Goal: Task Accomplishment & Management: Manage account settings

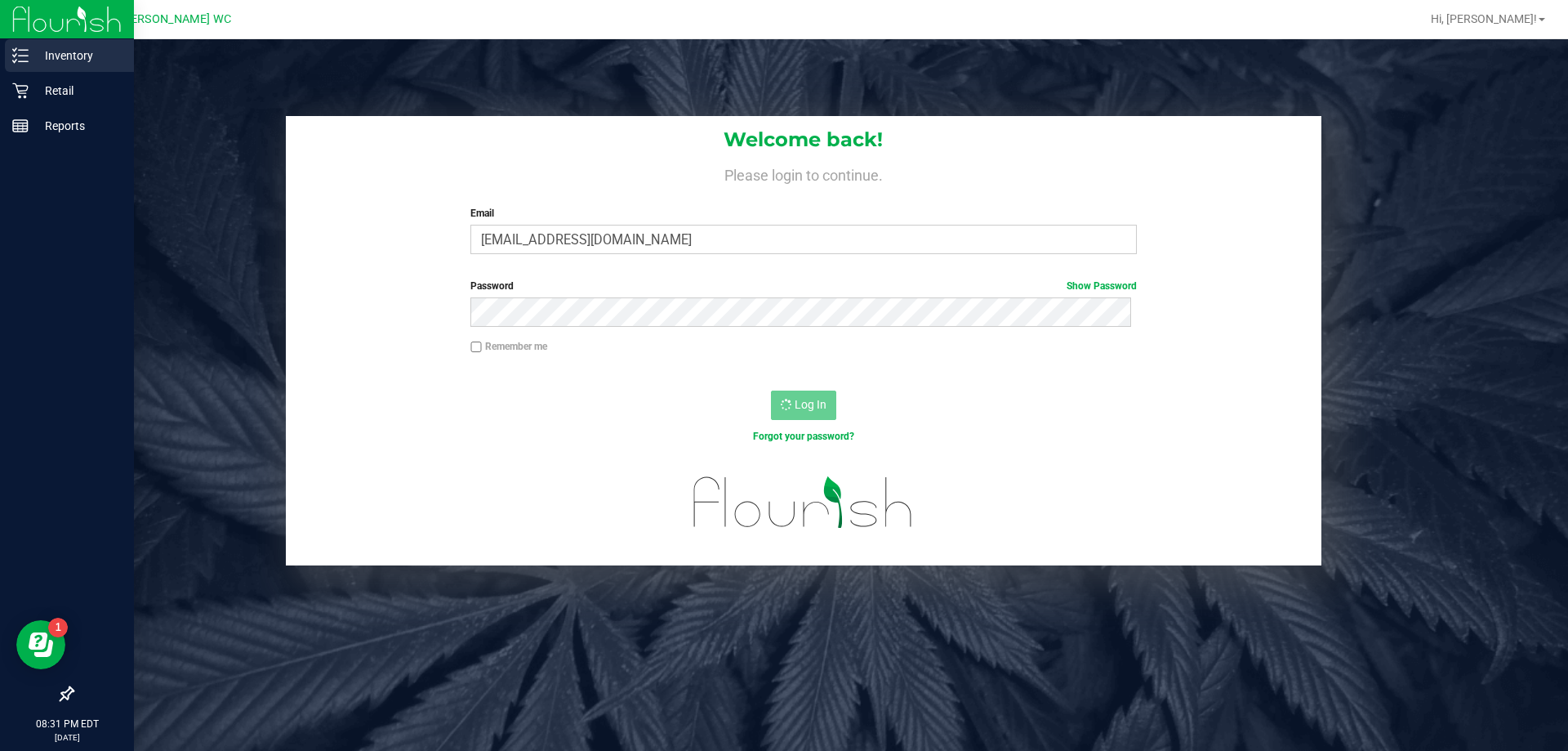
click at [7, 47] on div "Inventory" at bounding box center [69, 56] width 129 height 33
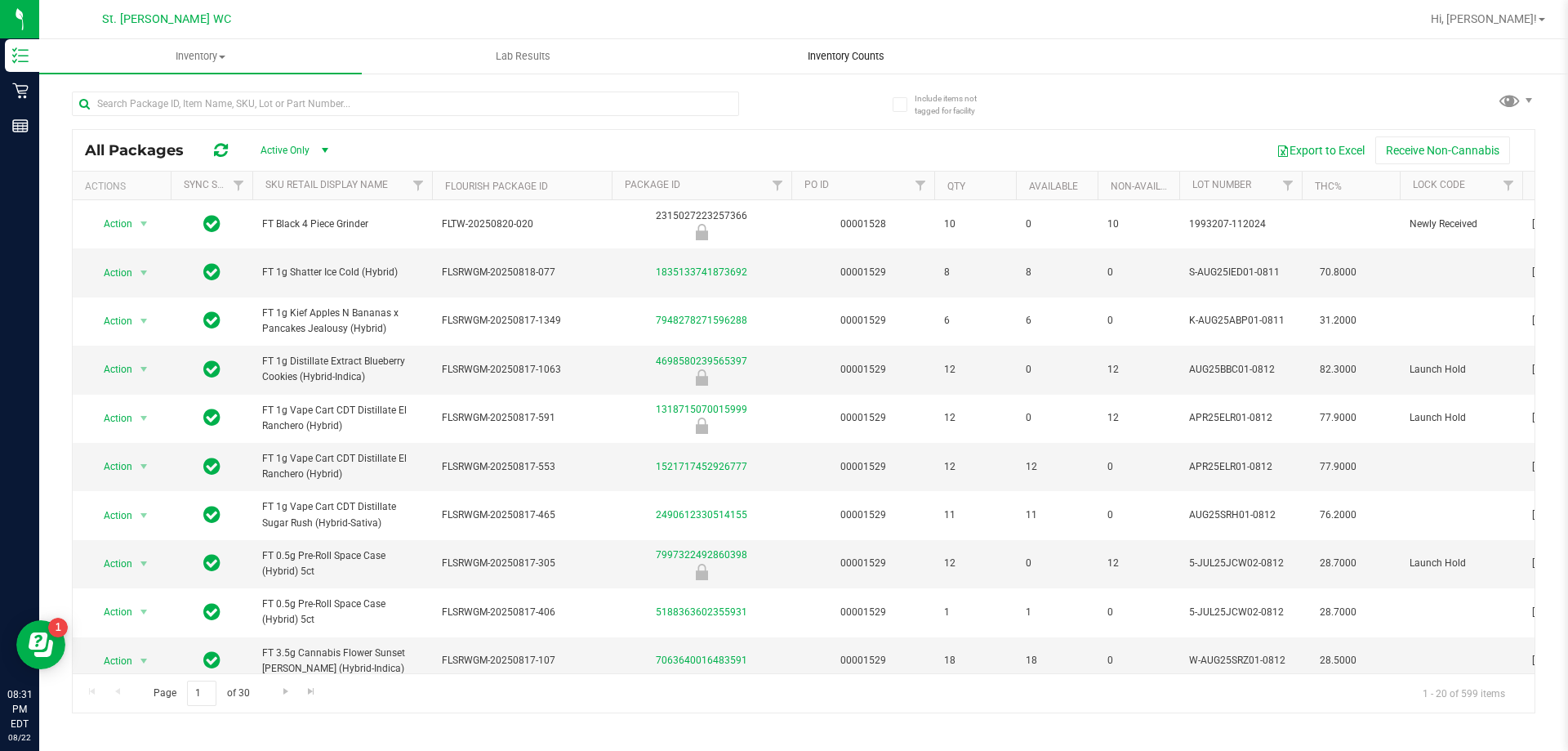
click at [847, 63] on span "Inventory Counts" at bounding box center [846, 56] width 121 height 15
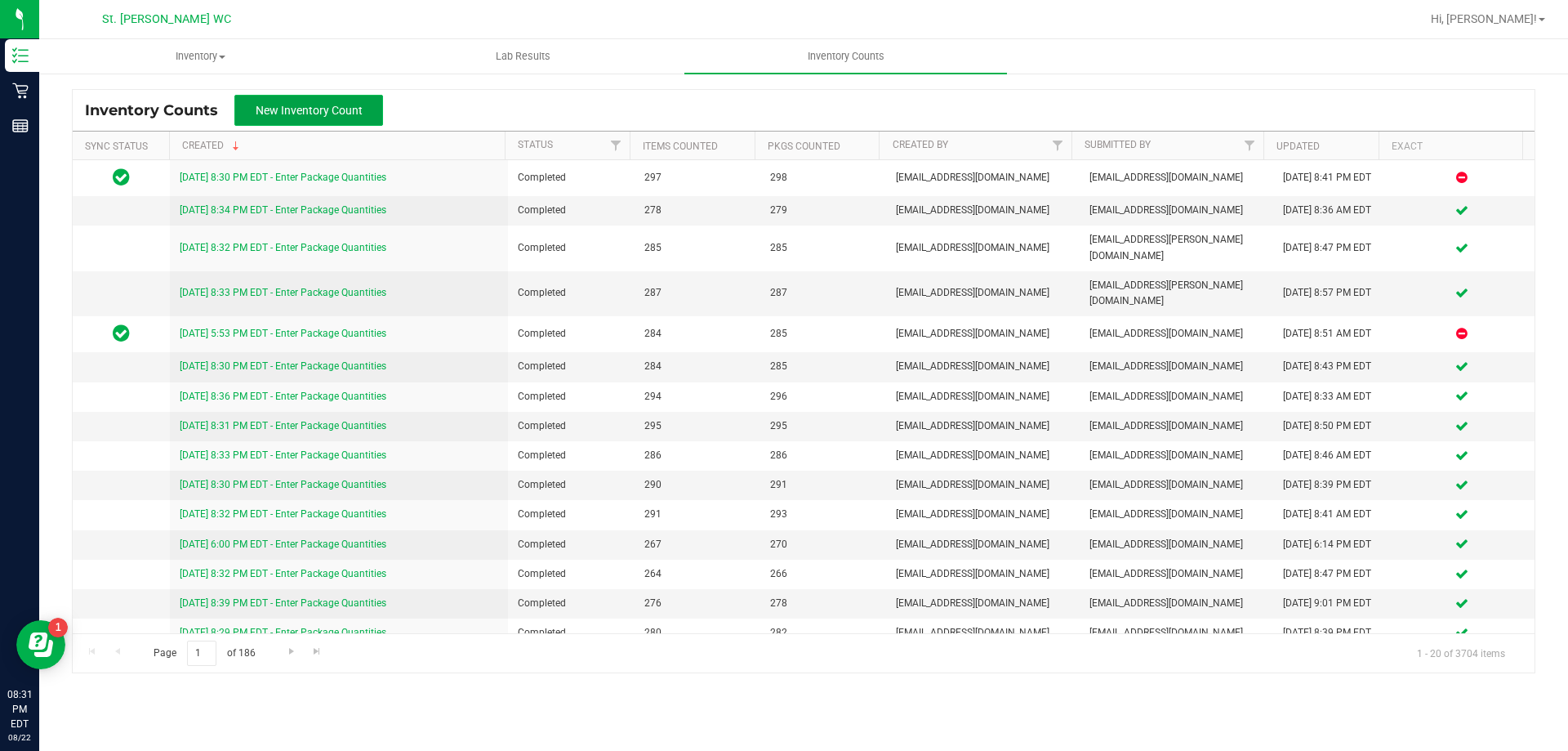
click at [285, 102] on button "New Inventory Count" at bounding box center [309, 110] width 149 height 31
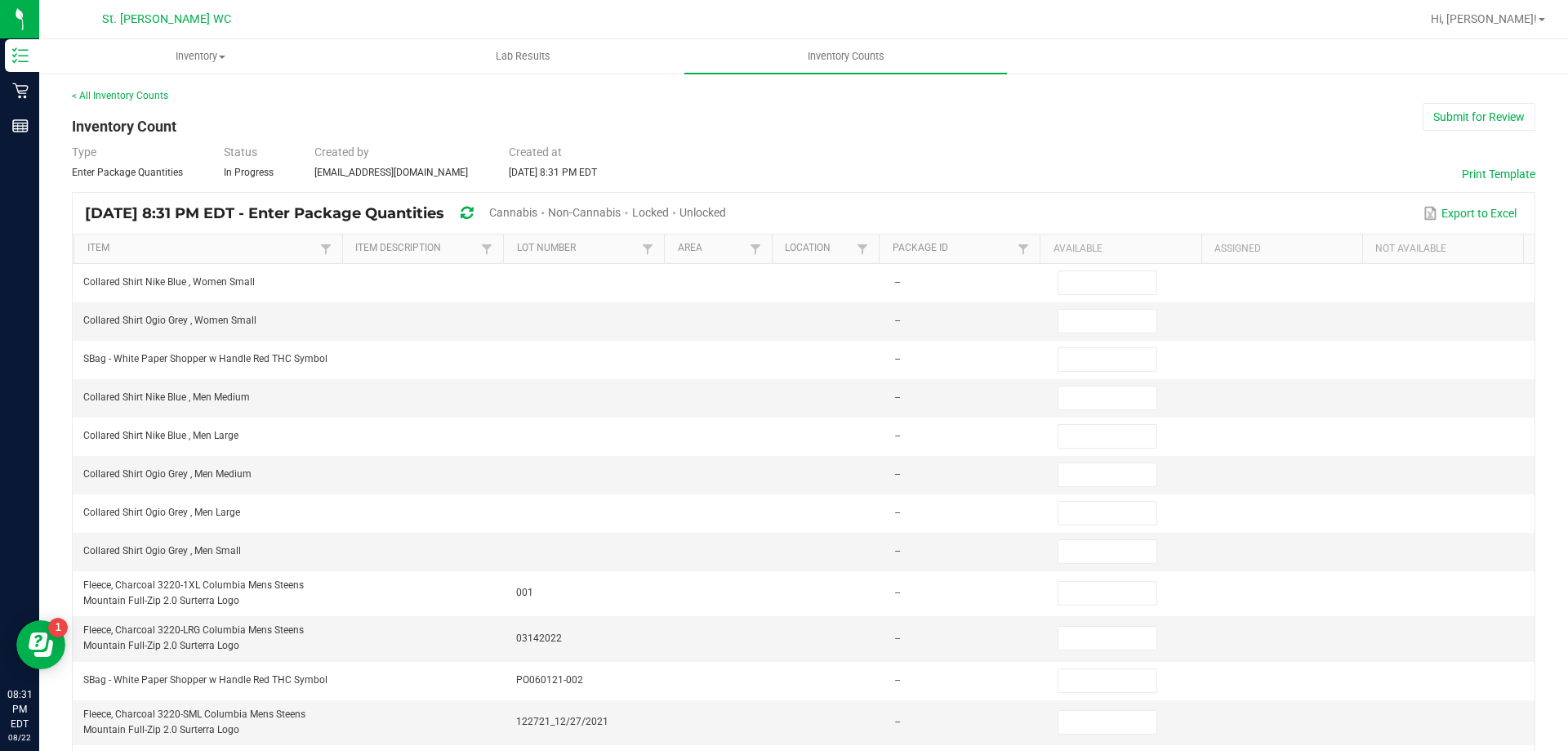
click at [726, 211] on span "Unlocked" at bounding box center [703, 212] width 46 height 13
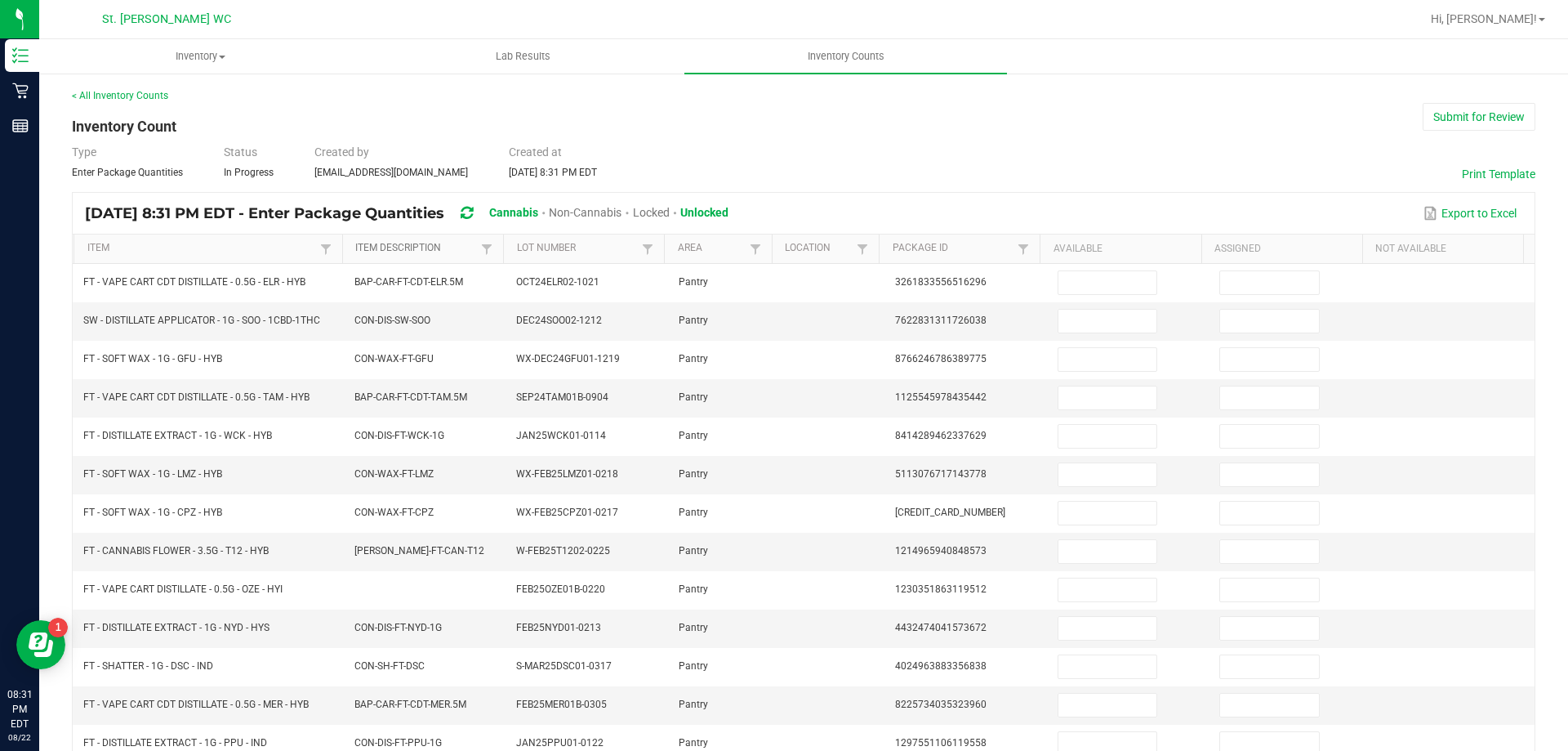
click at [413, 241] on link "Item Description" at bounding box center [416, 247] width 122 height 13
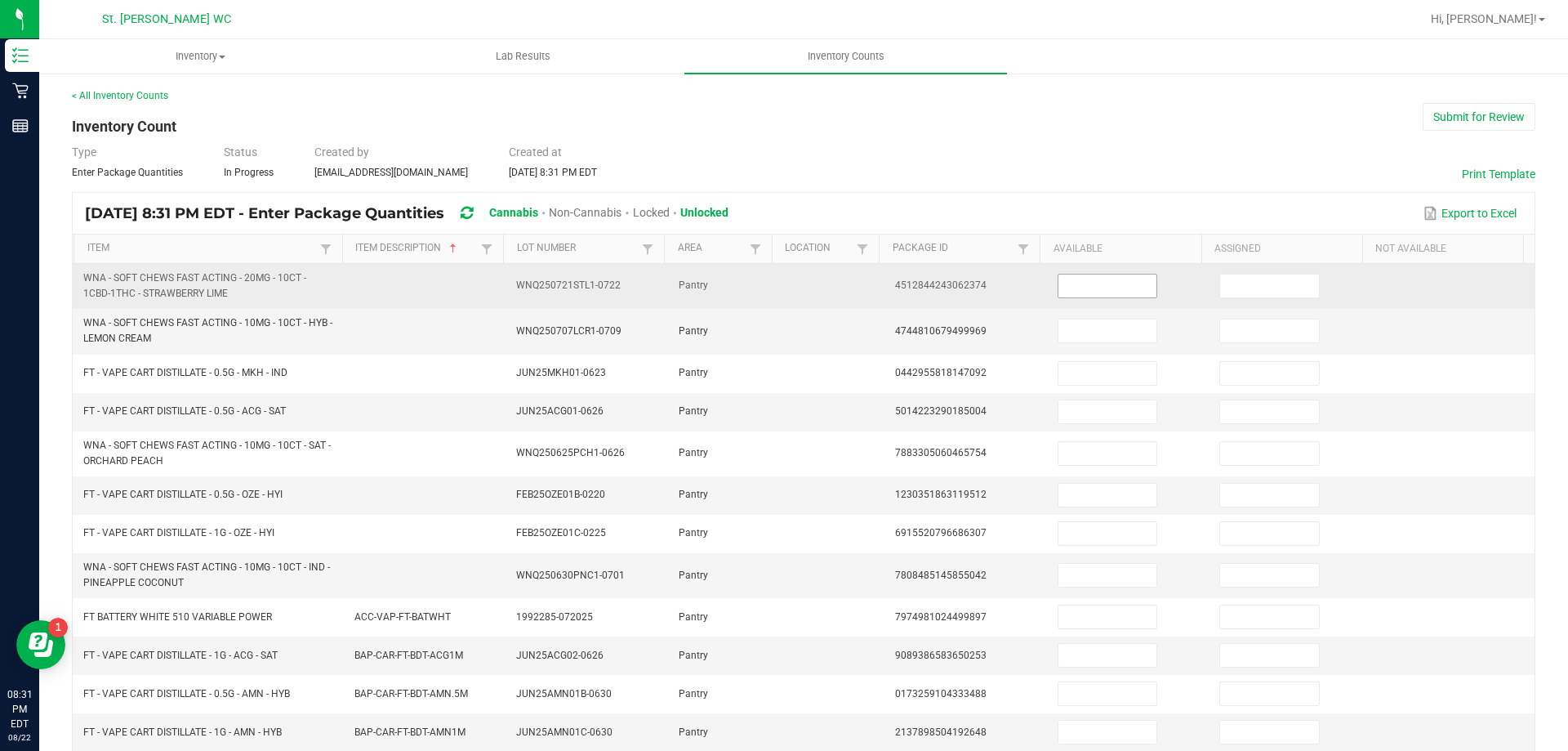
click at [1119, 297] on span at bounding box center [1107, 286] width 99 height 25
click at [1086, 291] on input at bounding box center [1107, 286] width 98 height 23
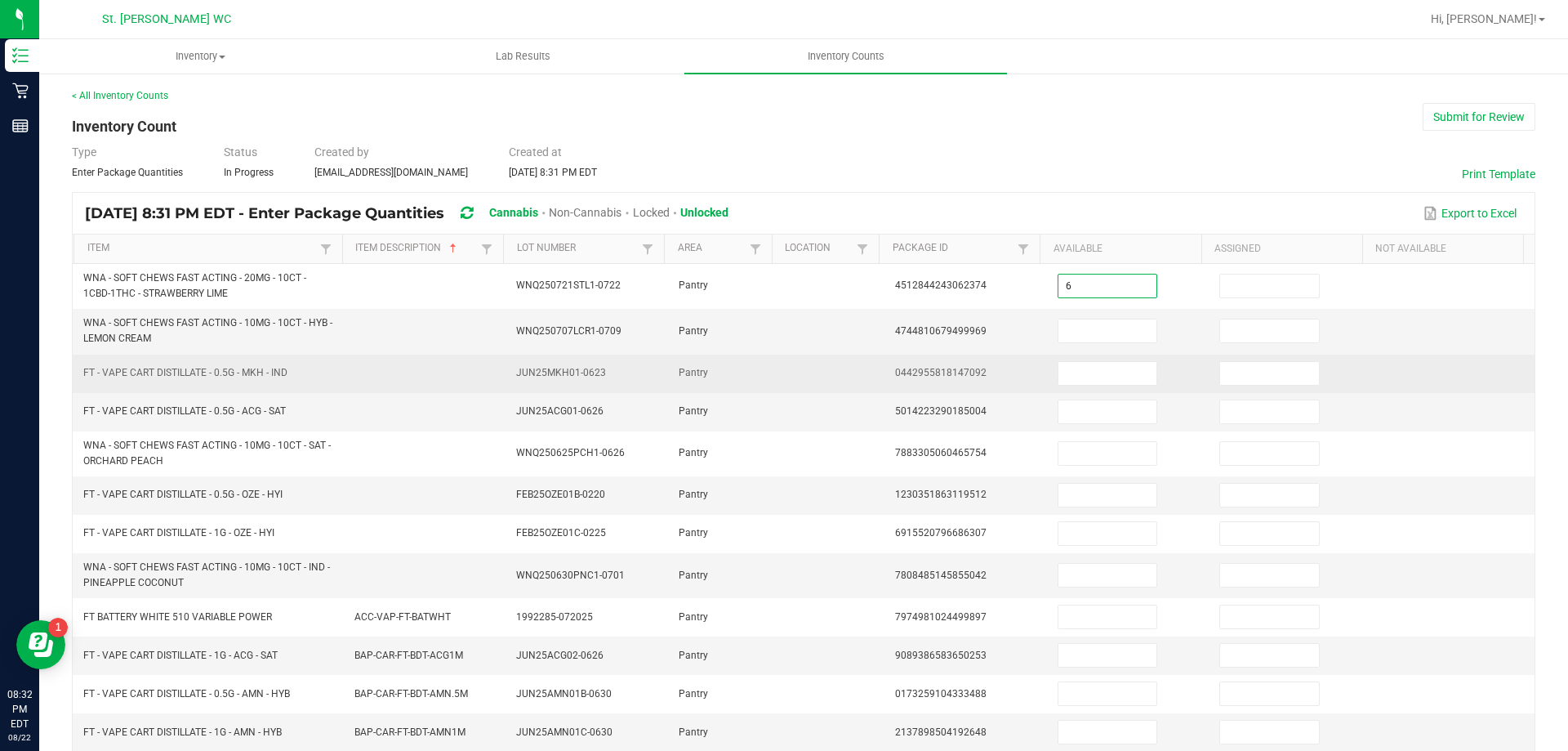
type input "6"
type input "24"
type input "1"
type input "11"
type input "4"
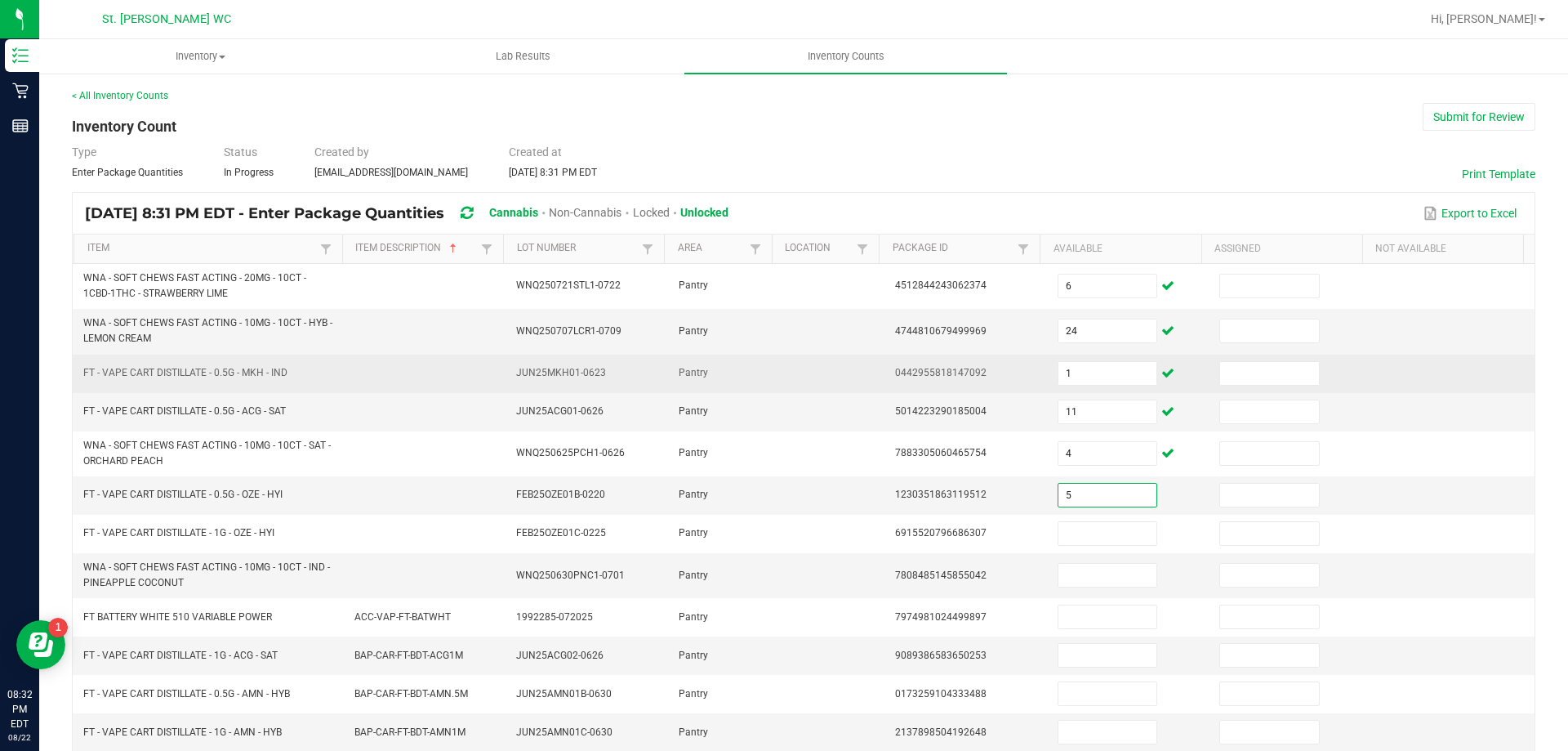
type input "5"
type input "6"
type input "10"
type input "3"
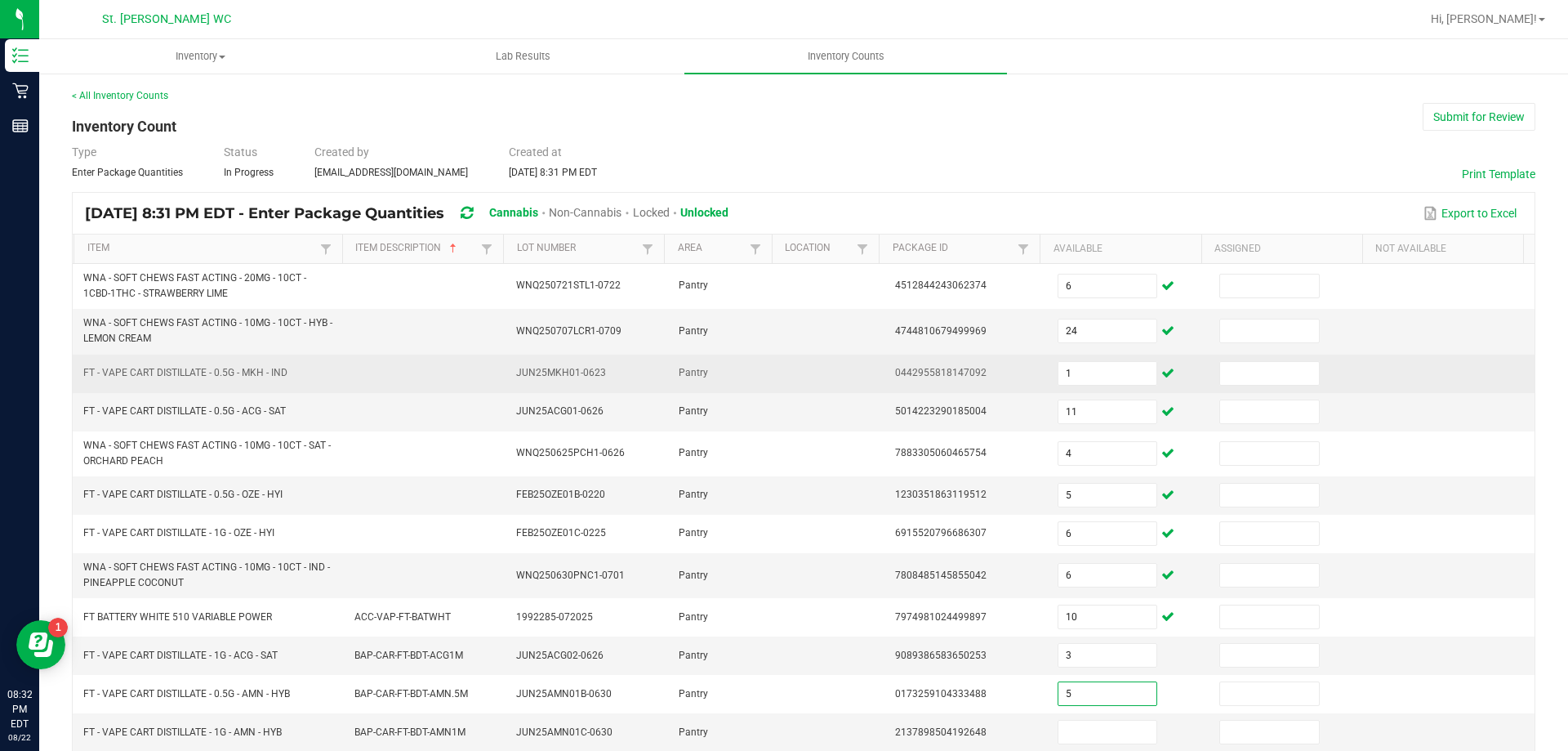
type input "5"
type input "8"
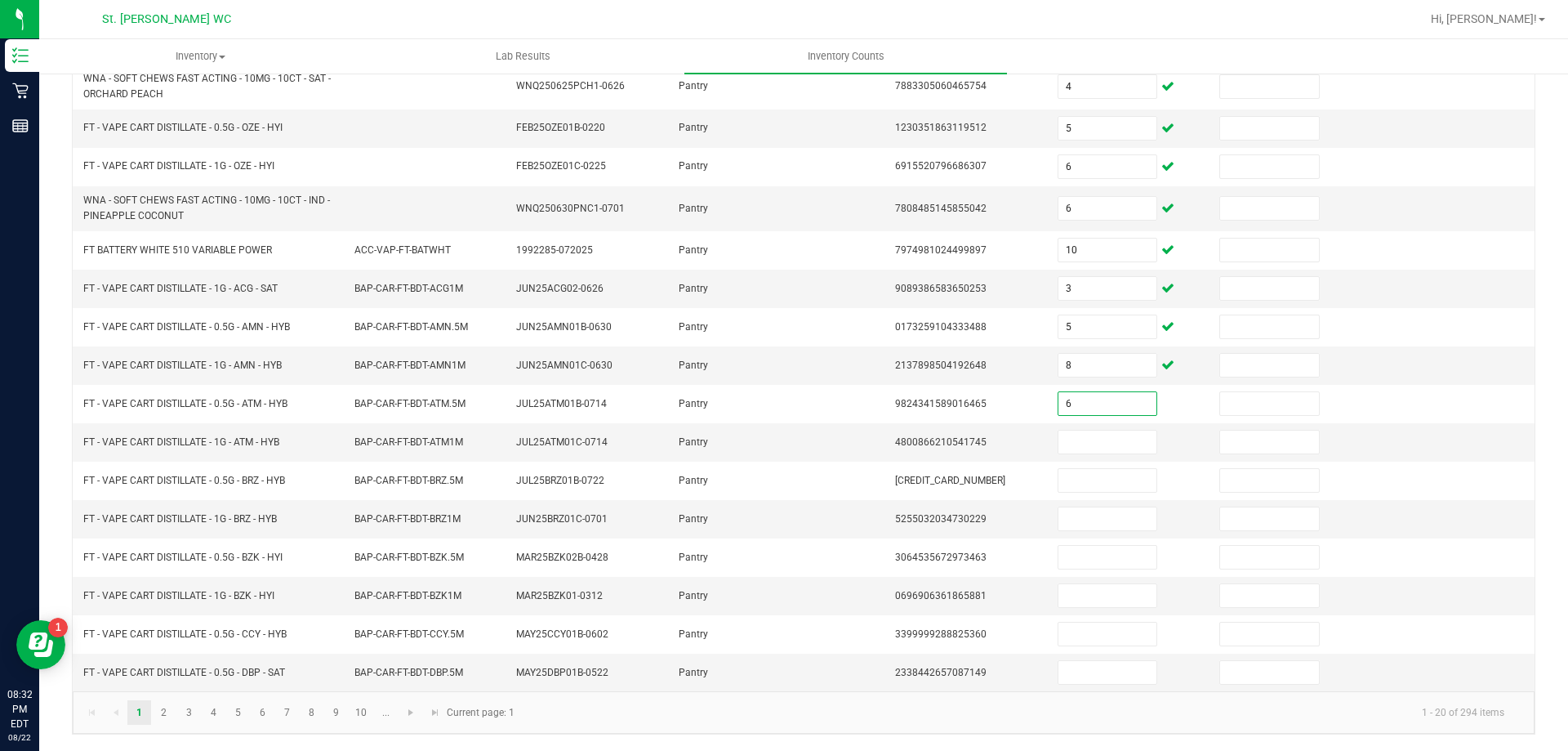
type input "6"
type input "11"
type input "4"
type input "5"
type input "3"
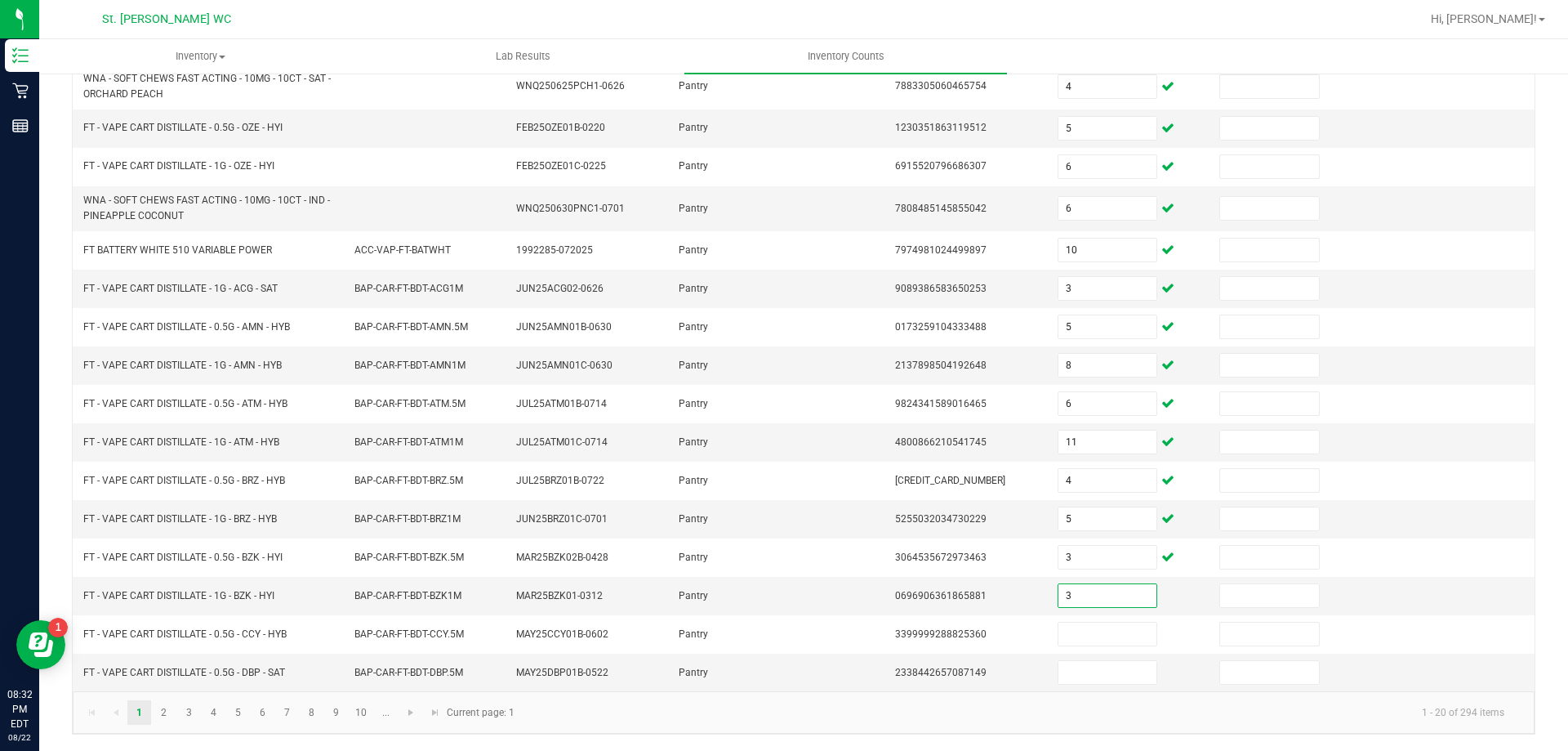
type input "3"
type input "2"
type input "3"
click at [164, 712] on link "2" at bounding box center [163, 712] width 24 height 25
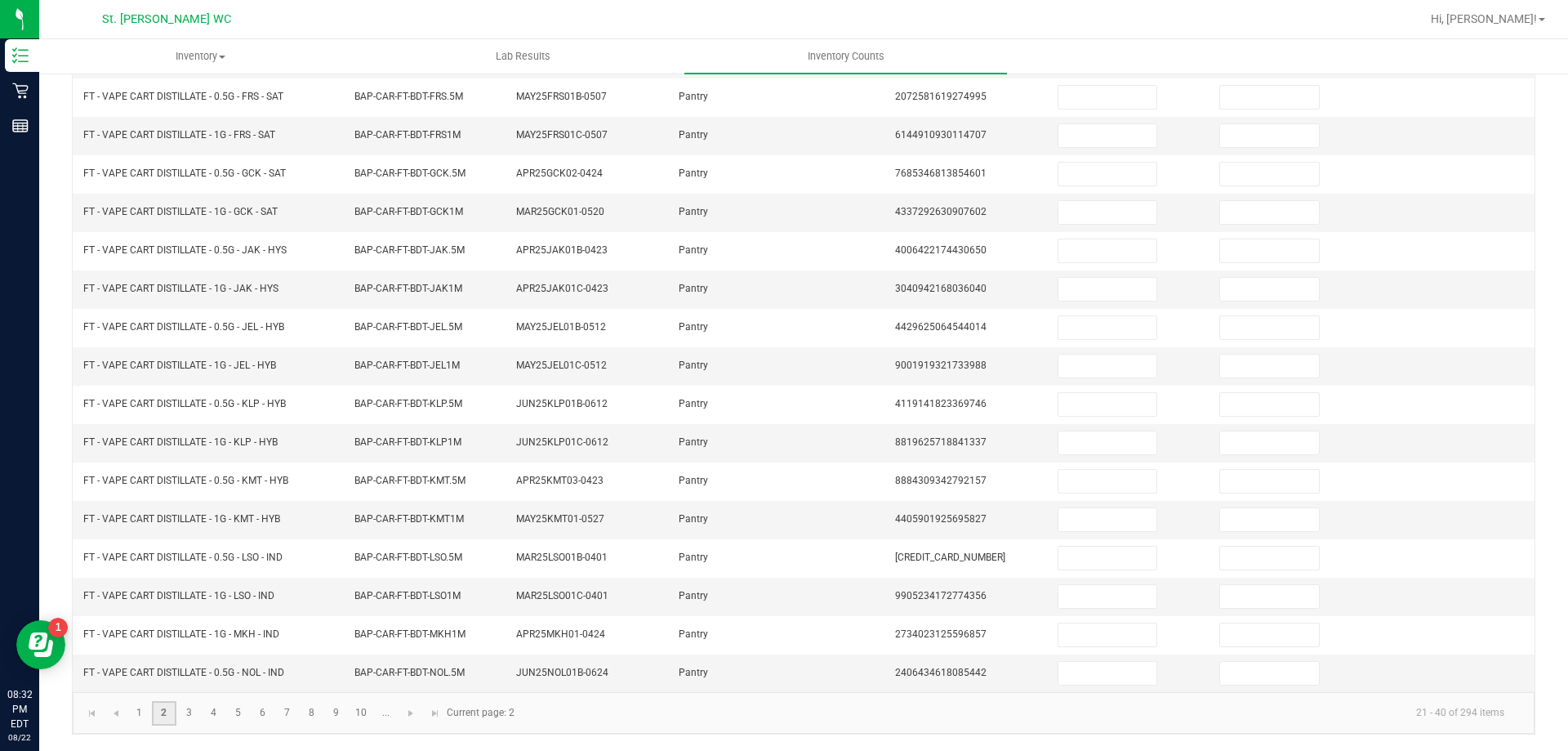
scroll to position [43, 0]
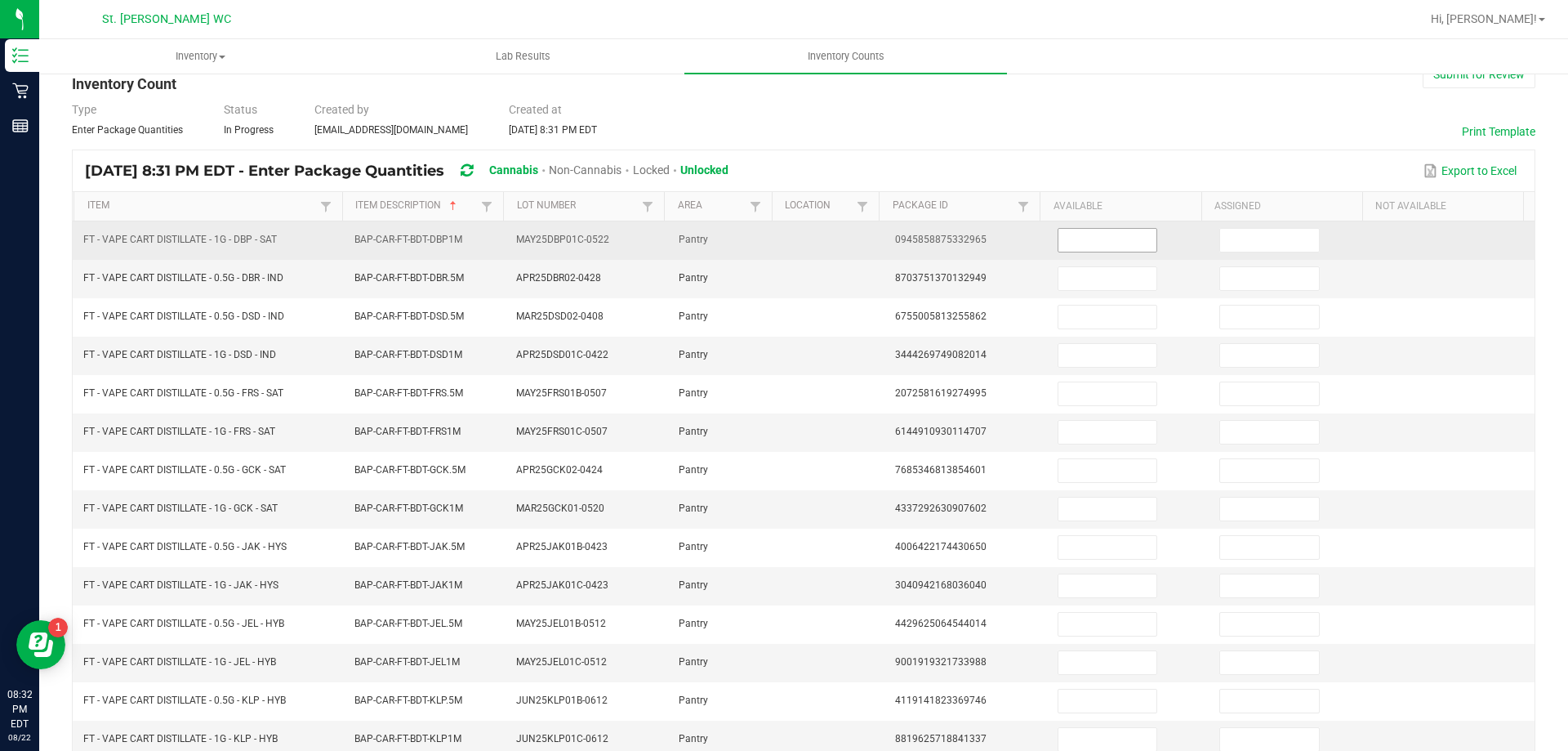
click at [1091, 242] on input at bounding box center [1107, 240] width 98 height 23
type input "11"
type input "3"
type input "7"
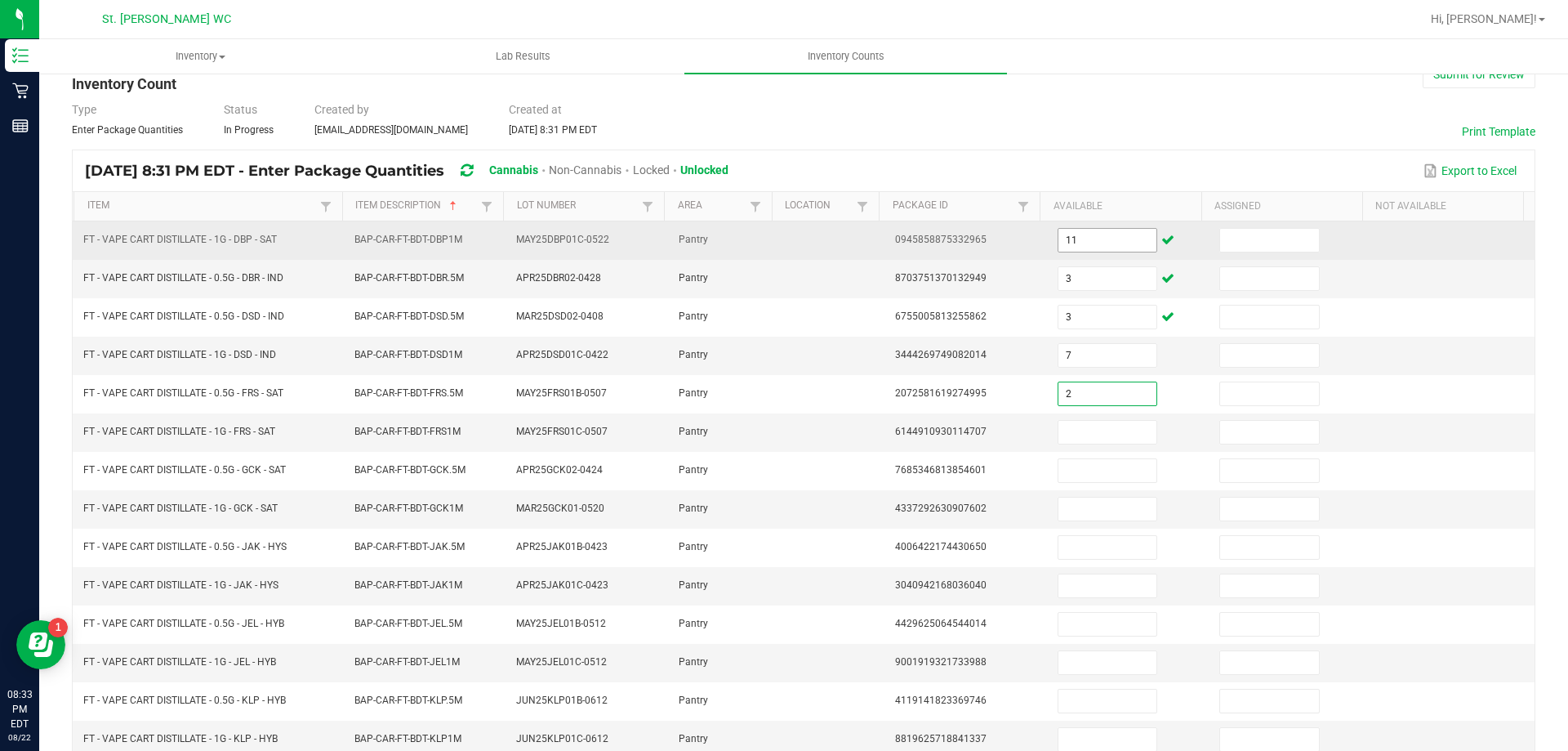
type input "2"
type input "1"
type input "7"
type input "10"
type input "1"
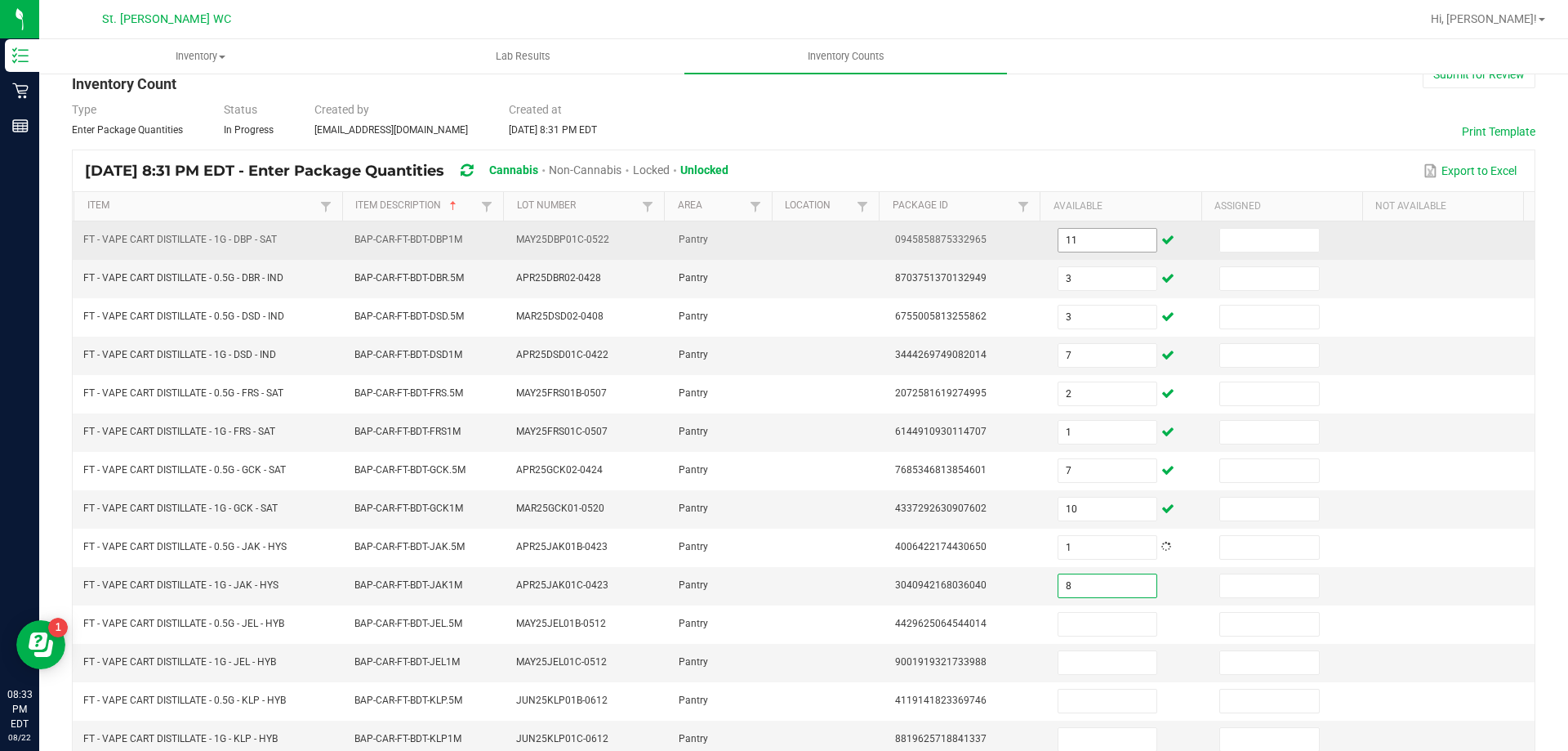
type input "8"
type input "2"
type input "8"
type input "10"
type input "5"
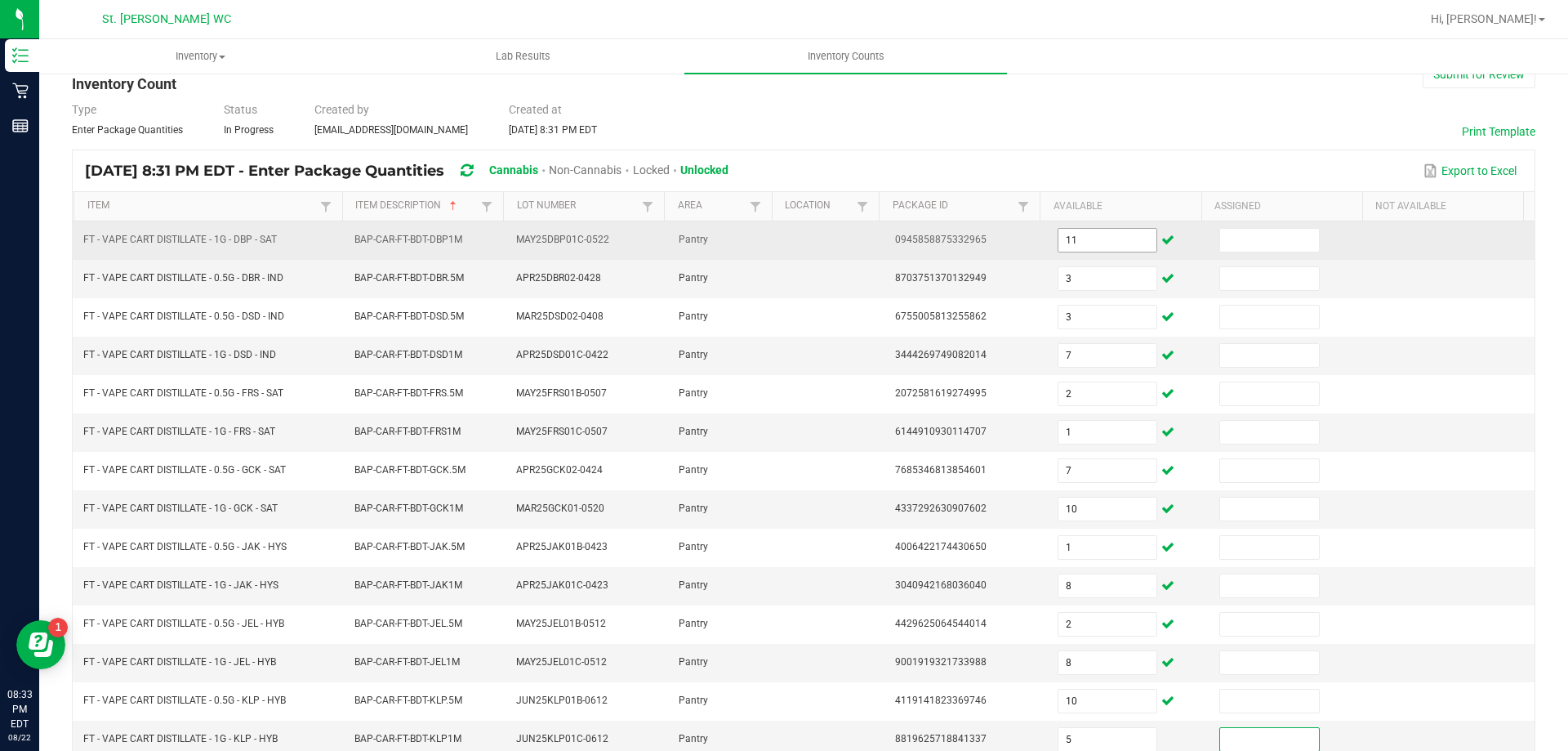
scroll to position [339, 0]
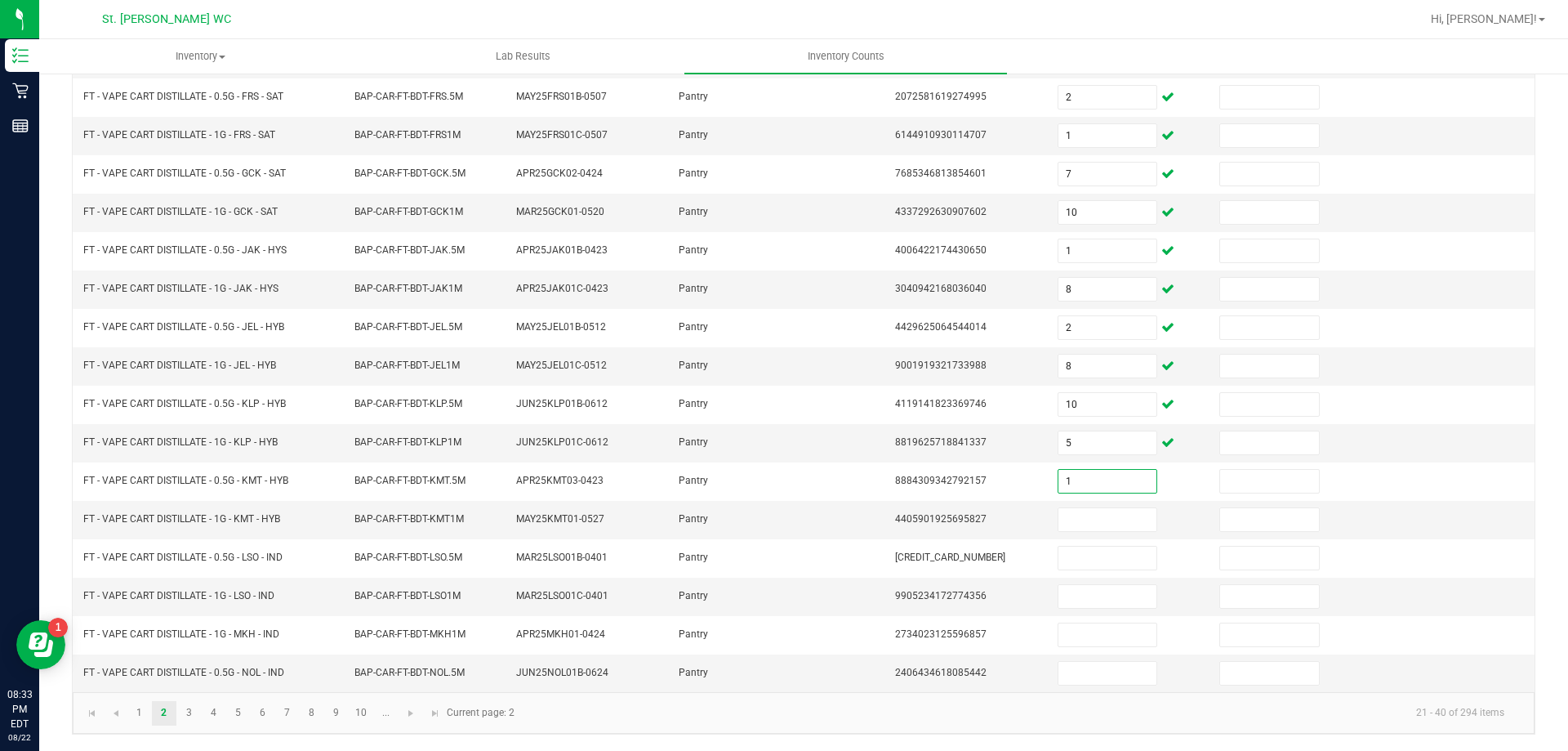
type input "1"
type input "2"
type input "3"
type input "1"
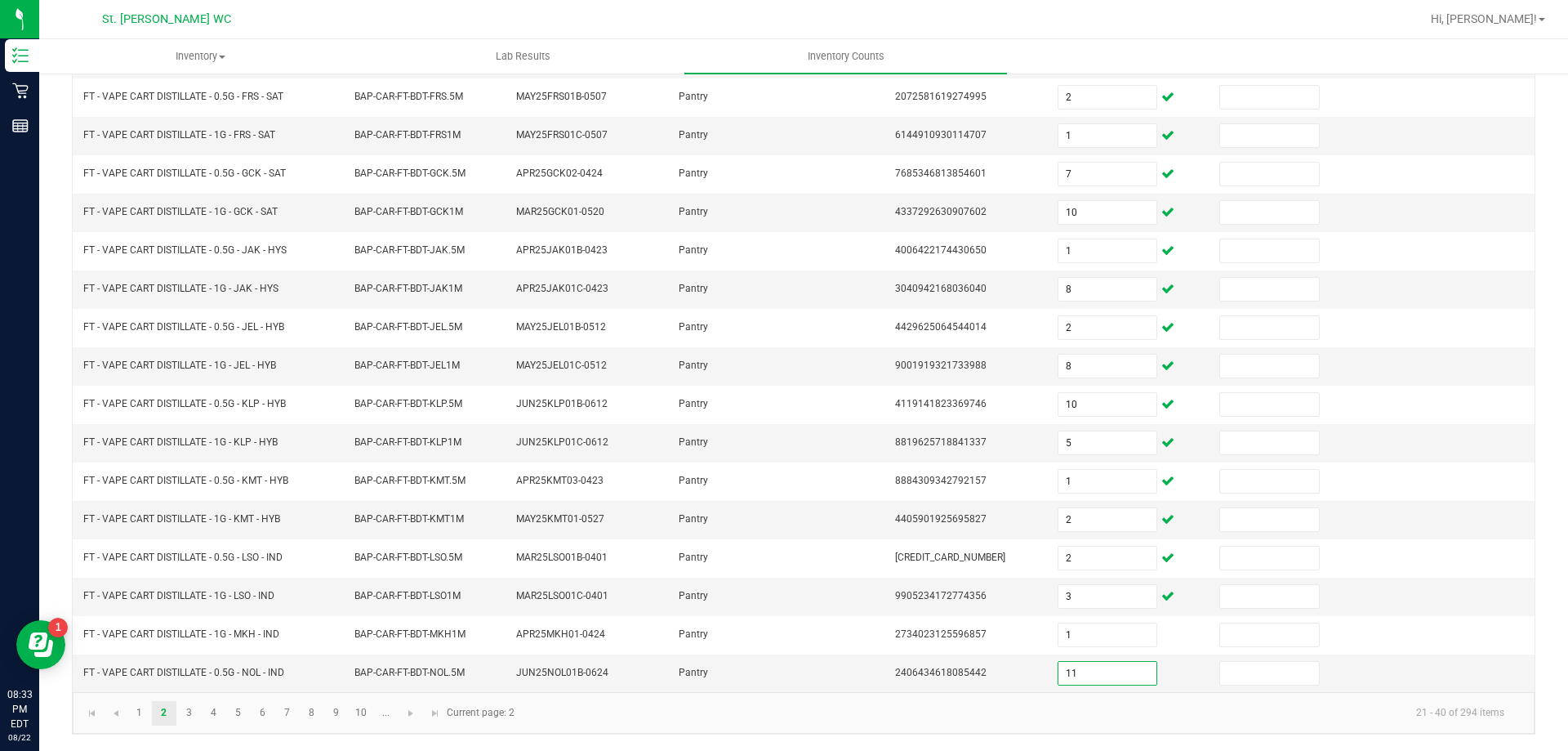
type input "11"
click at [188, 712] on link "3" at bounding box center [189, 713] width 24 height 25
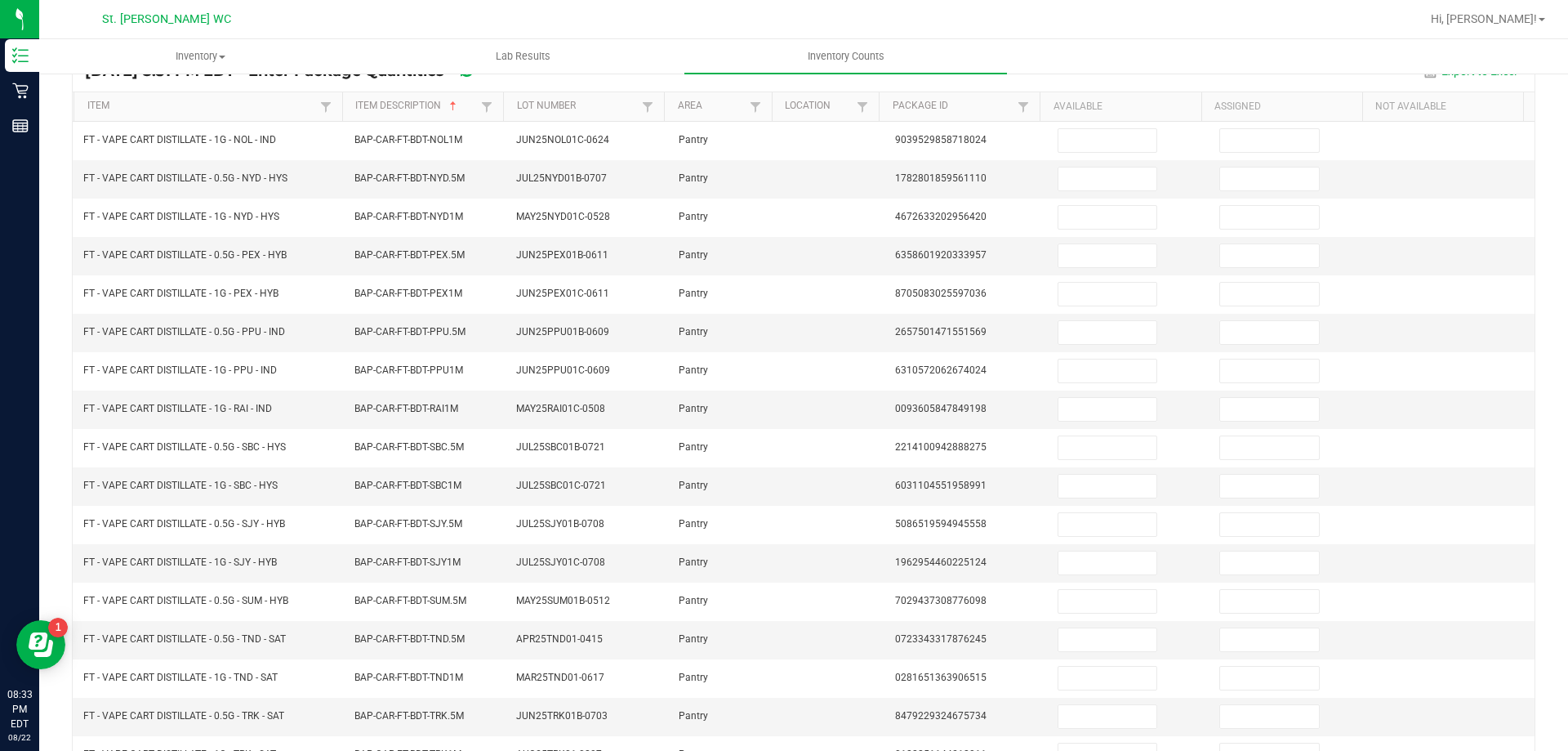
scroll to position [88, 0]
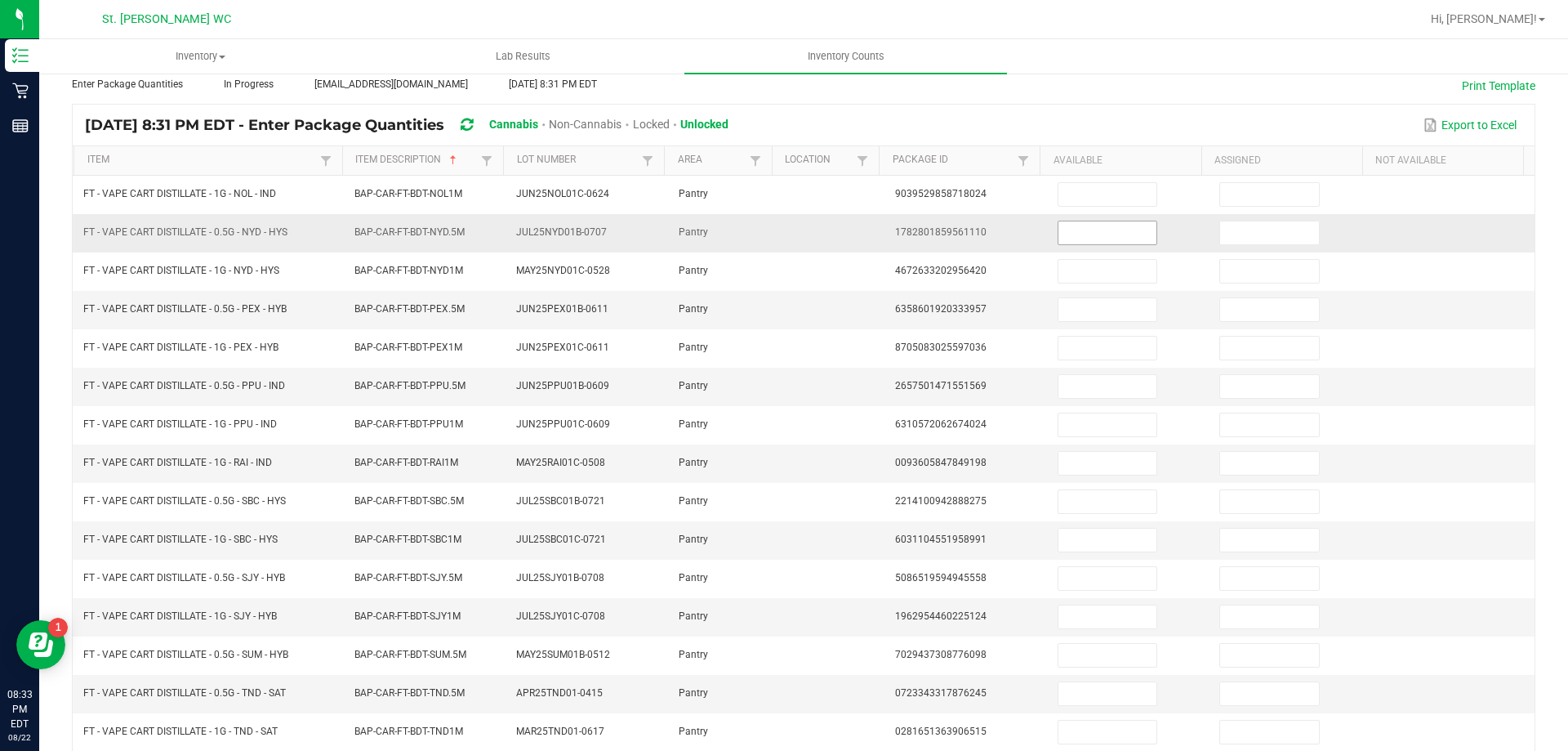
click at [1088, 228] on input at bounding box center [1107, 233] width 98 height 23
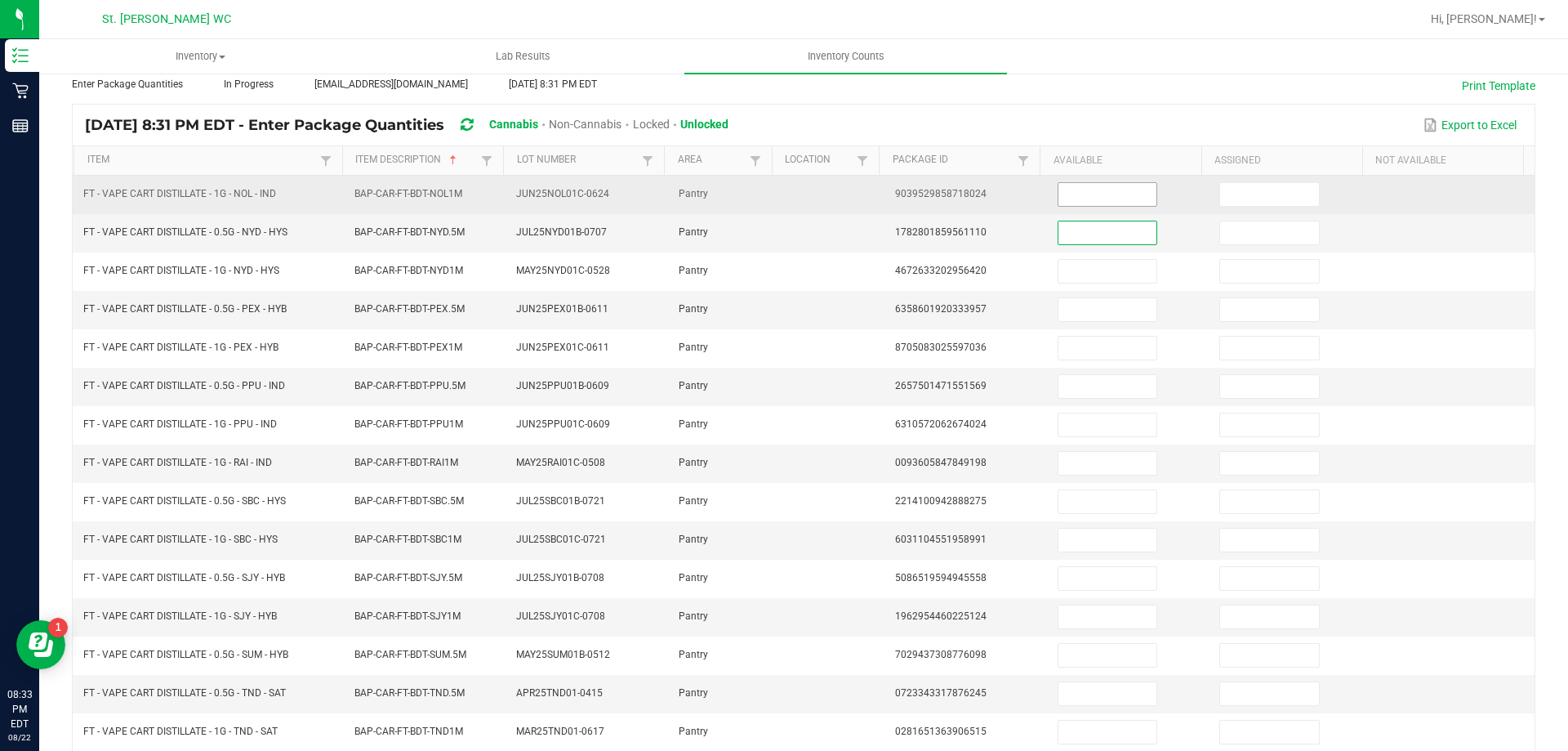
click at [1102, 196] on input at bounding box center [1107, 194] width 98 height 23
type input "5"
type input "12"
type input "11"
type input "2"
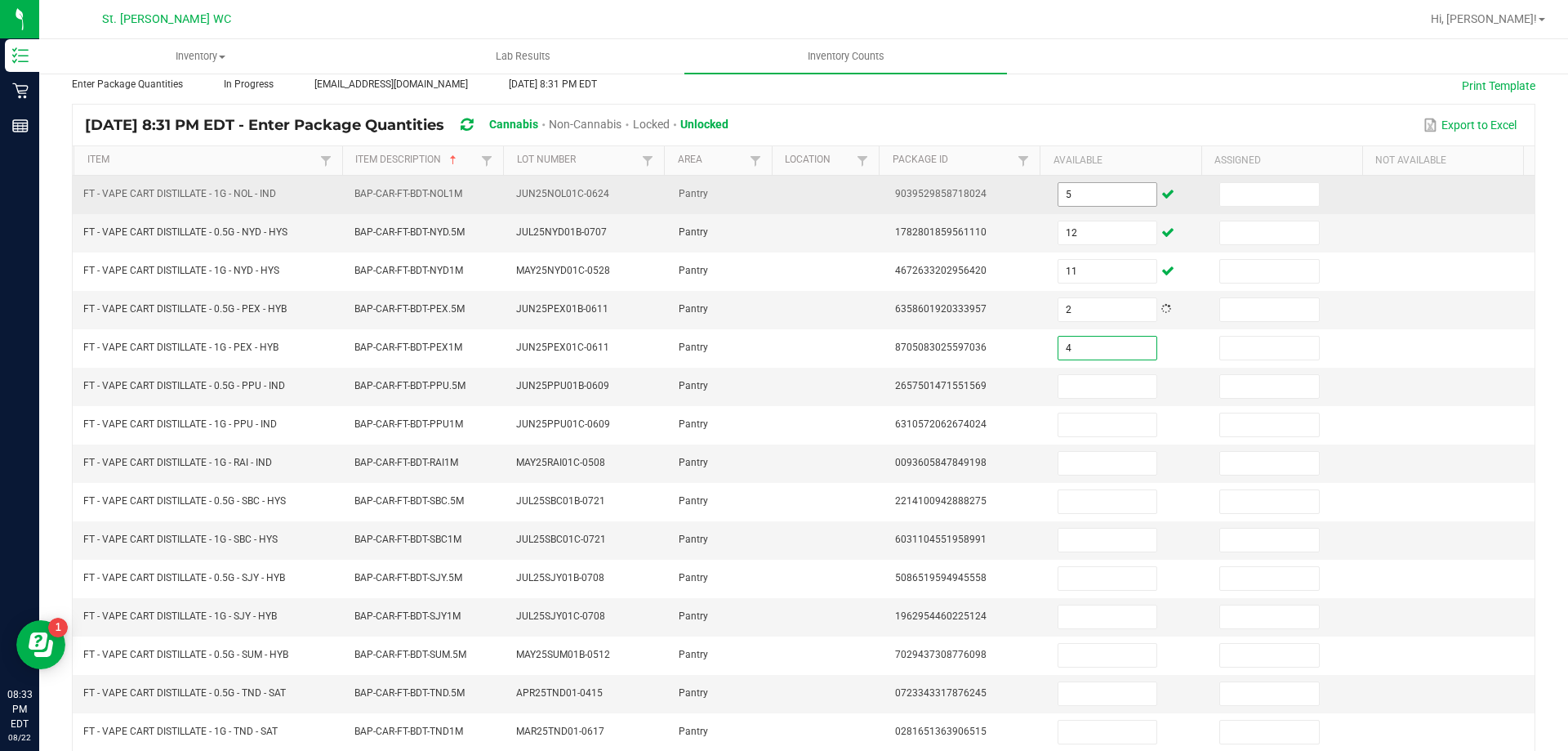
type input "4"
type input "11"
type input "1"
type input "3"
type input "4"
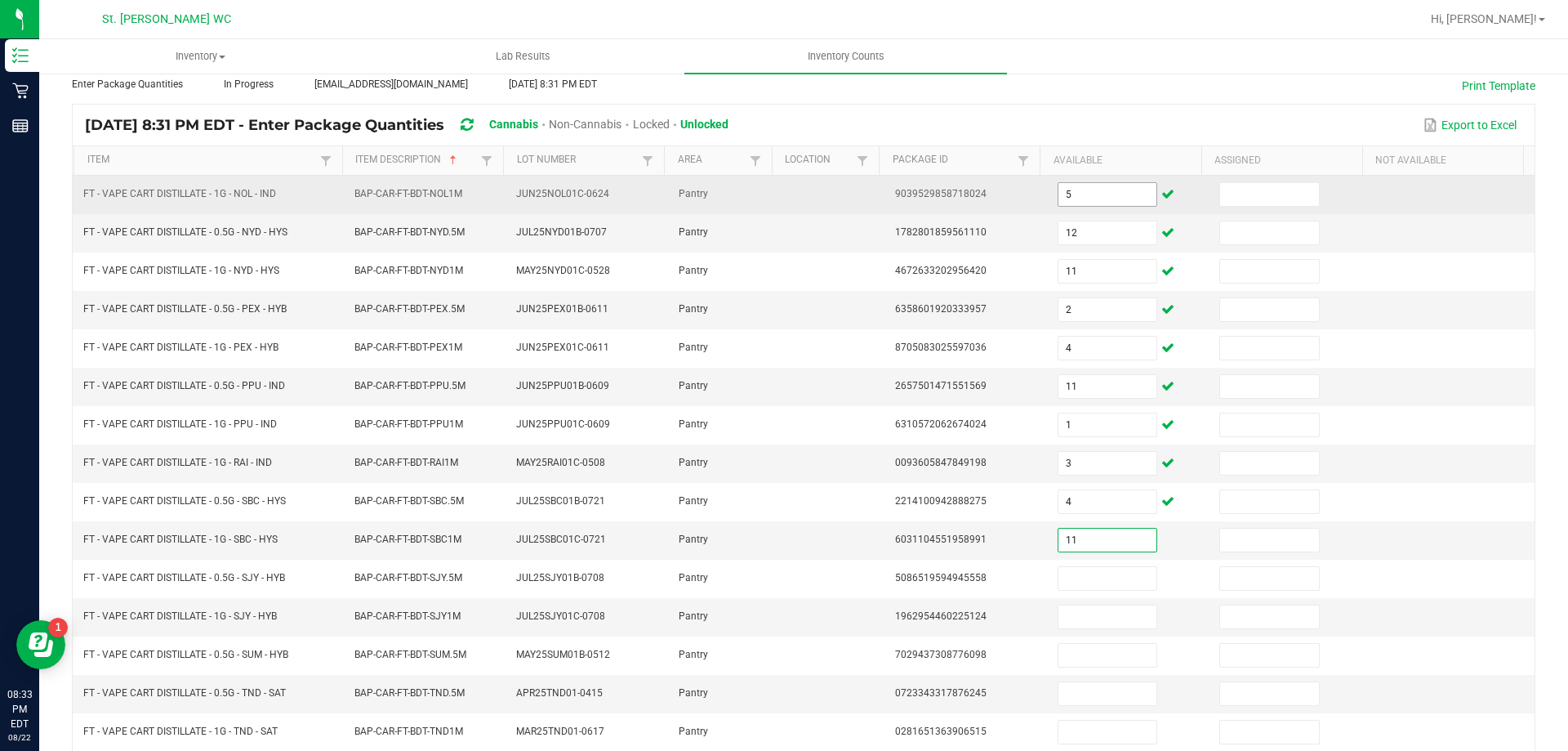
type input "11"
type input "1"
type input "5"
type input "3"
type input "12"
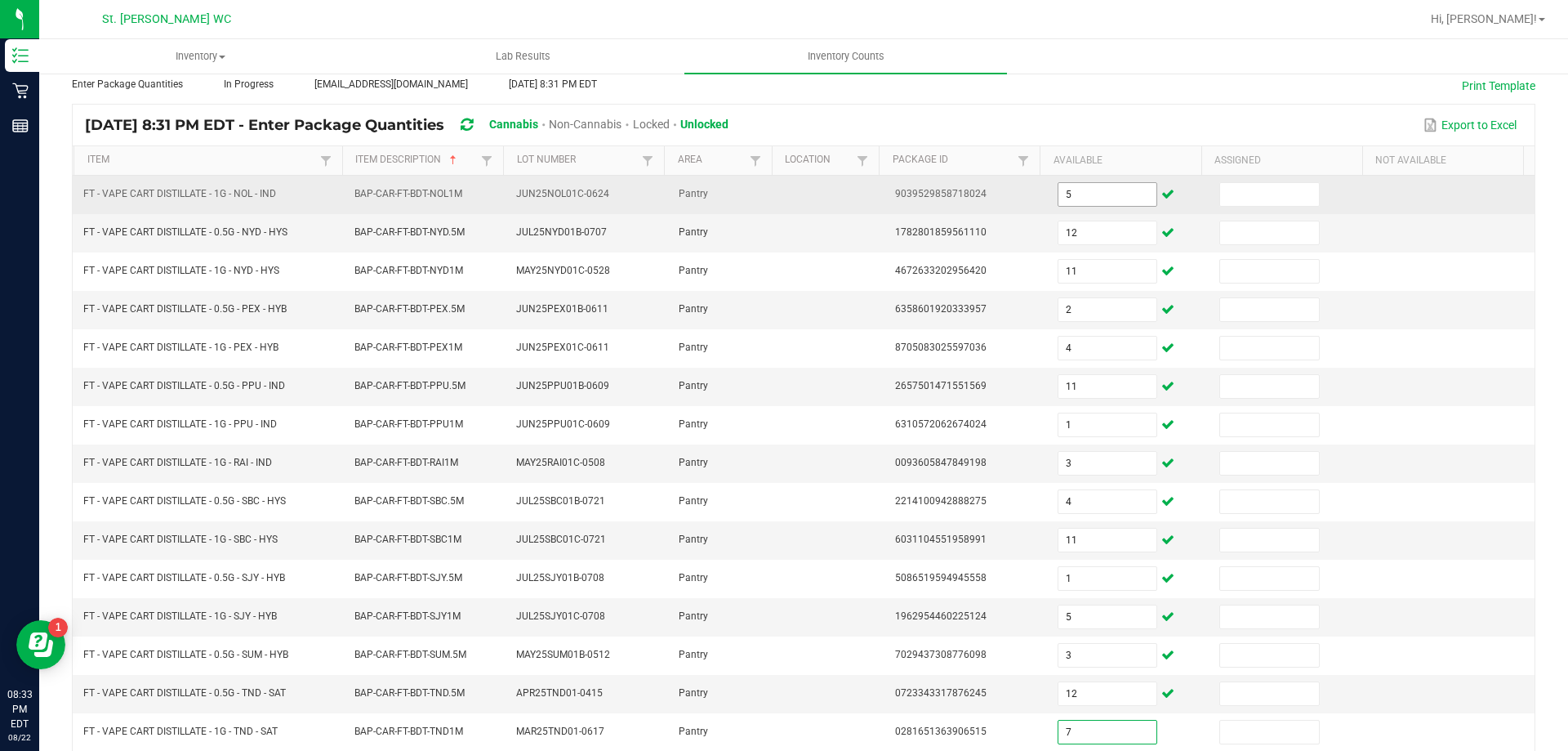
type input "7"
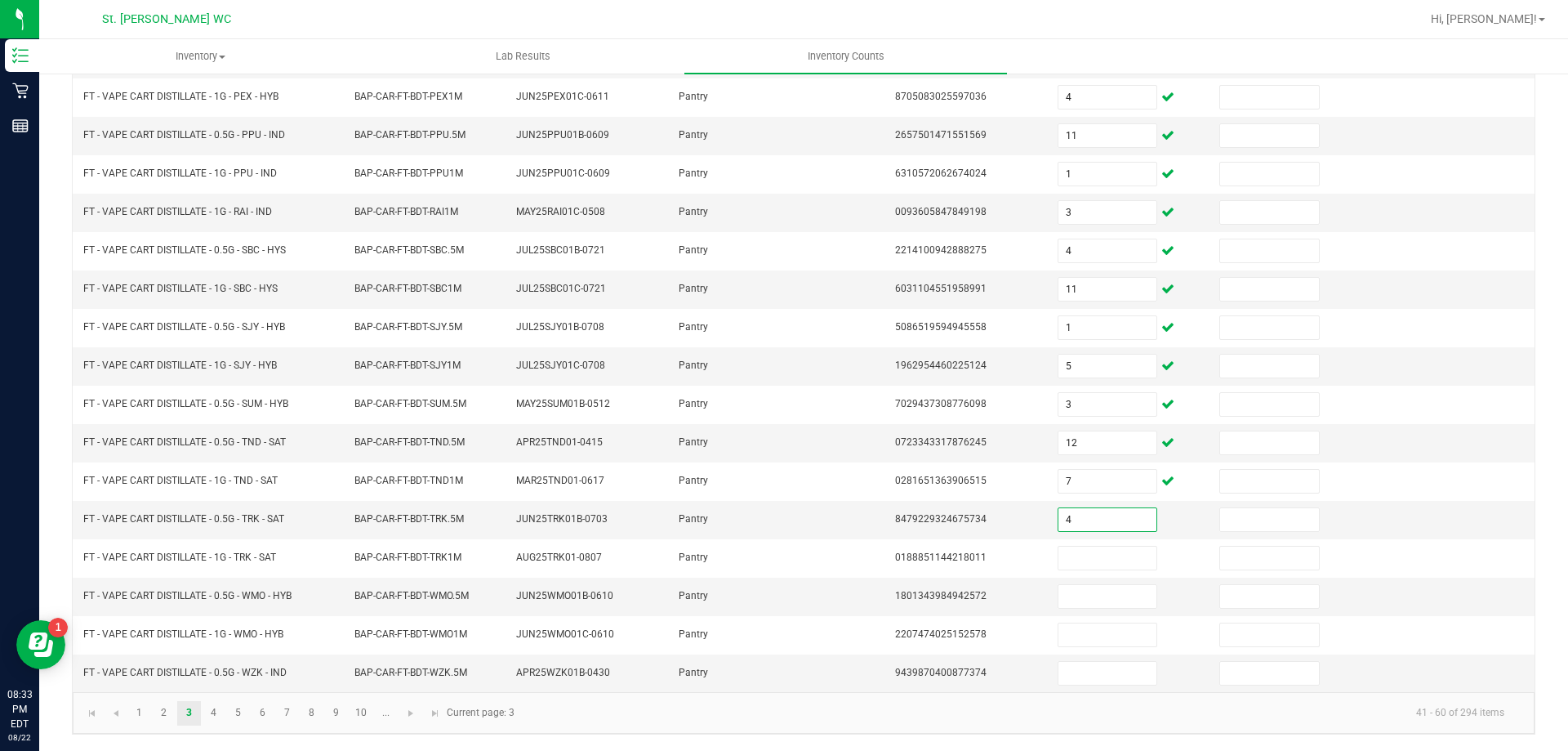
type input "4"
type input "6"
type input "2"
type input "8"
type input "1"
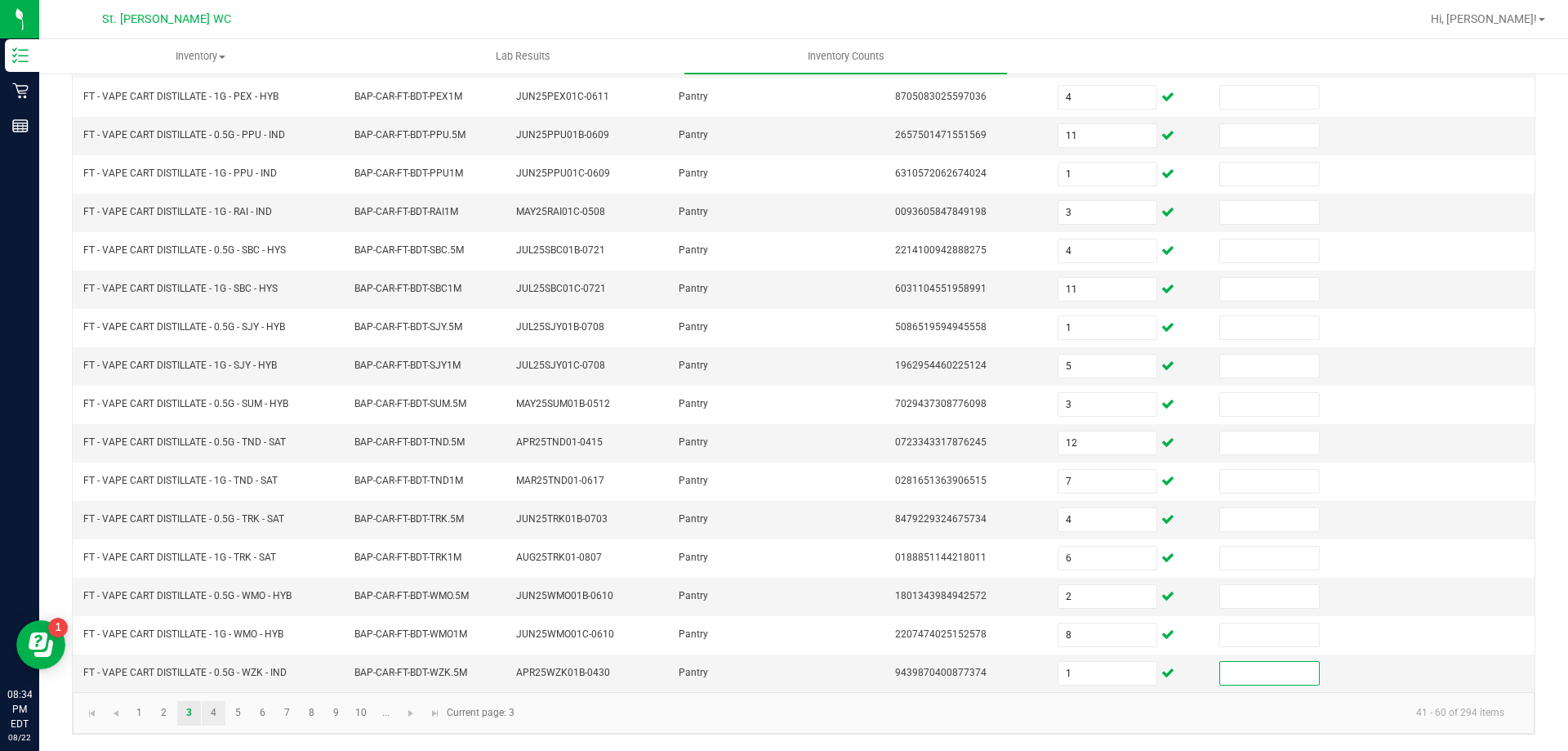
click at [213, 713] on link "4" at bounding box center [214, 713] width 24 height 25
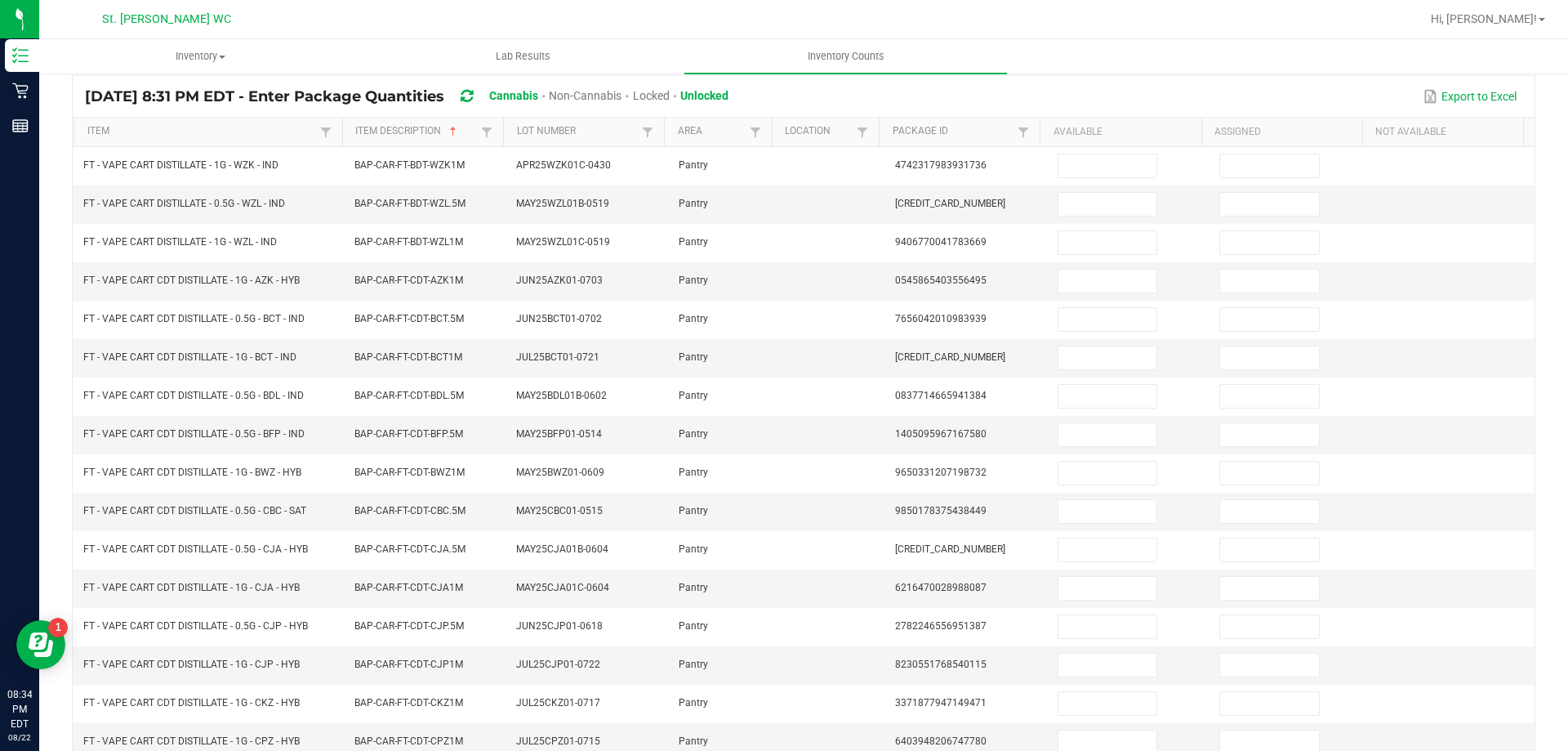
scroll to position [91, 0]
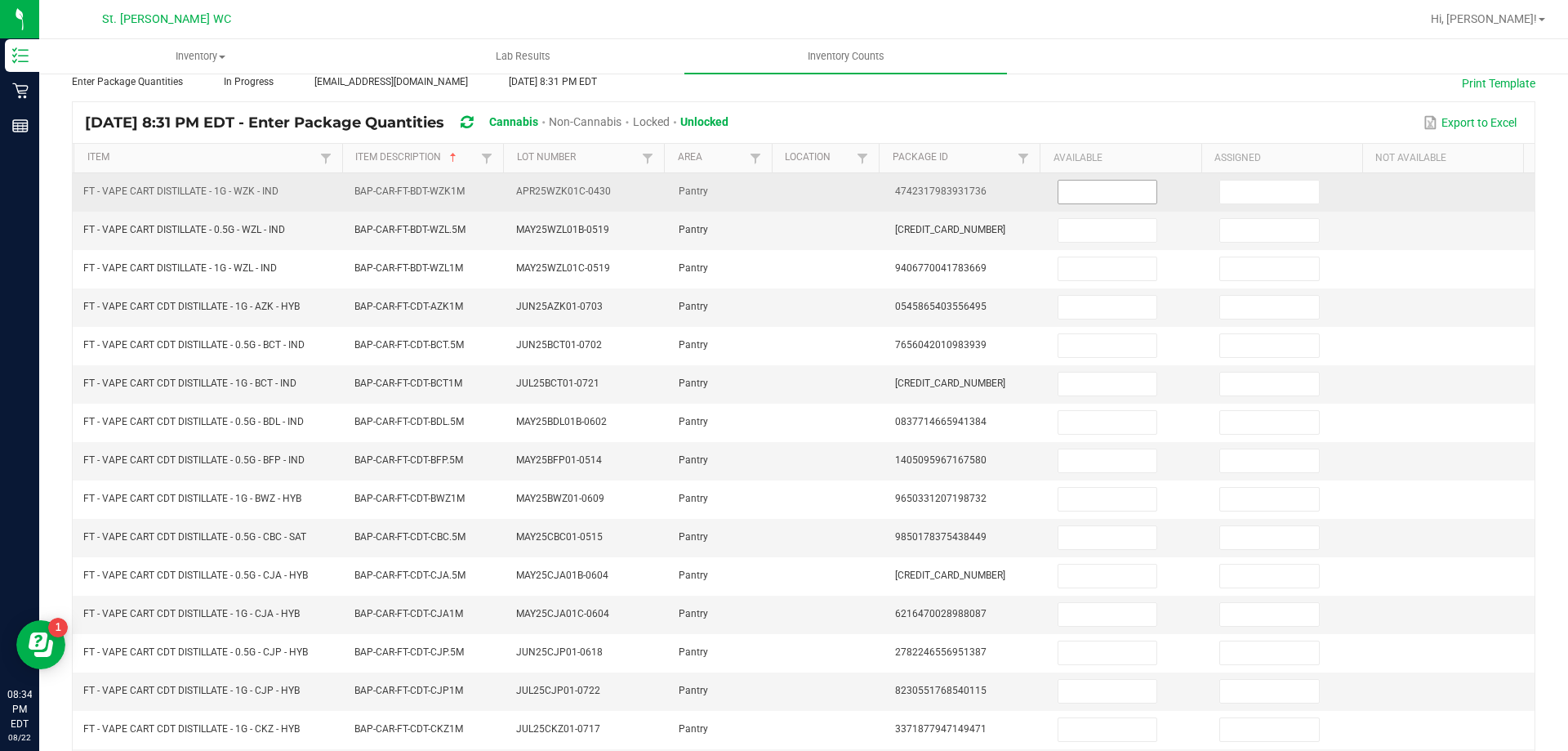
click at [1095, 191] on input at bounding box center [1107, 192] width 98 height 23
type input "12"
type input "4"
type input "5"
type input "4"
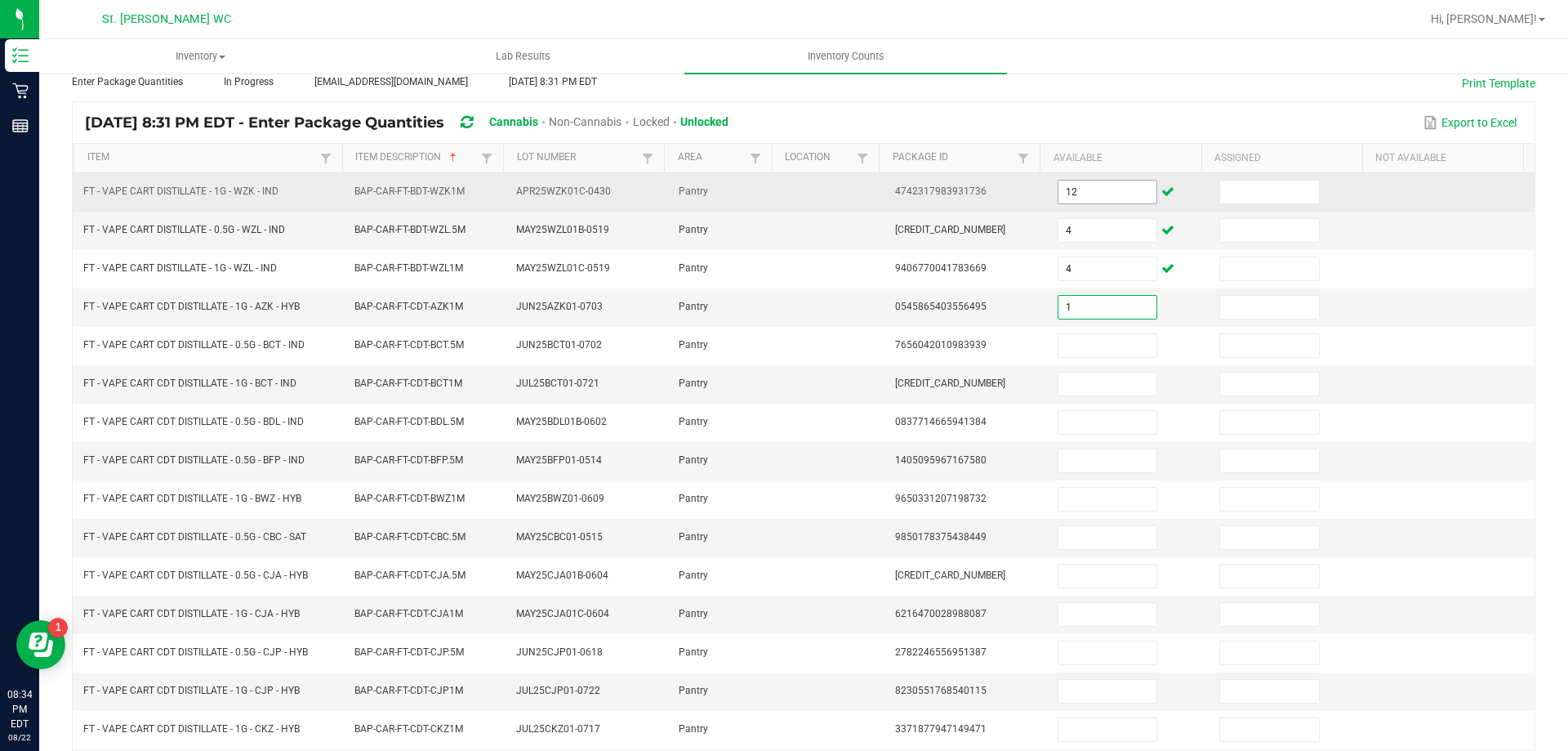
type input "1"
type input "3"
type input "8"
type input "10"
type input "3"
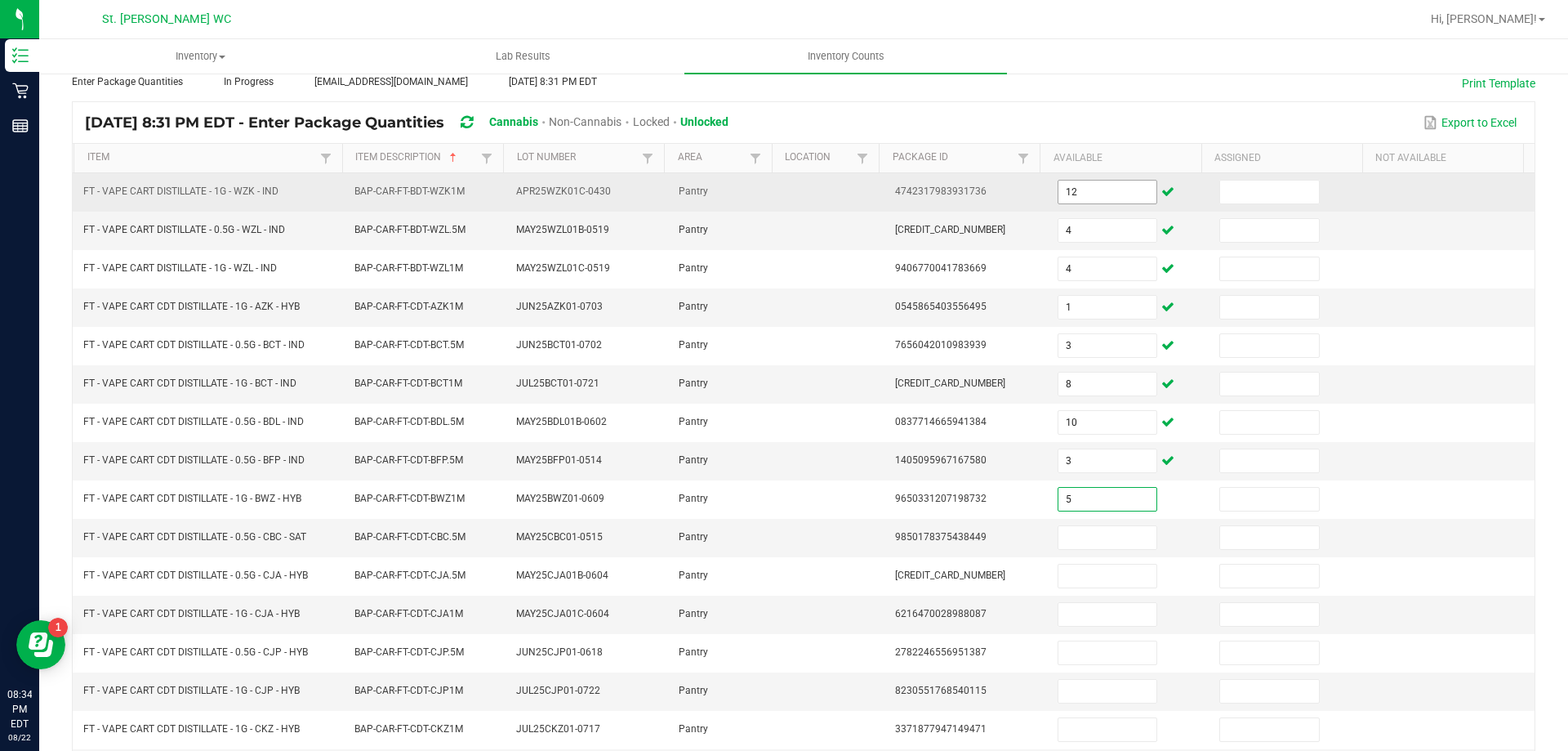
type input "5"
type input "1"
type input "3"
type input "10"
type input "2"
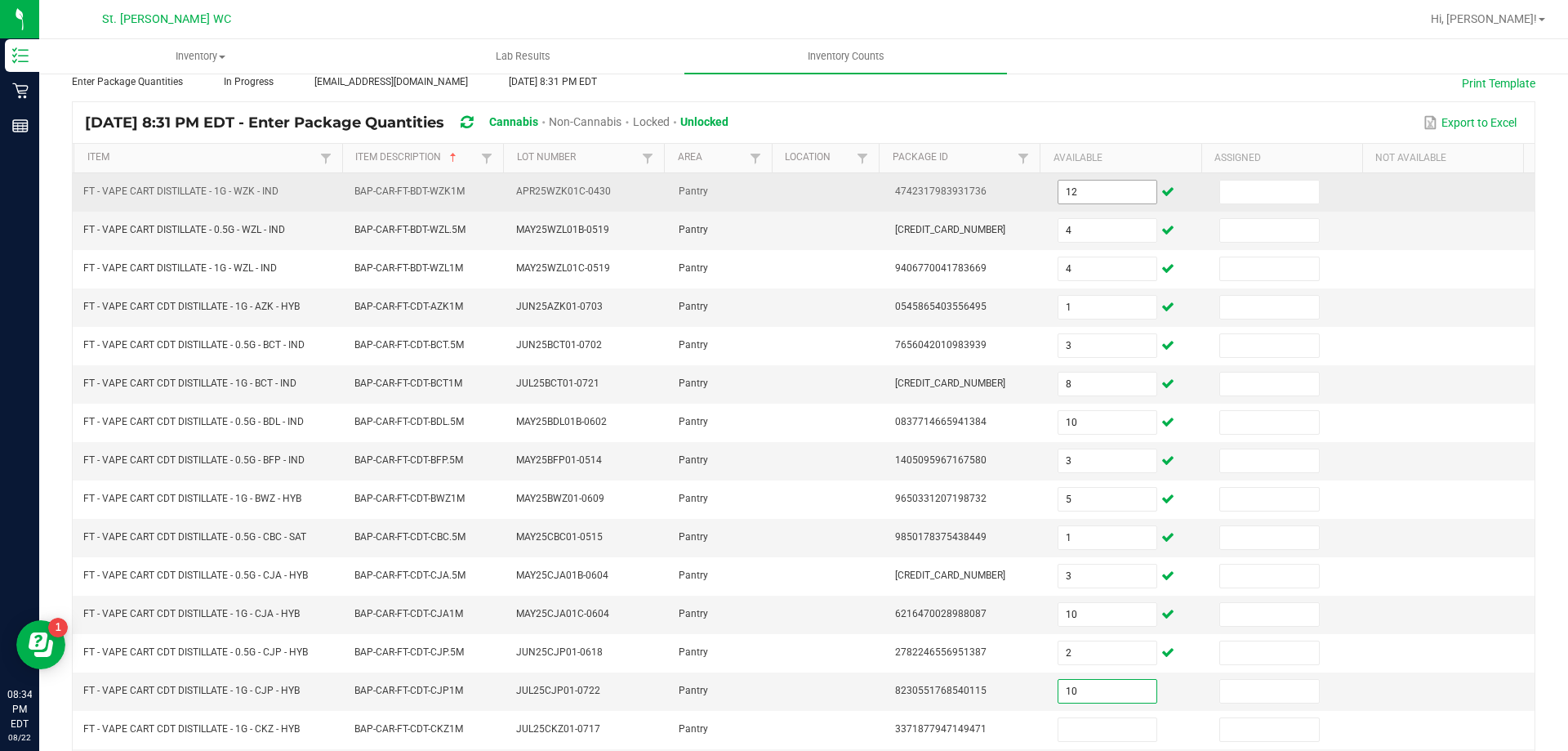
type input "10"
type input "8"
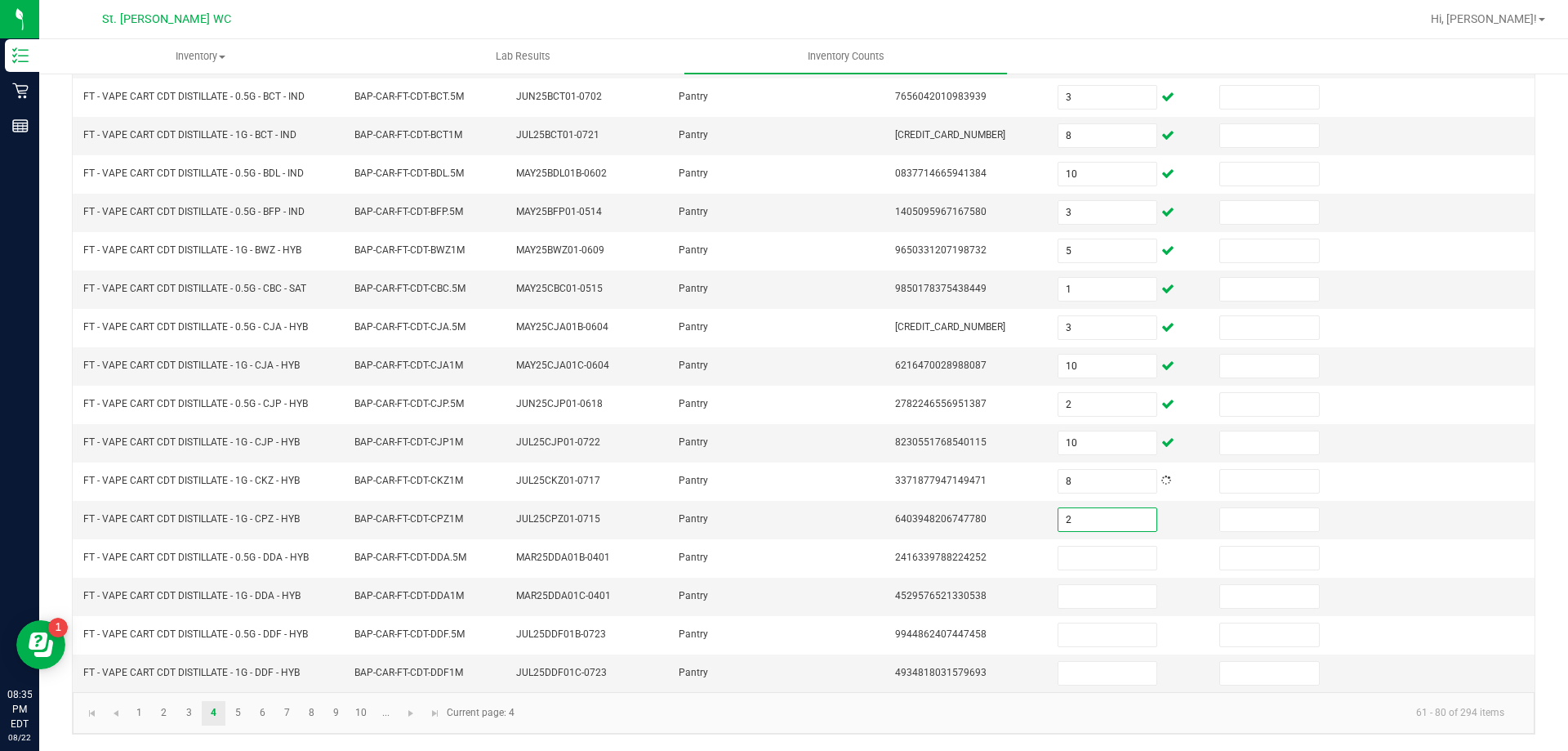
type input "2"
type input "4"
type input "1"
type input "9"
type input "5"
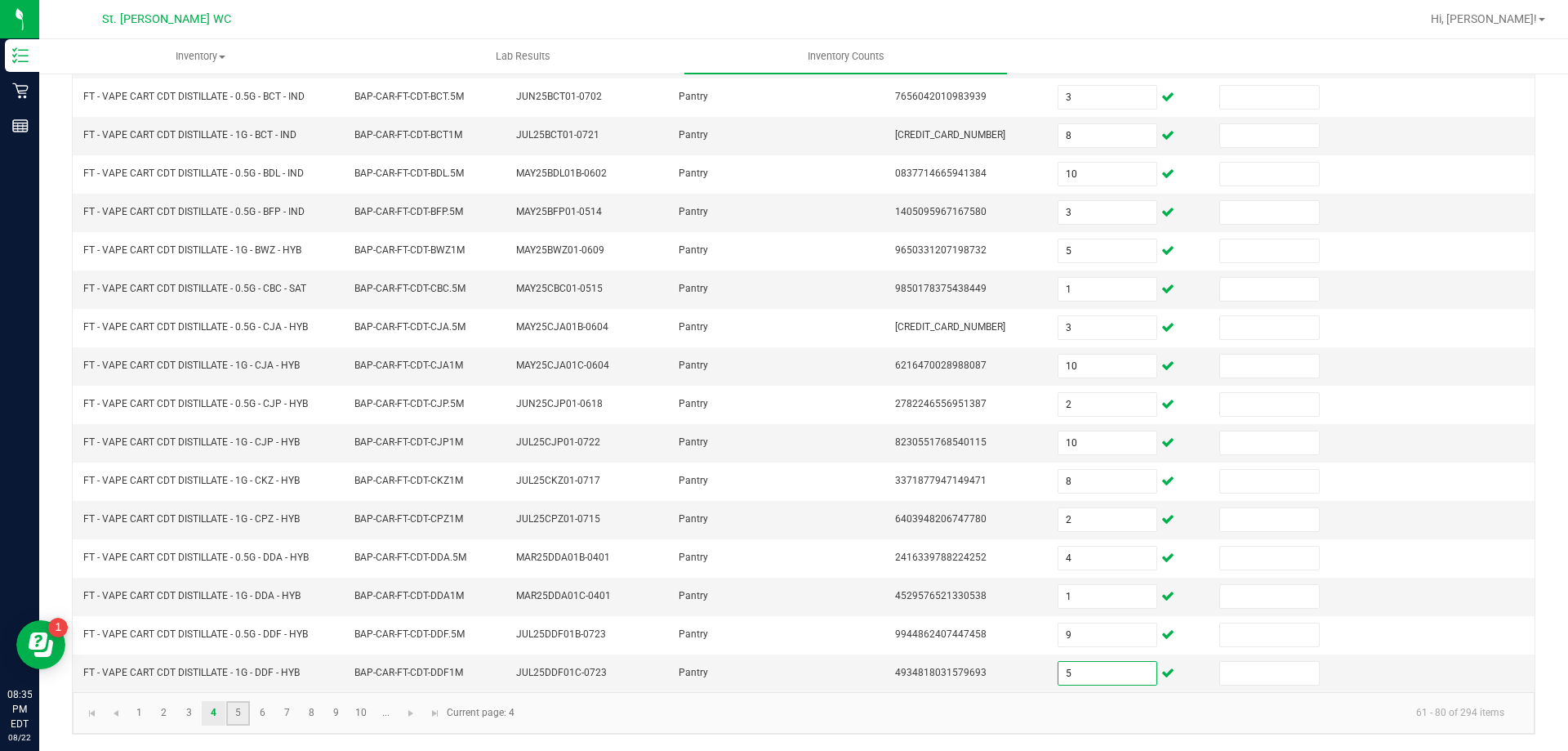
click at [238, 712] on link "5" at bounding box center [238, 713] width 24 height 25
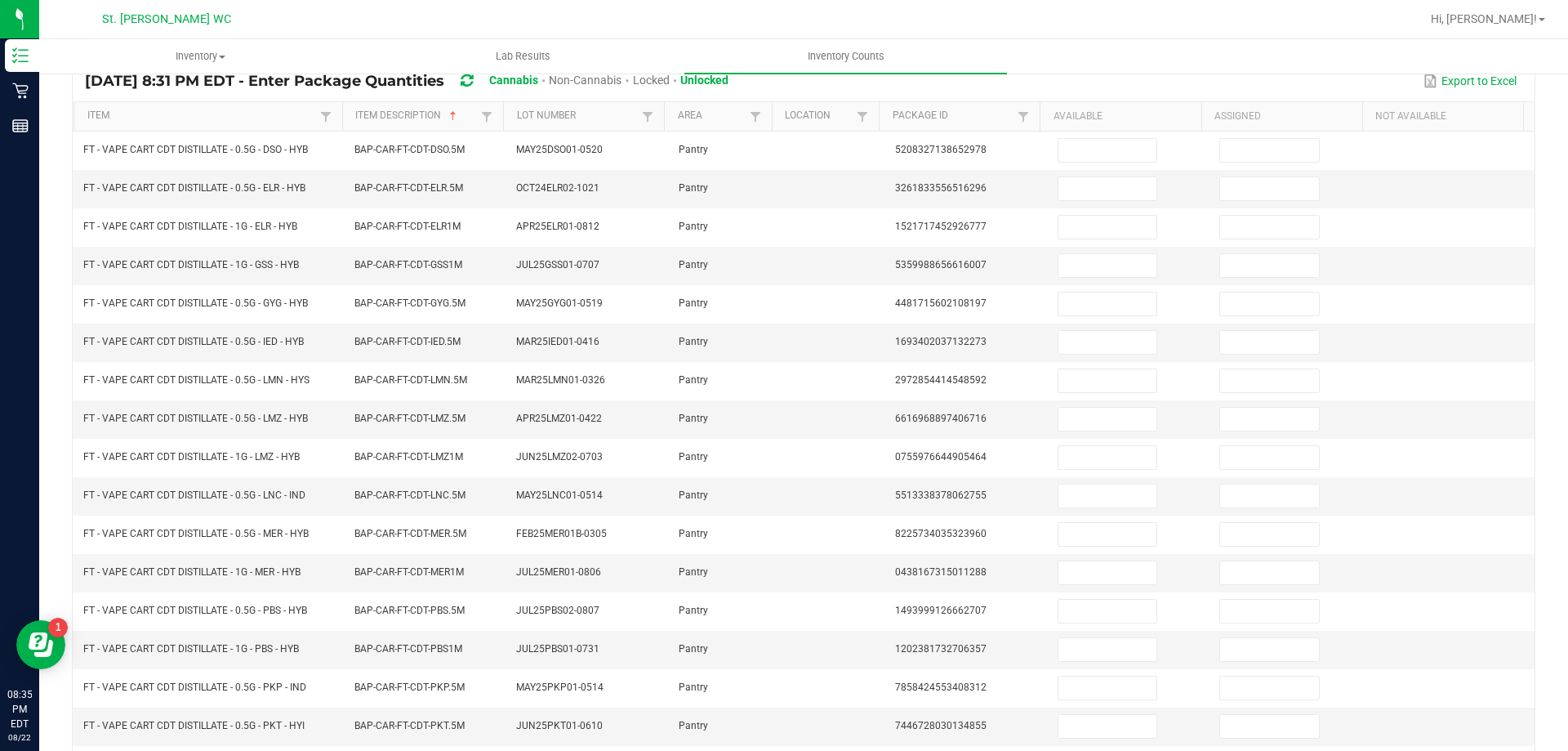
scroll to position [62, 0]
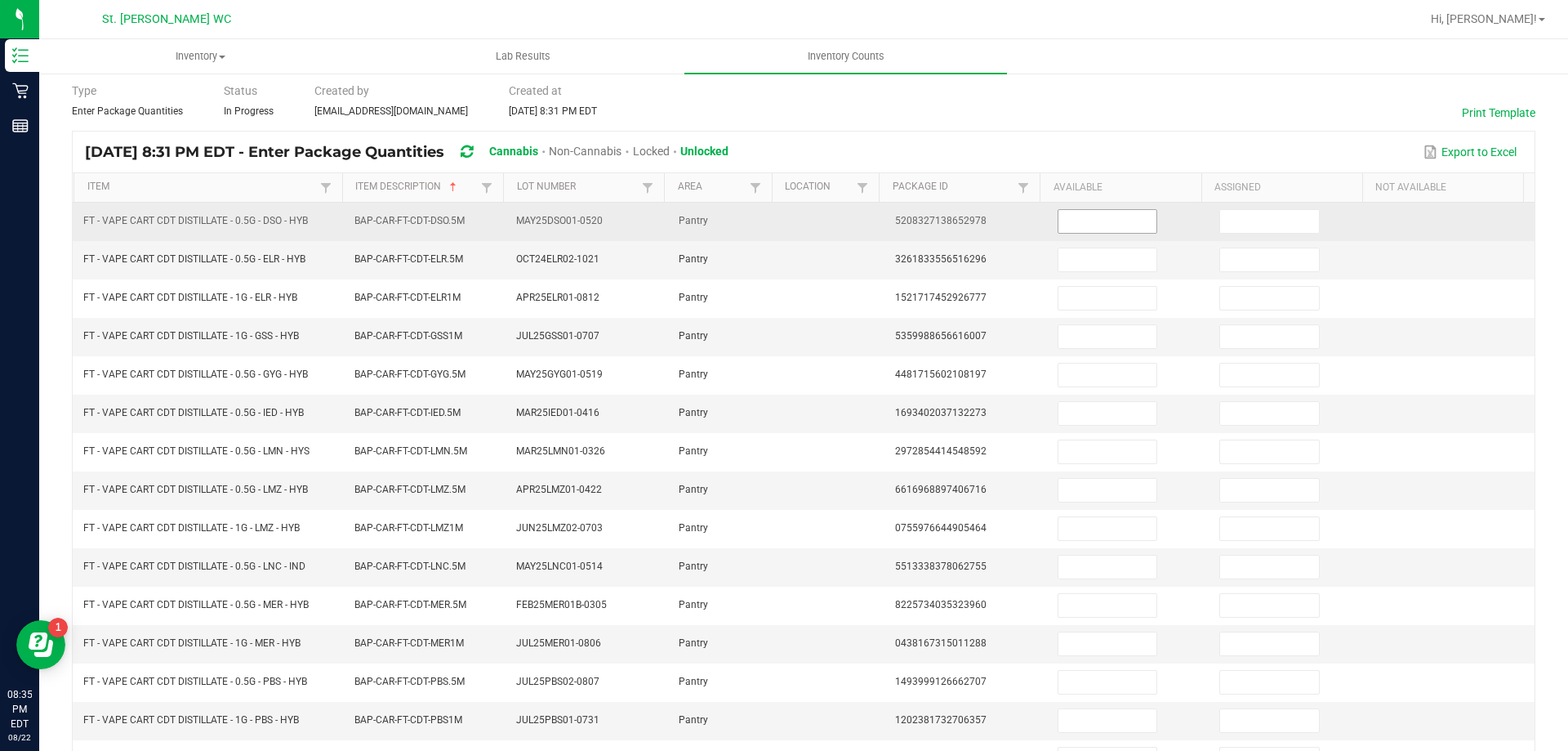
click at [1073, 223] on input at bounding box center [1107, 221] width 98 height 23
type input "12"
type input "3"
type input "12"
type input "3"
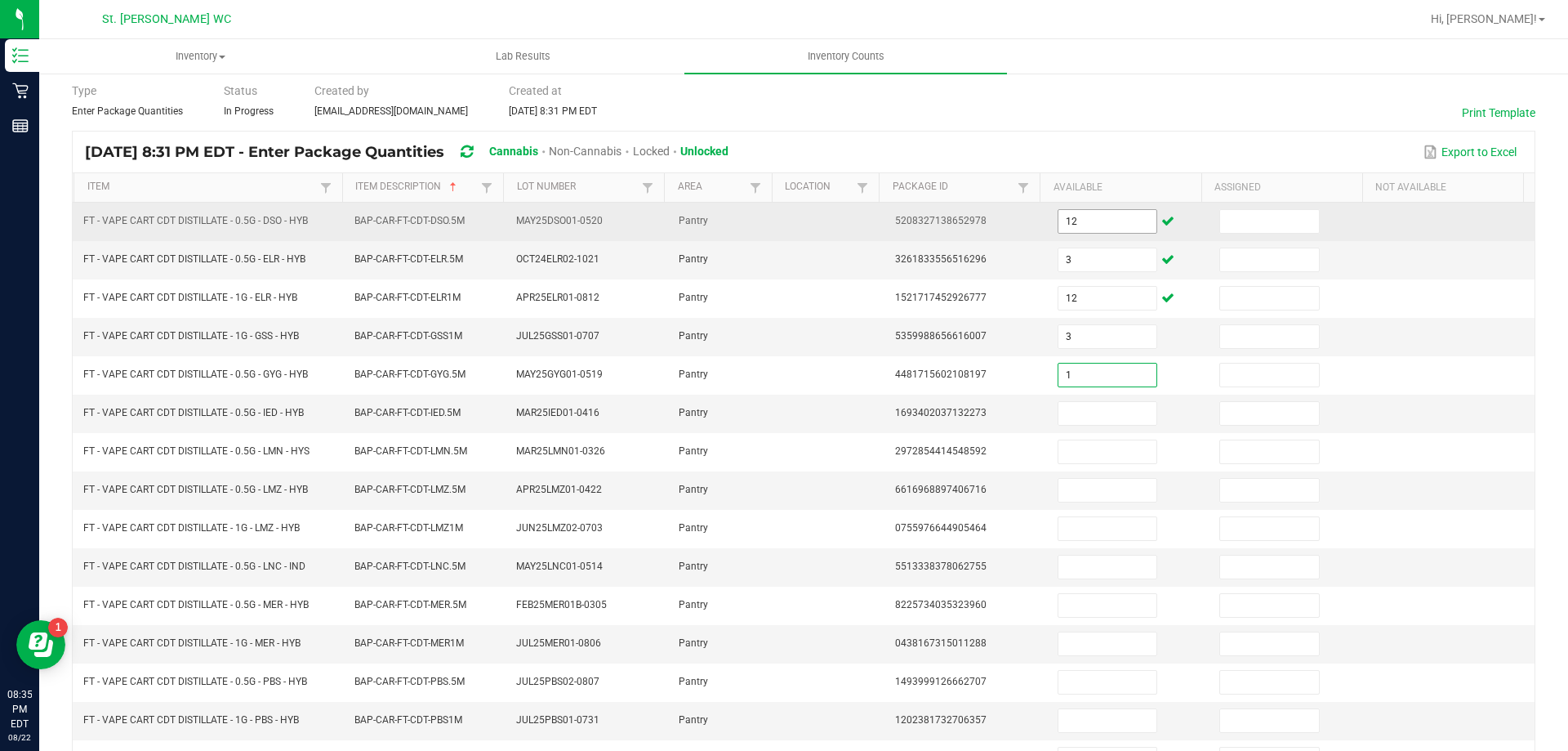
type input "1"
type input "2"
type input "8"
type input "9"
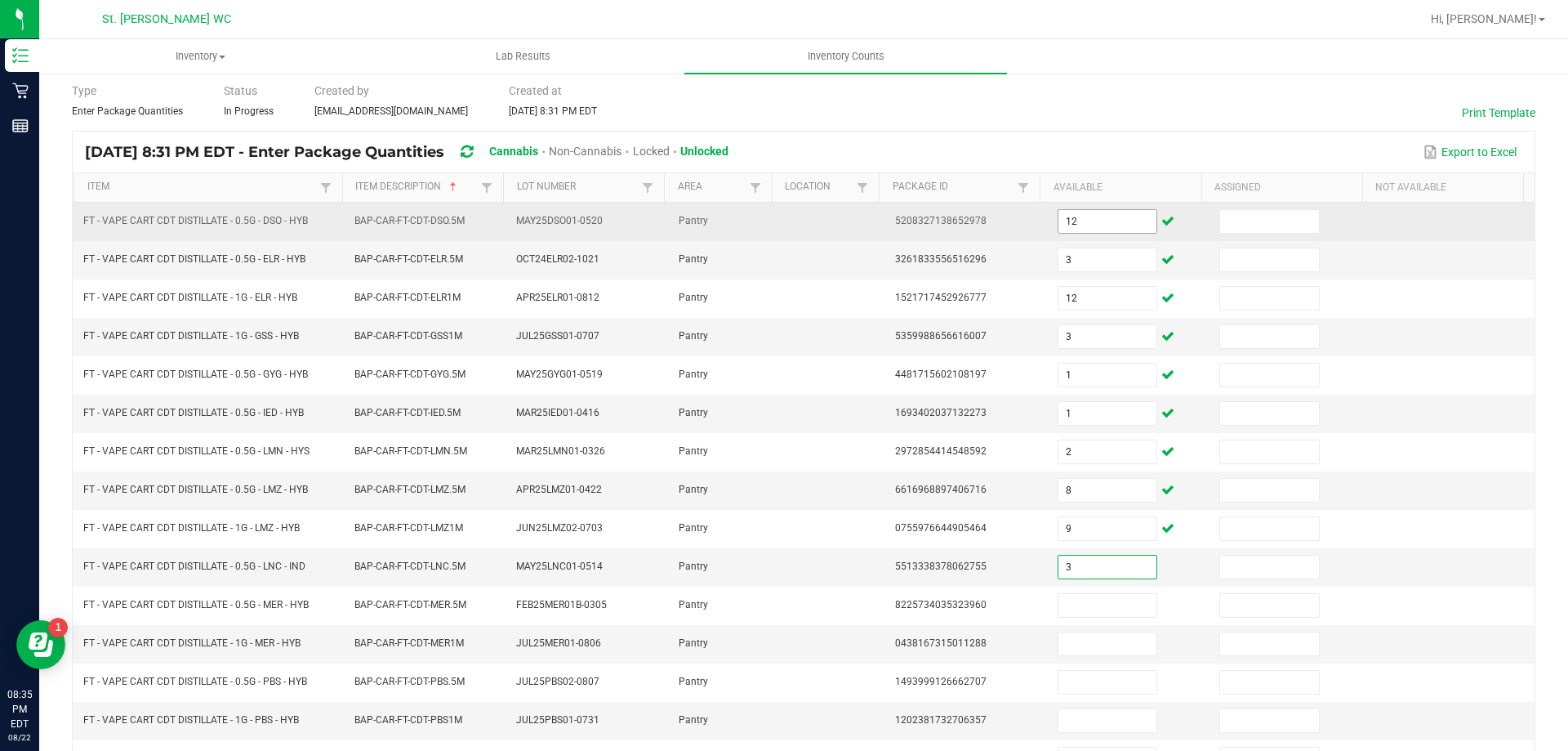
type input "3"
type input "5"
type input "12"
type input "2"
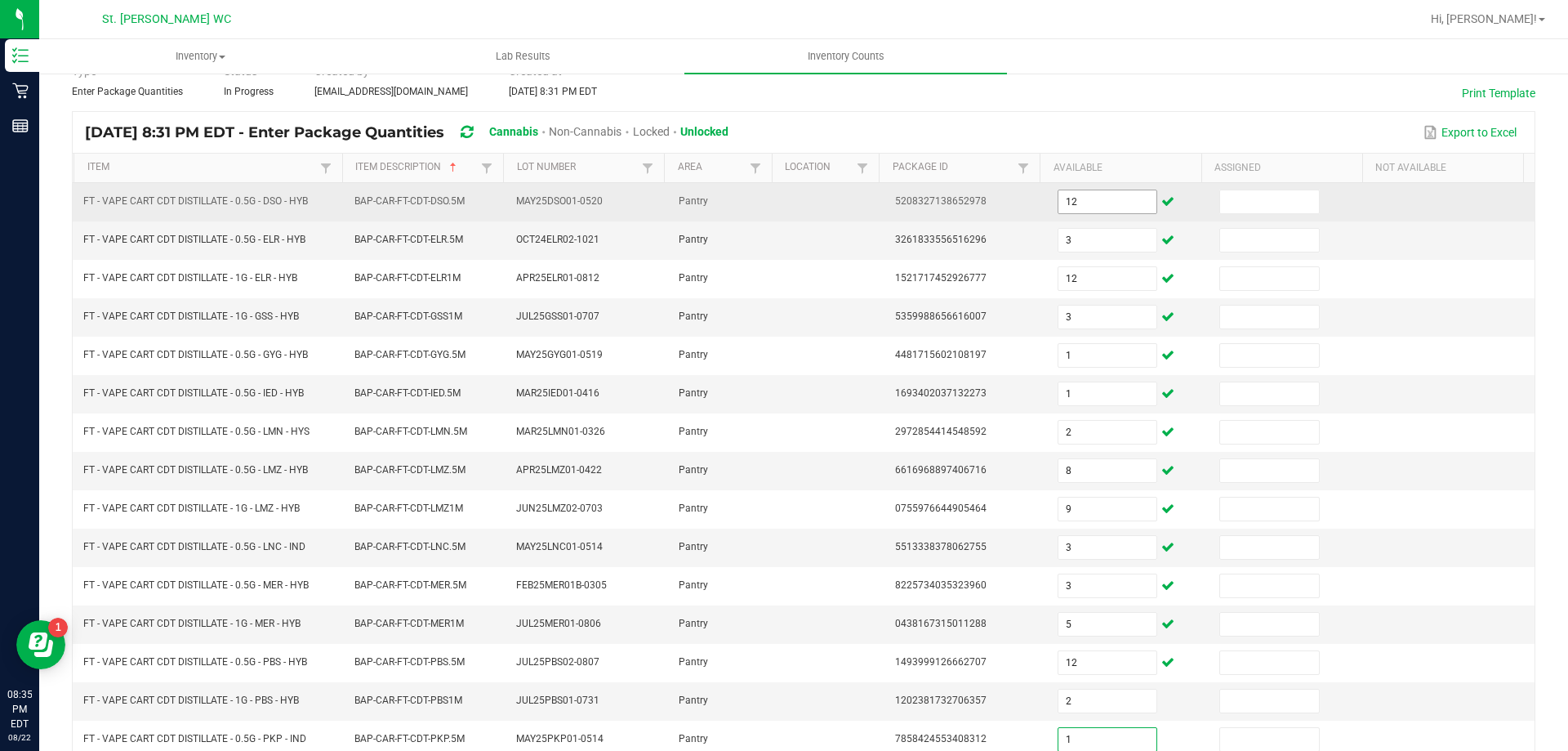
type input "1"
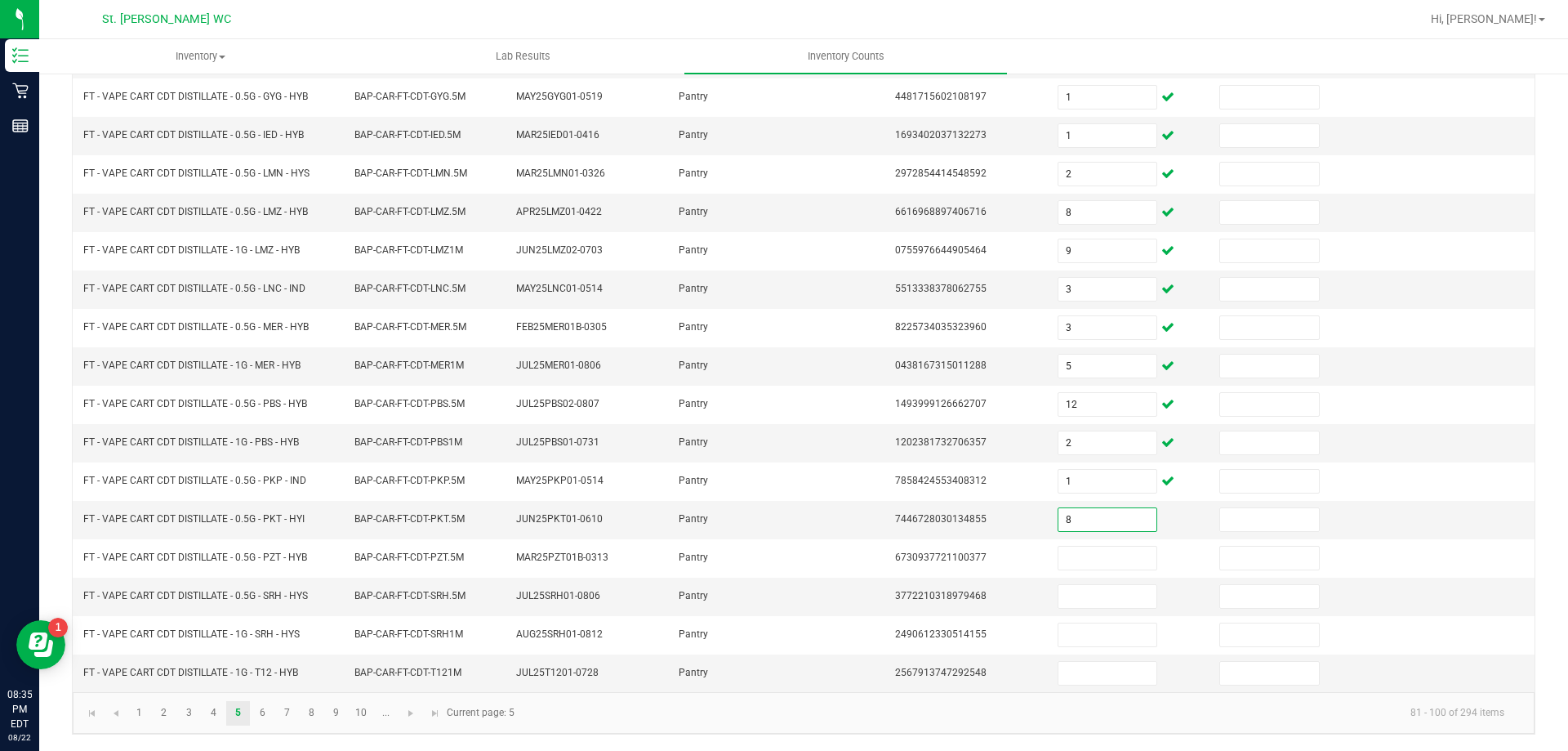
type input "8"
type input "3"
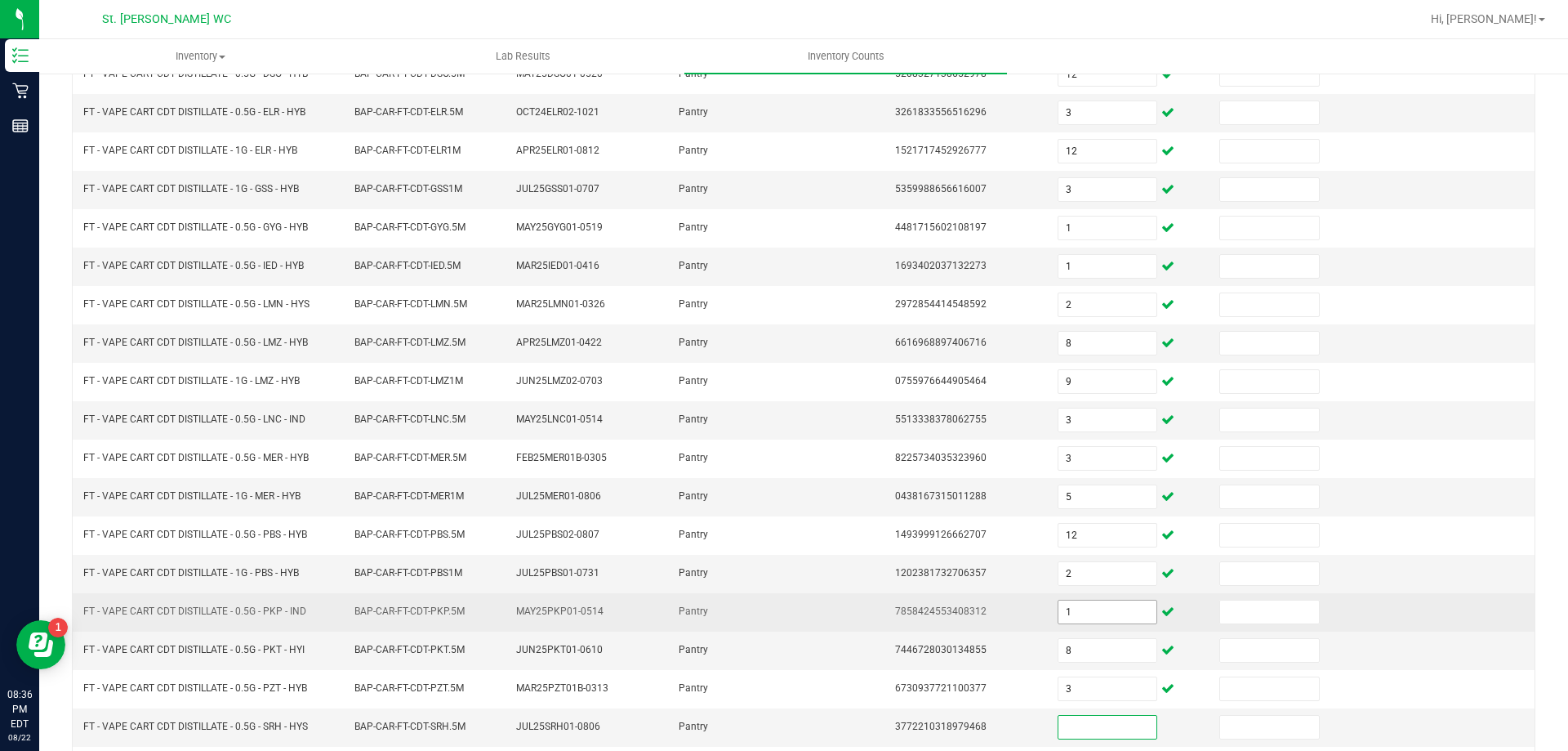
scroll to position [258, 0]
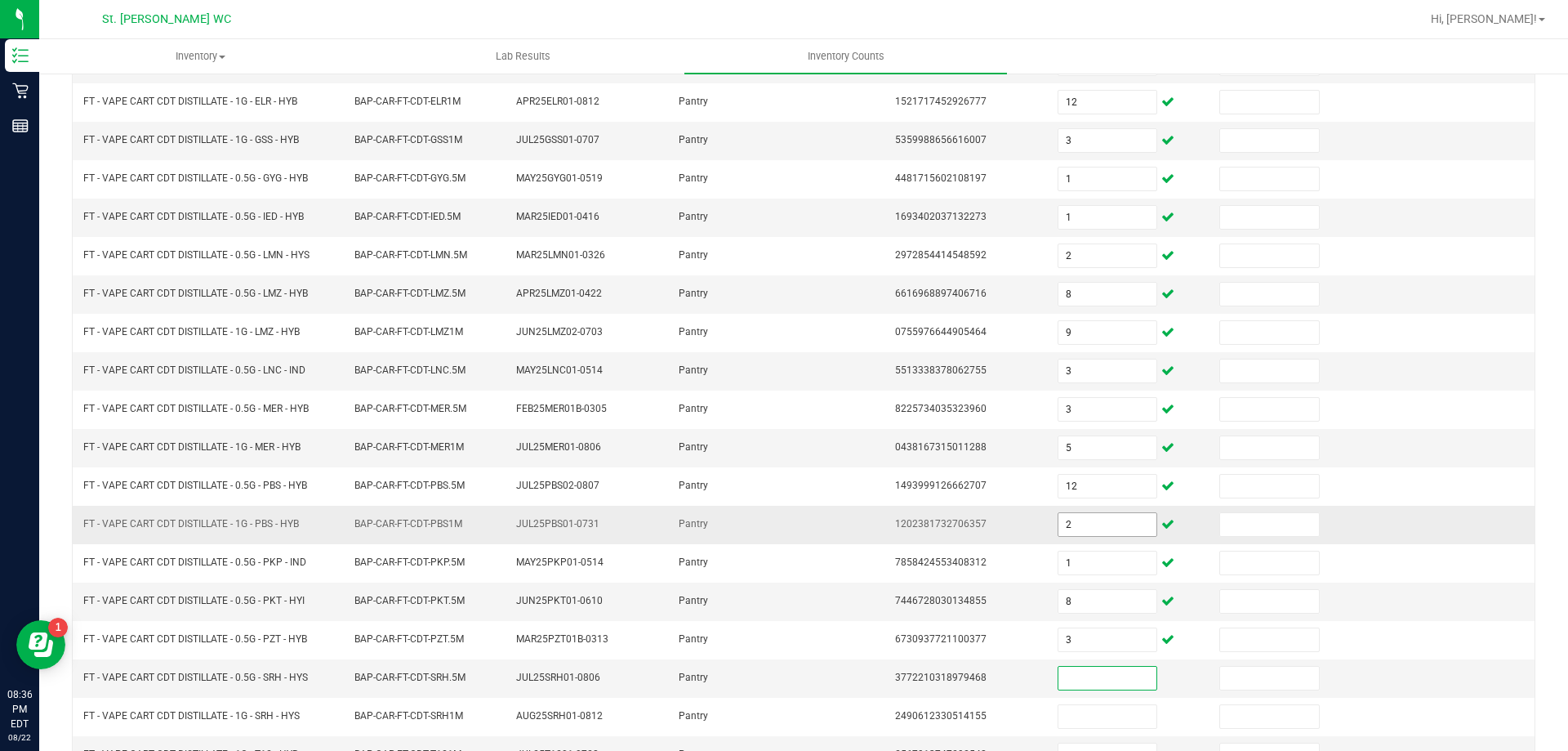
click at [1104, 515] on input "2" at bounding box center [1107, 524] width 98 height 23
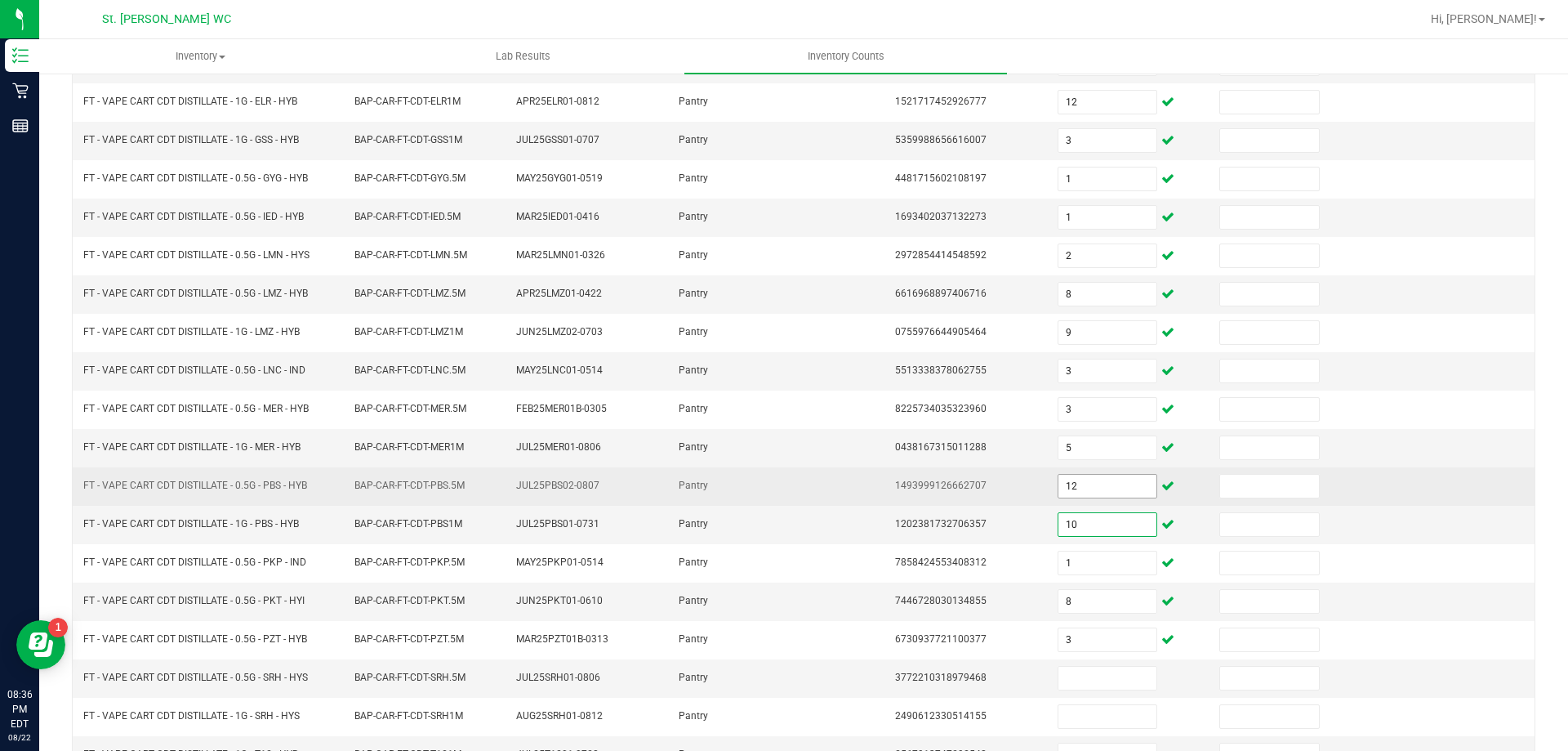
type input "10"
type input "2"
type input "1"
type input "8"
type input "3"
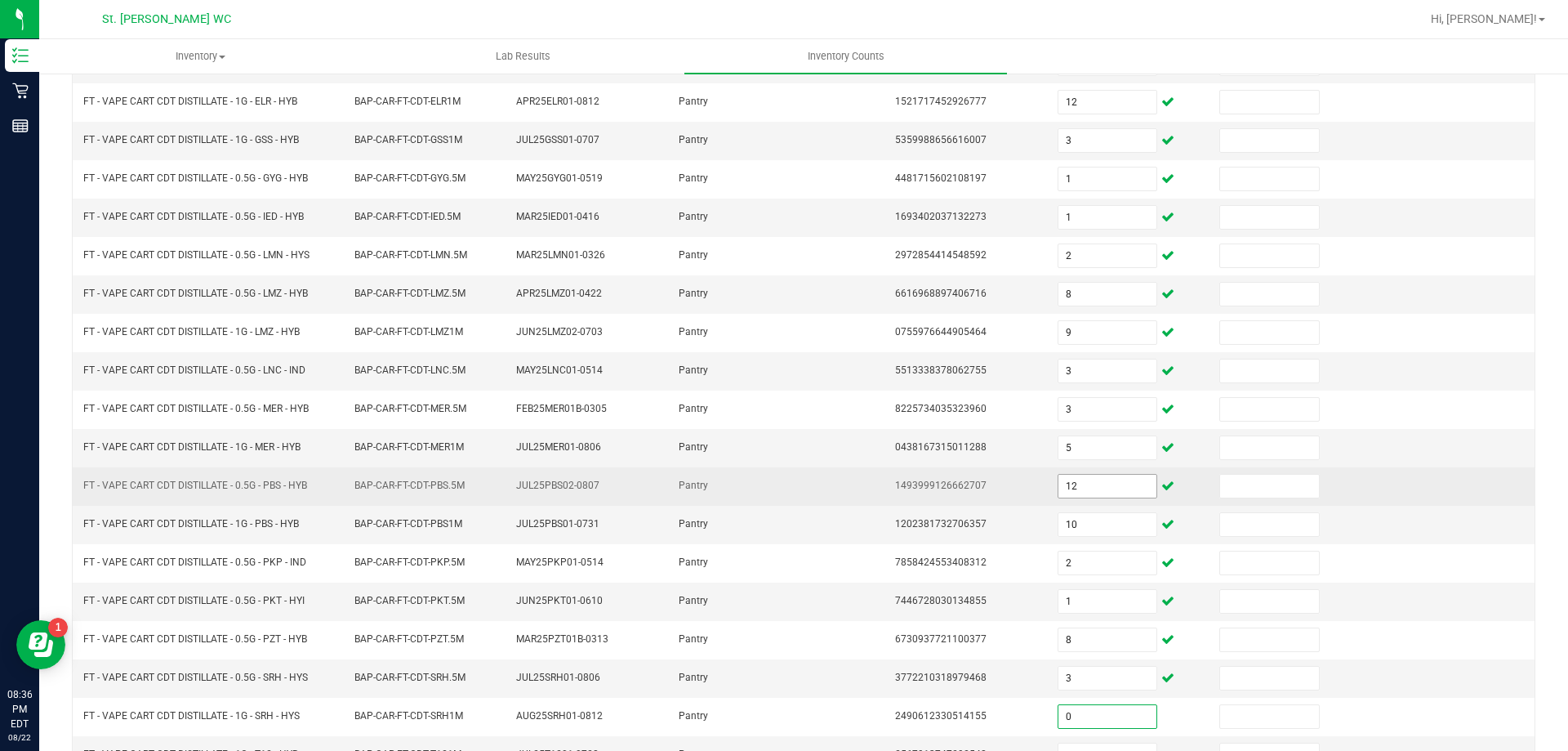
type input "0"
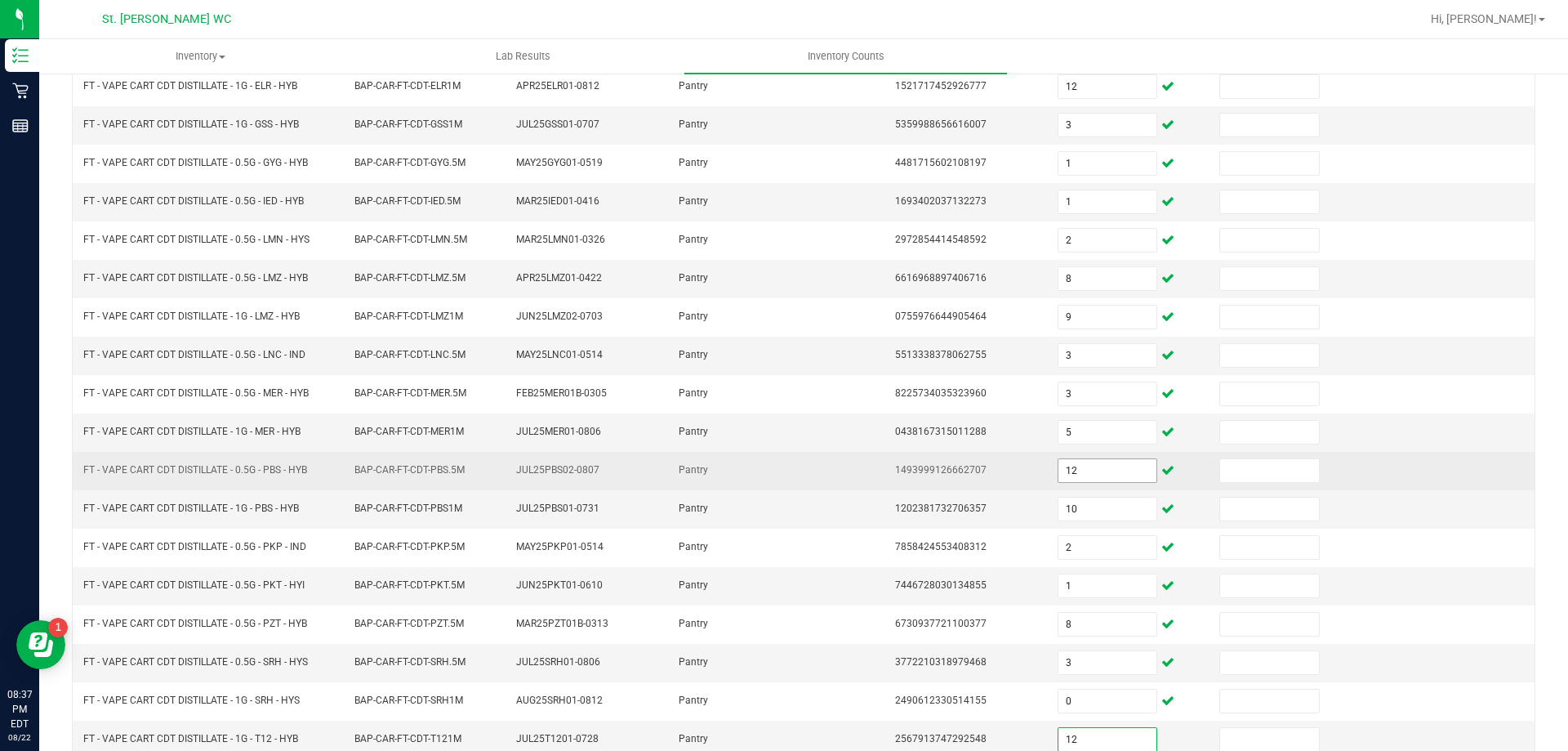
type input "12"
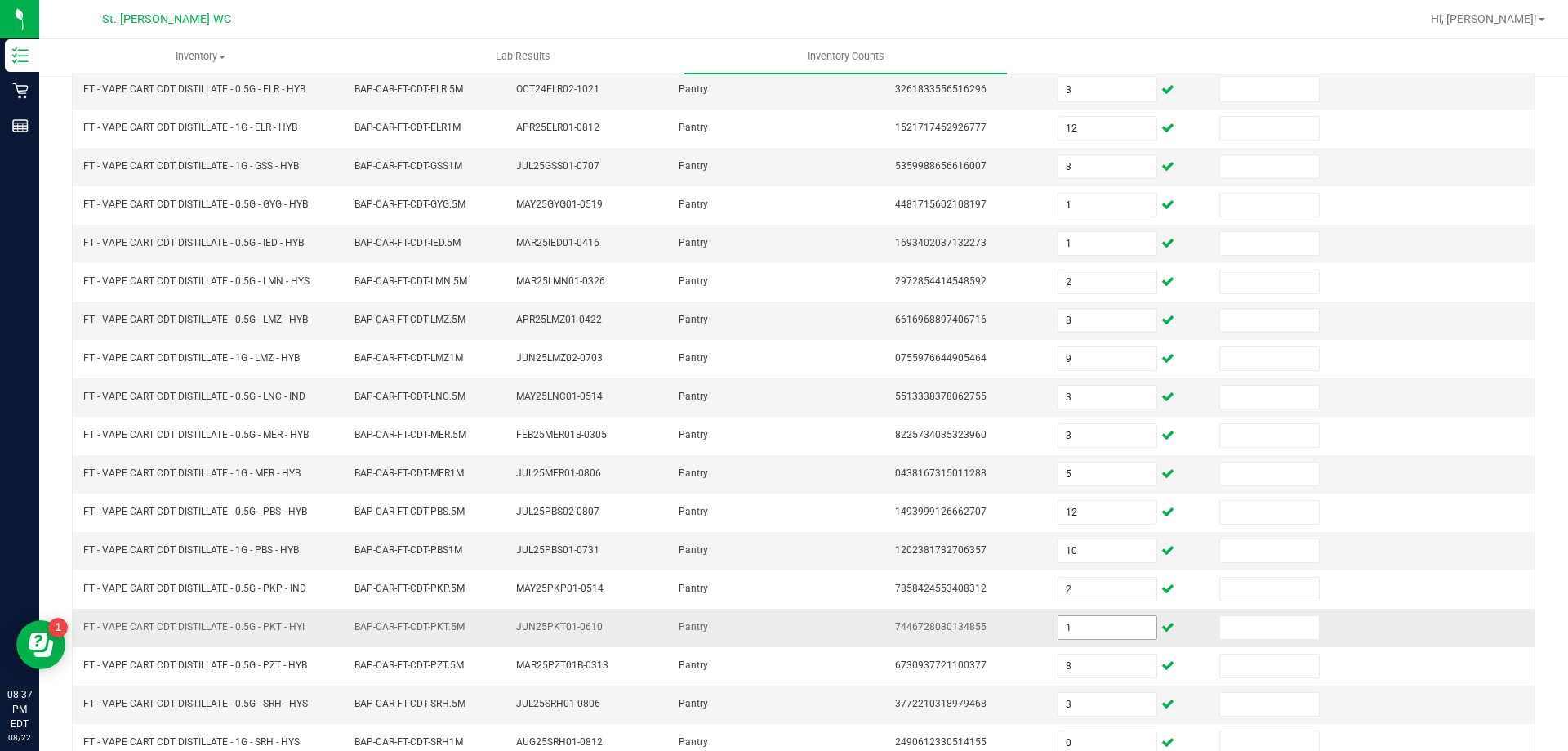
scroll to position [339, 0]
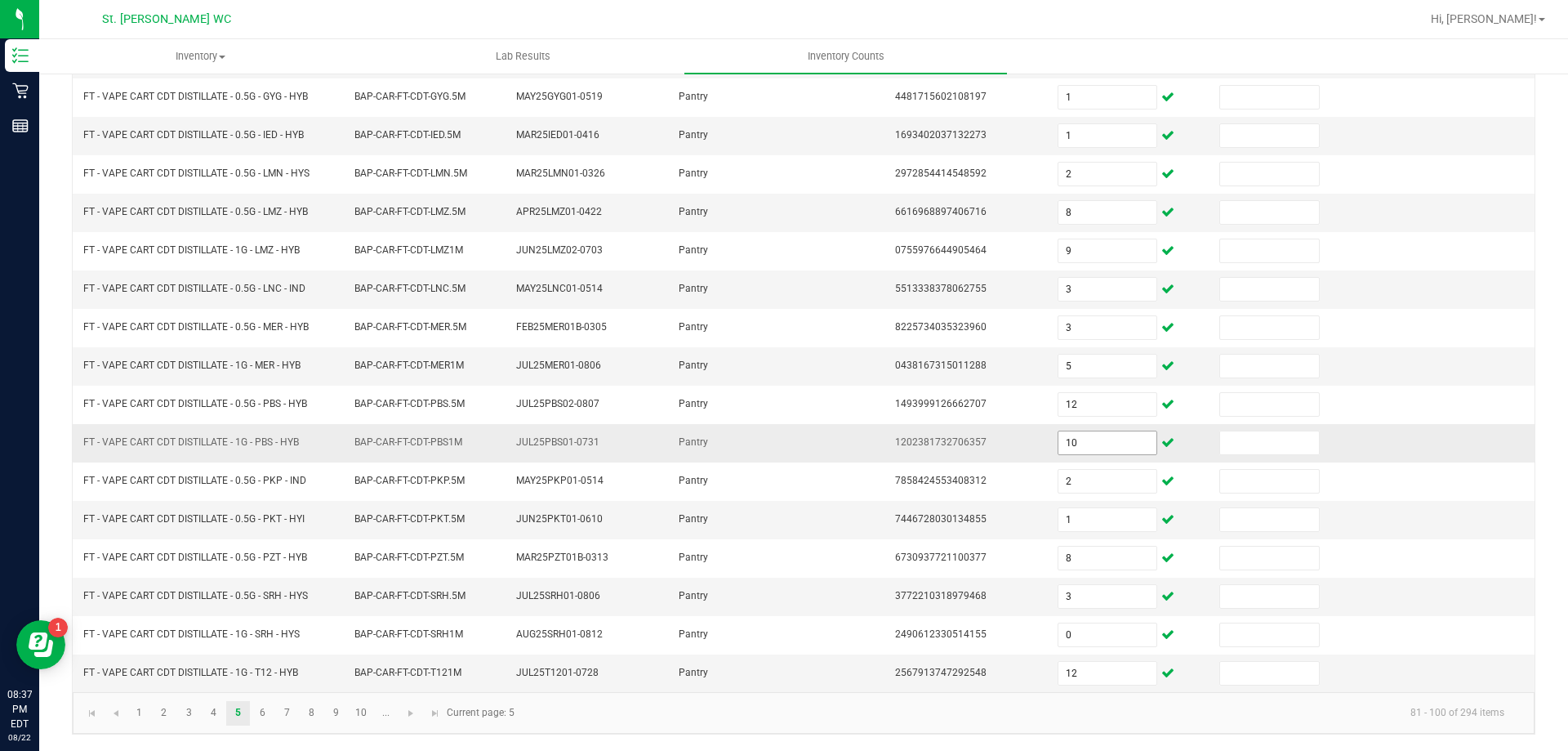
click at [1100, 447] on input "10" at bounding box center [1107, 443] width 98 height 23
type input "12"
click at [265, 719] on link "6" at bounding box center [263, 713] width 24 height 25
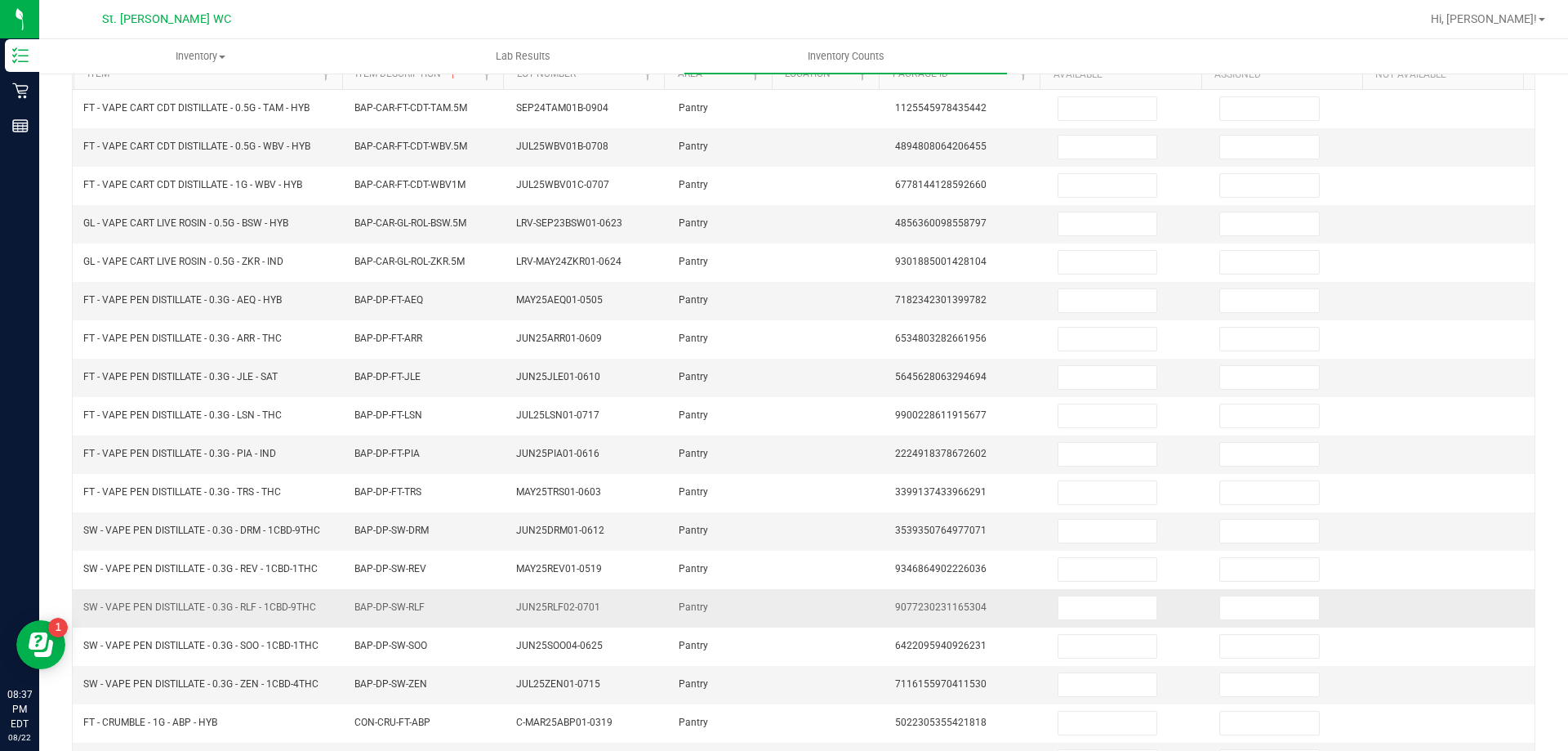
scroll to position [0, 0]
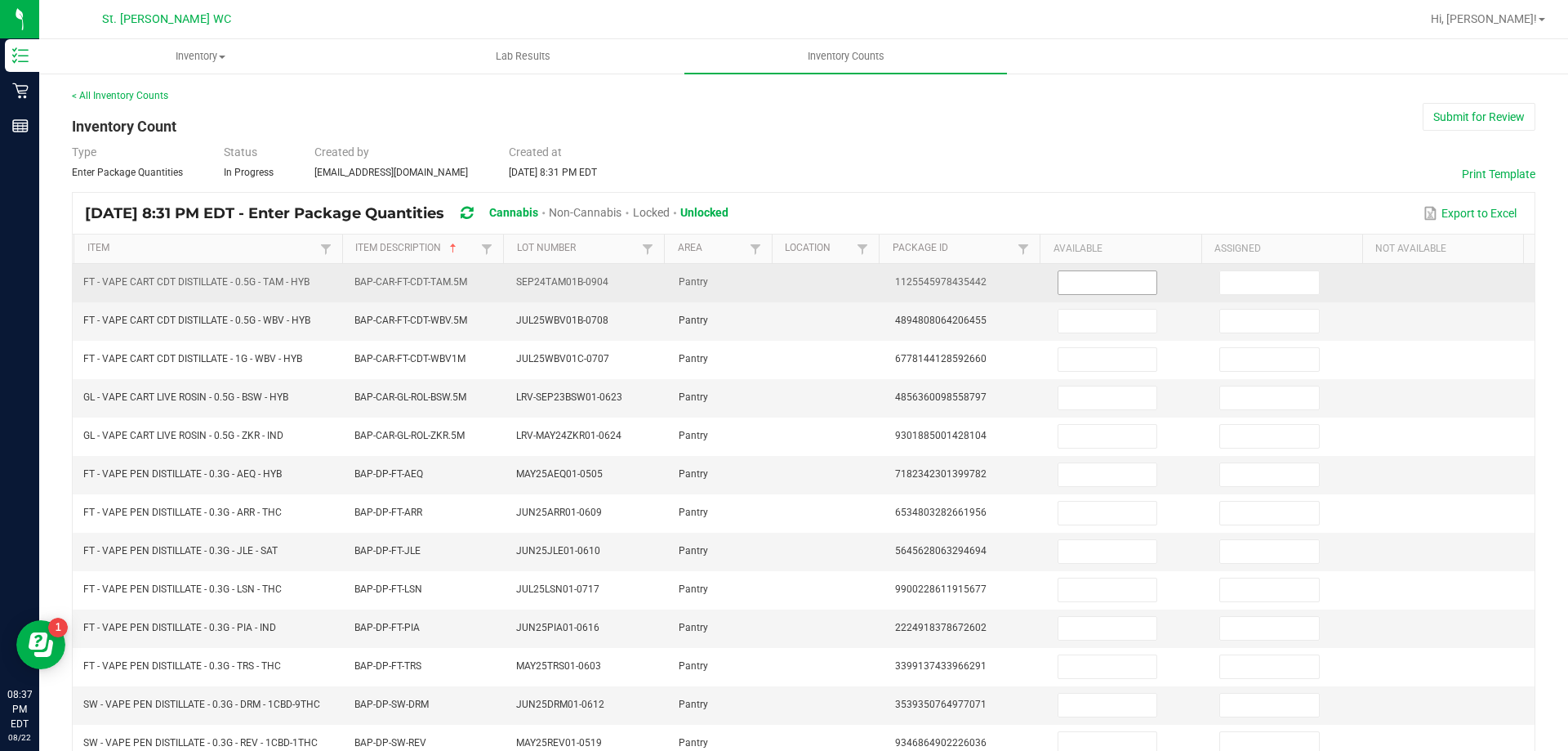
click at [1112, 277] on input at bounding box center [1107, 283] width 98 height 23
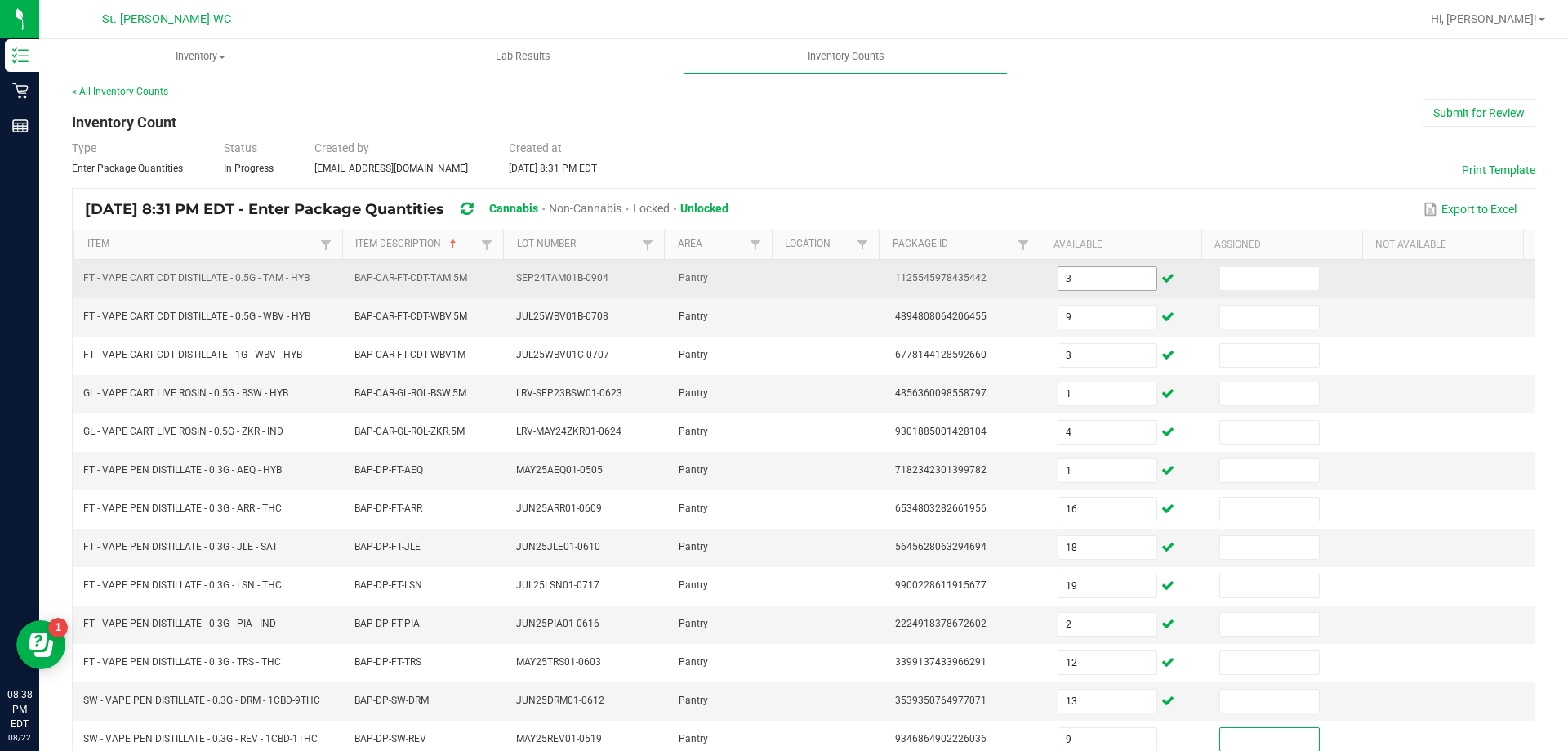
scroll to position [339, 0]
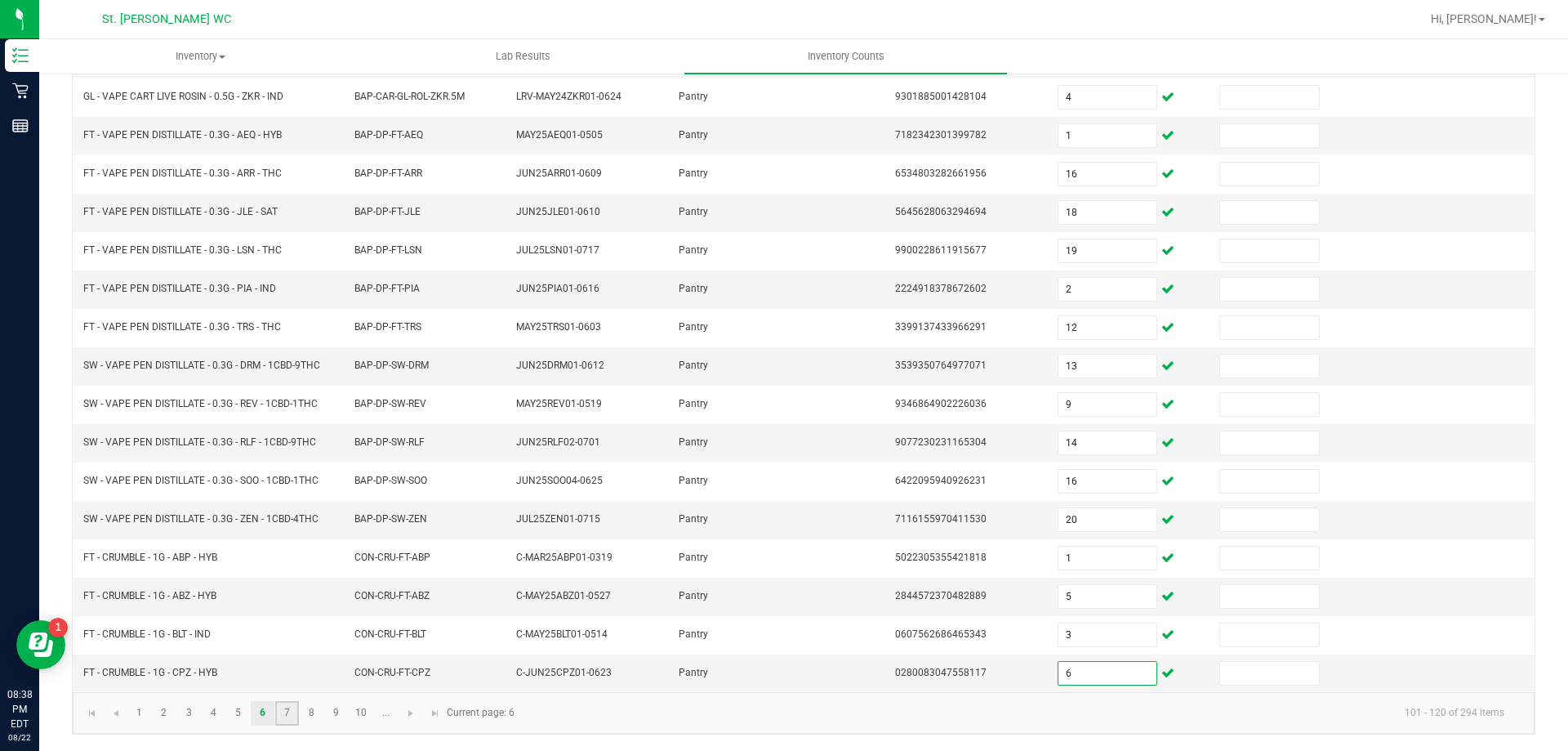
click at [288, 712] on link "7" at bounding box center [288, 713] width 24 height 25
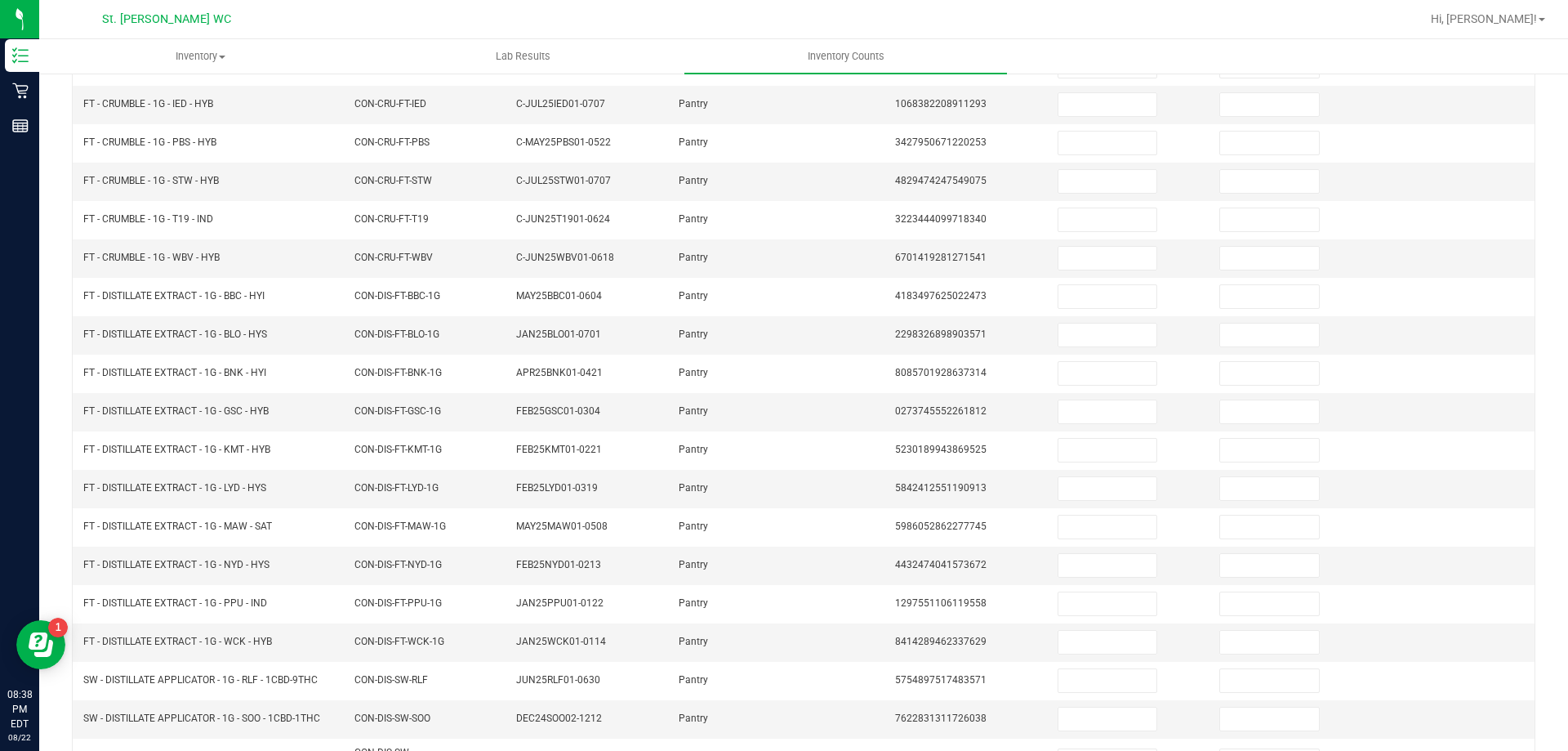
scroll to position [0, 0]
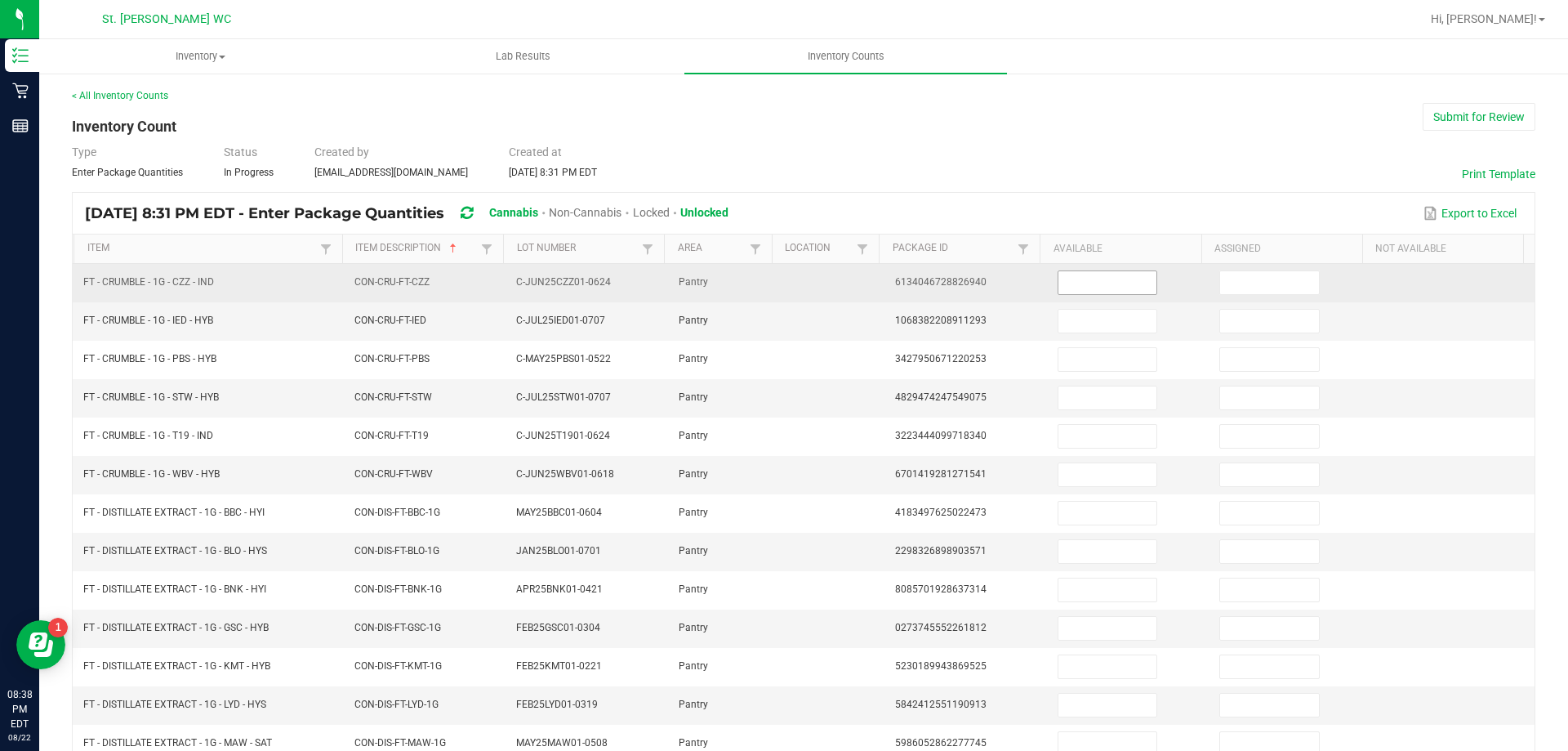
click at [1090, 279] on input at bounding box center [1107, 283] width 98 height 23
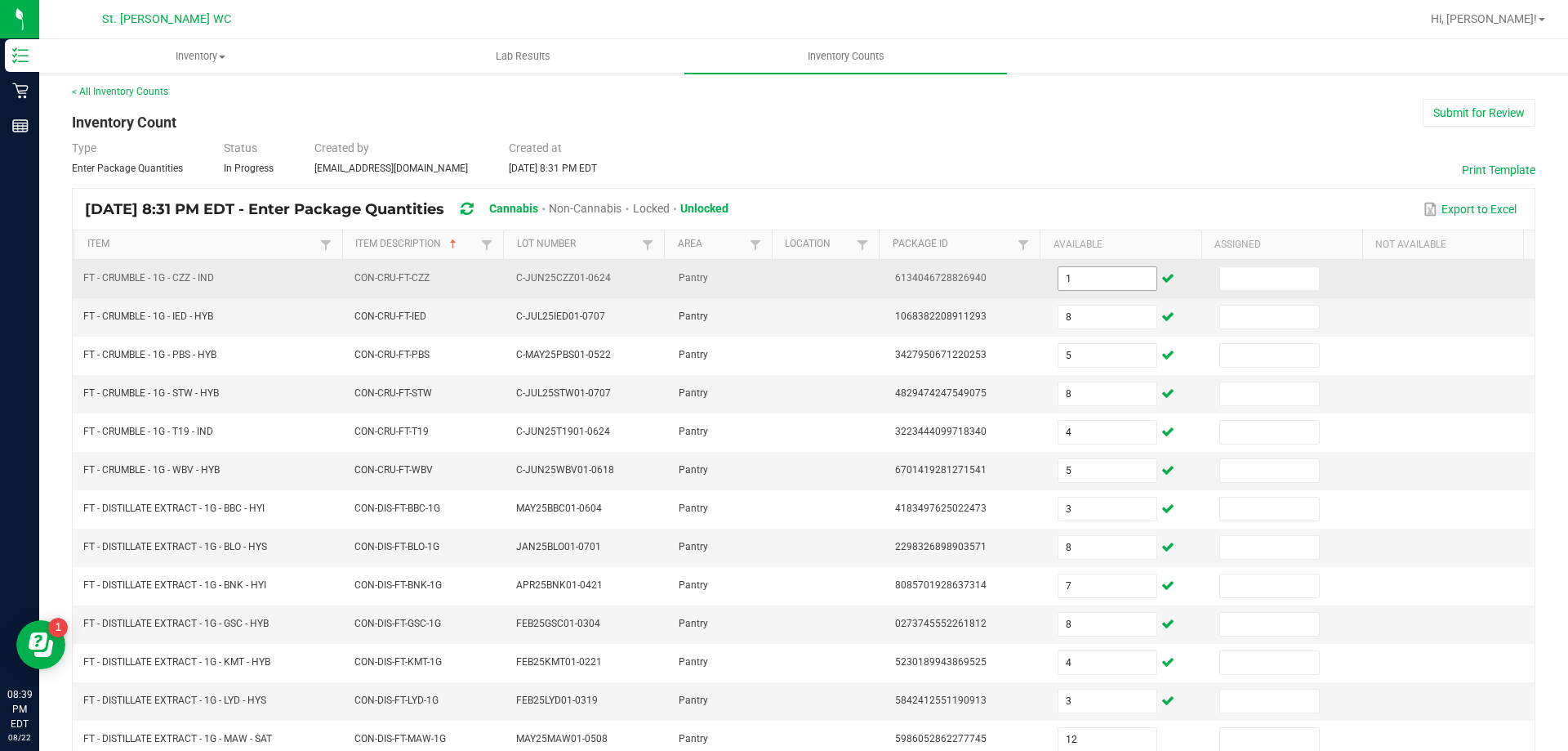
scroll to position [339, 0]
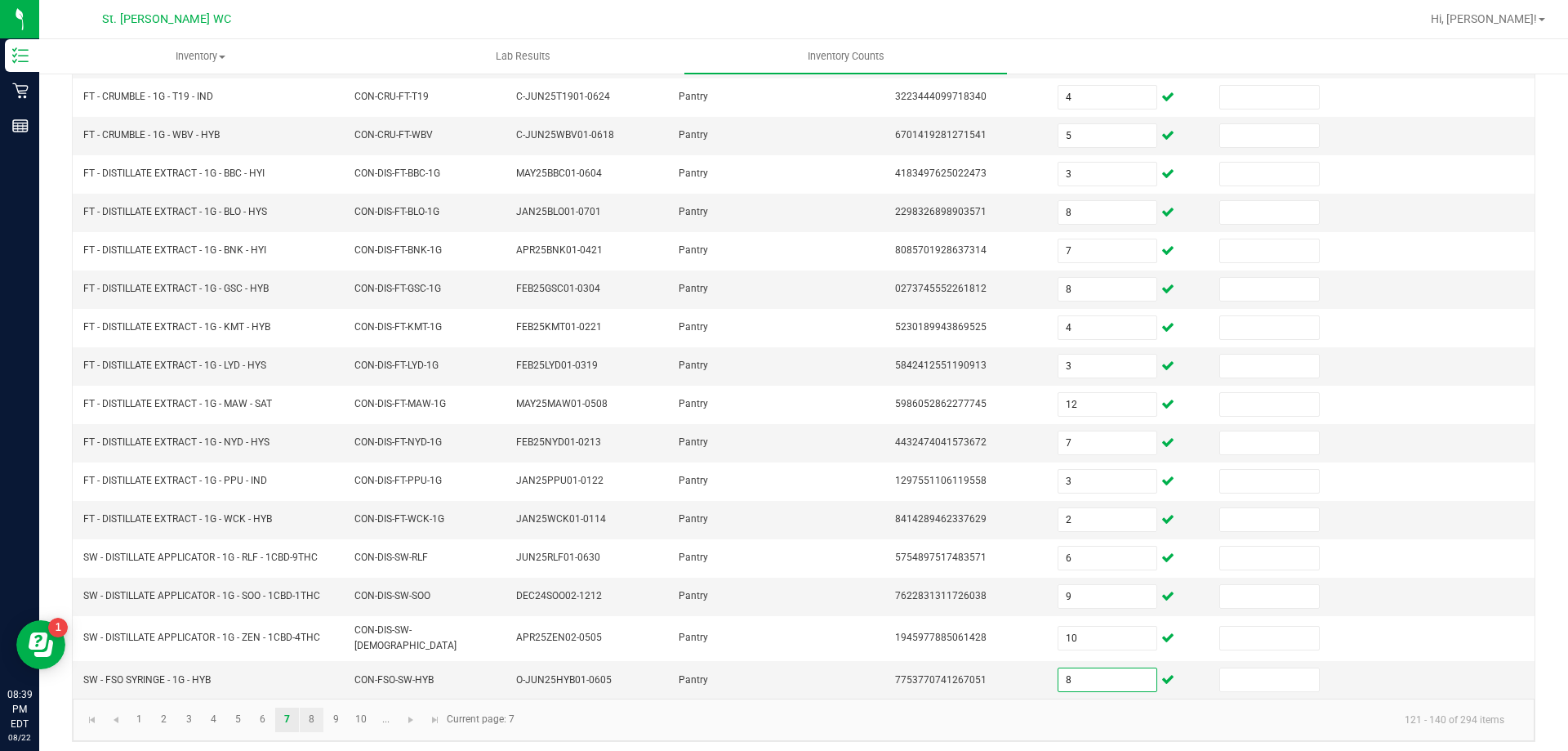
click at [312, 712] on link "8" at bounding box center [312, 719] width 24 height 25
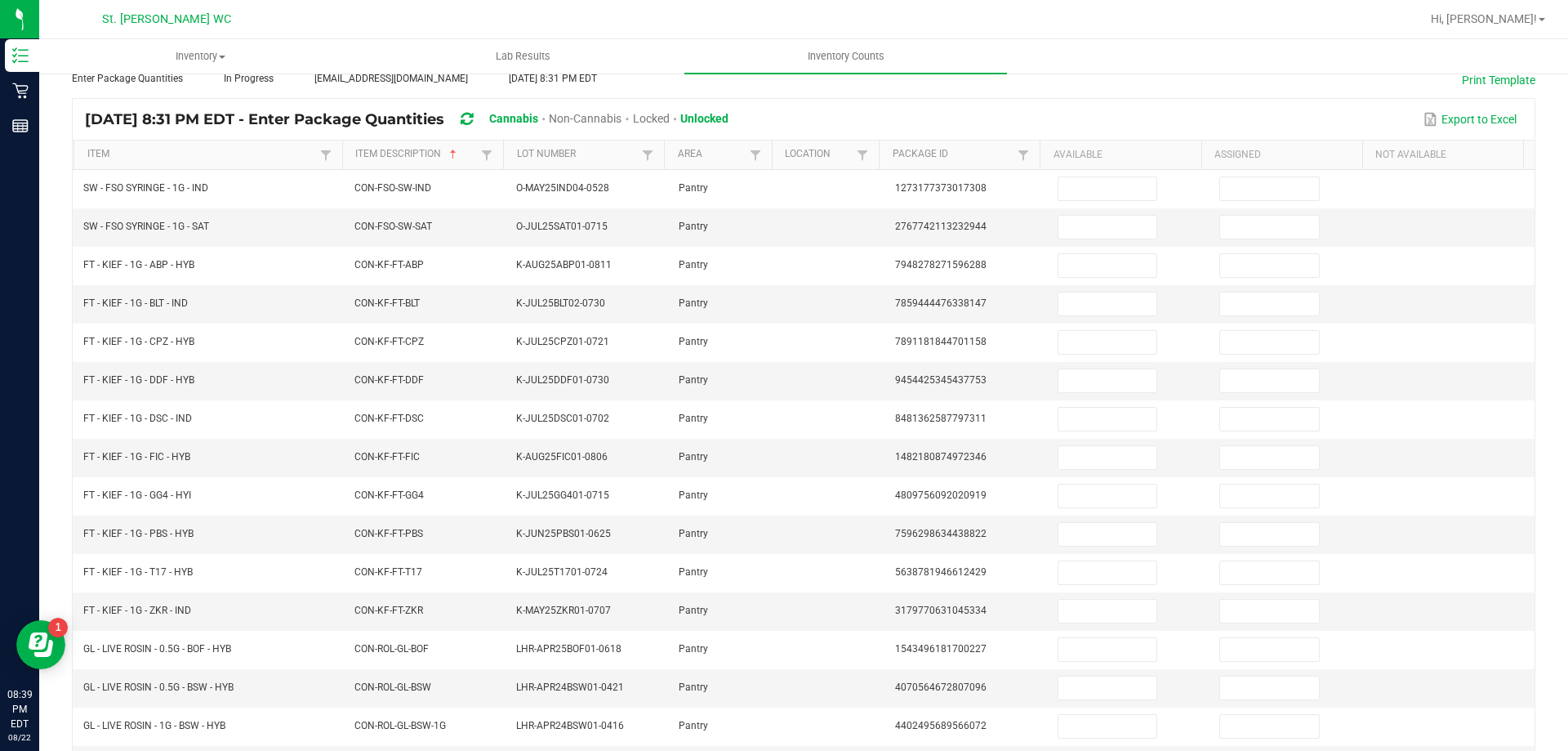
scroll to position [0, 0]
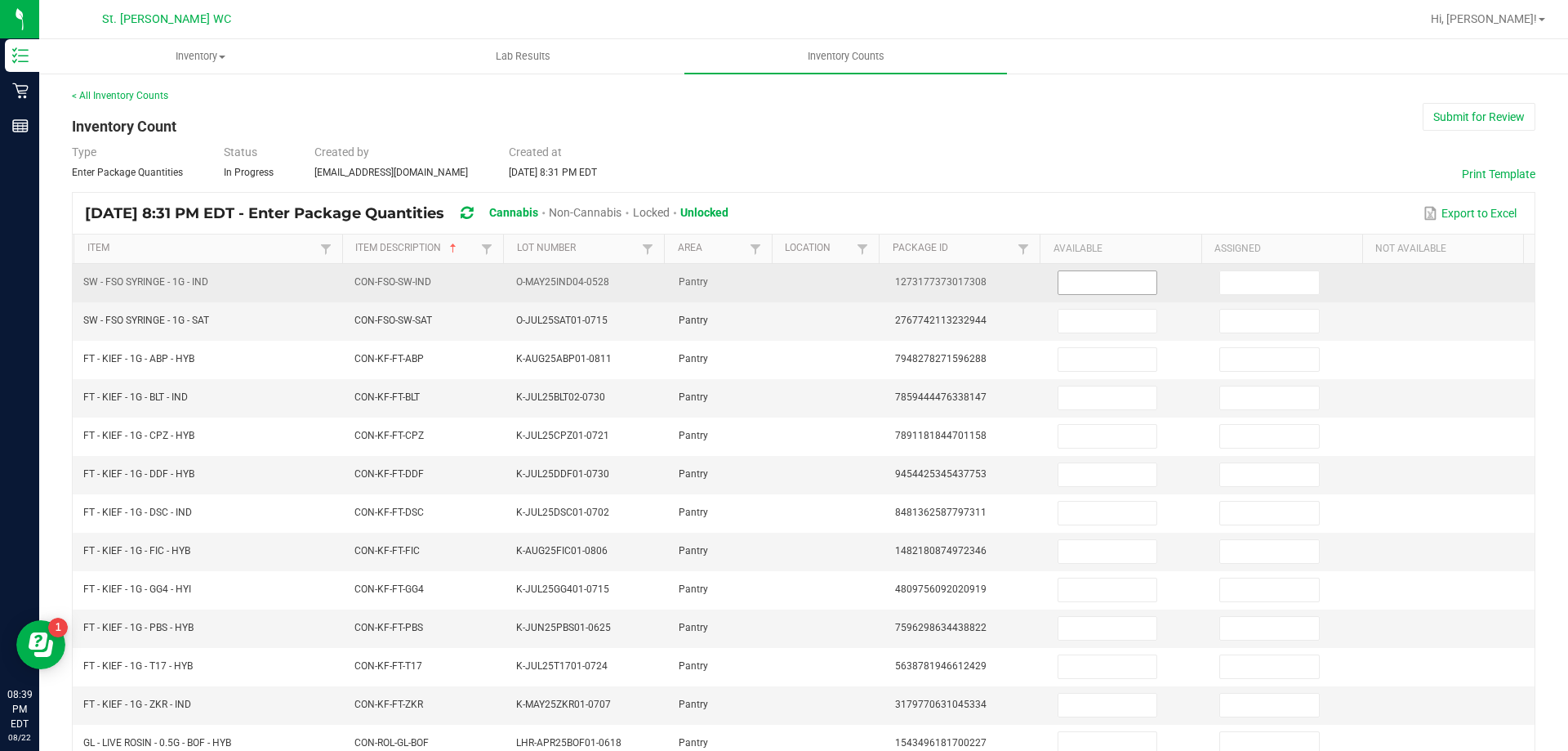
click at [1058, 292] on input at bounding box center [1107, 283] width 98 height 23
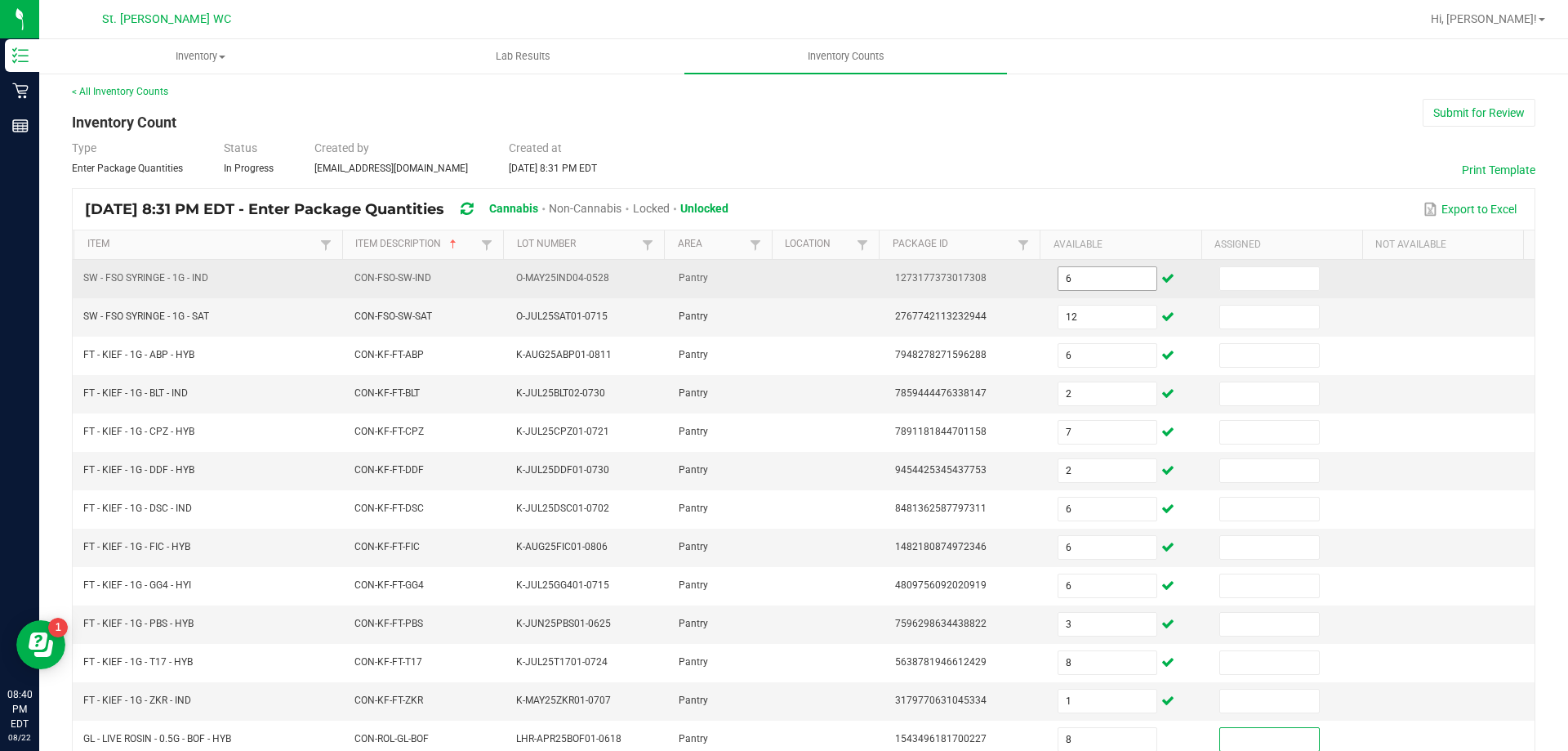
scroll to position [339, 0]
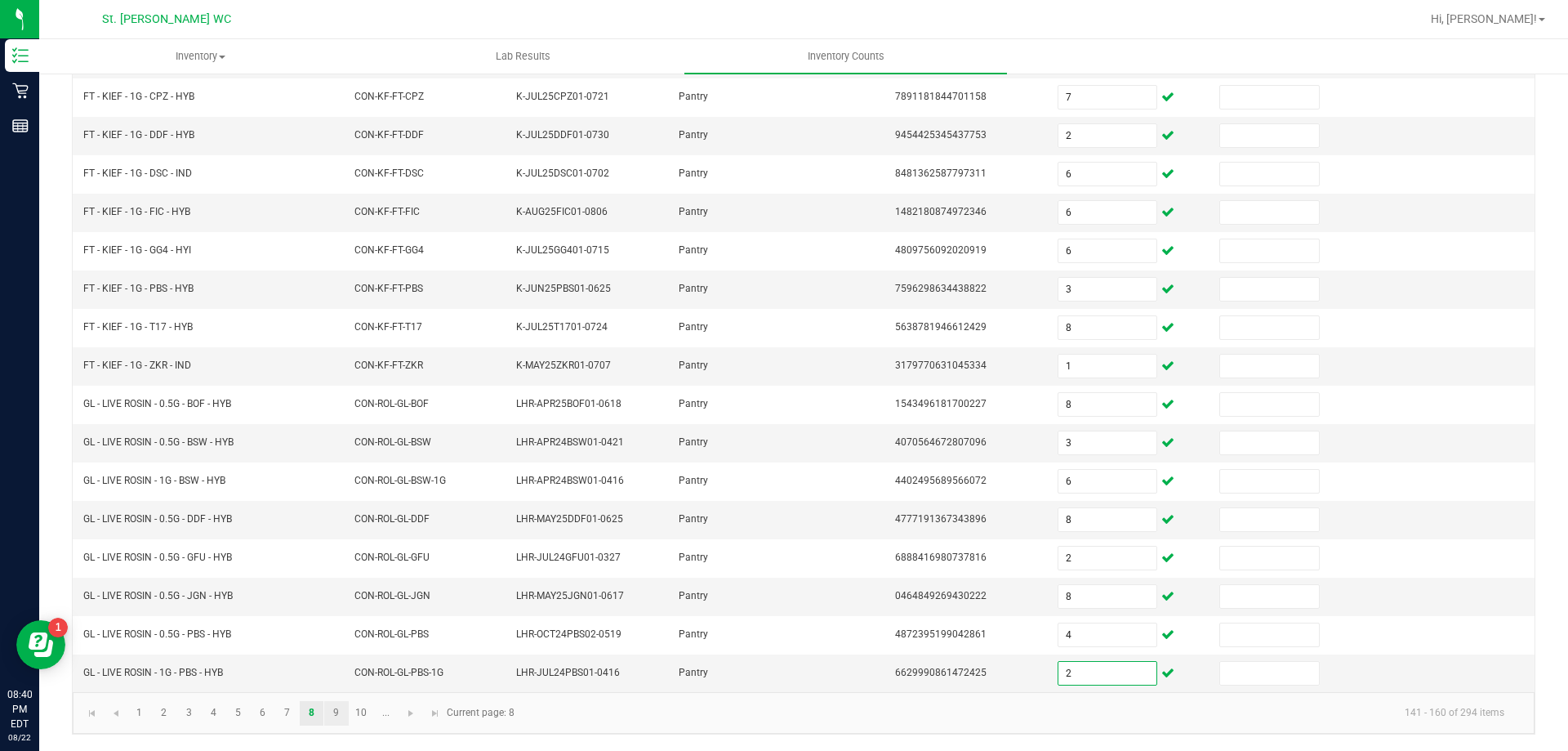
click at [336, 712] on link "9" at bounding box center [336, 713] width 24 height 25
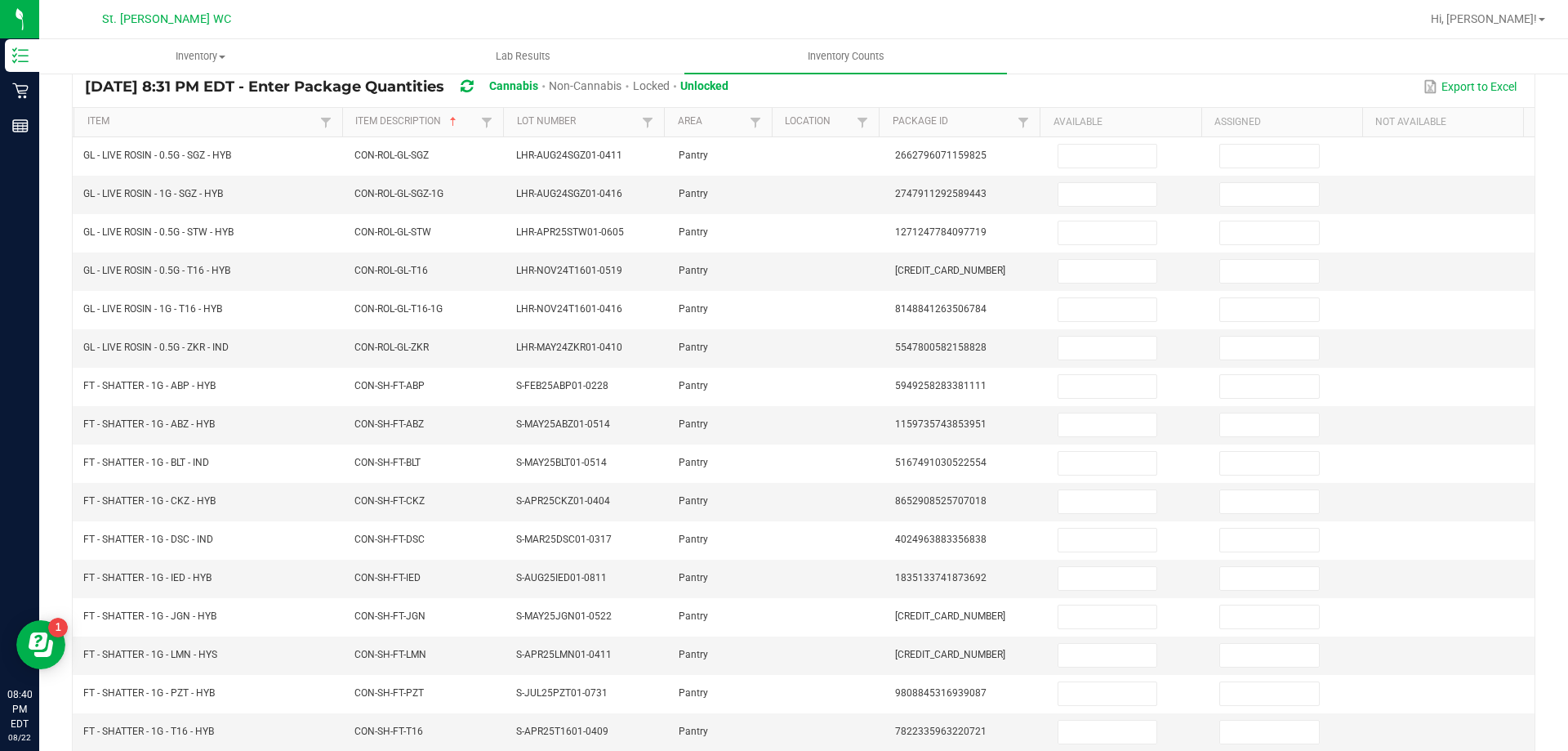
scroll to position [50, 0]
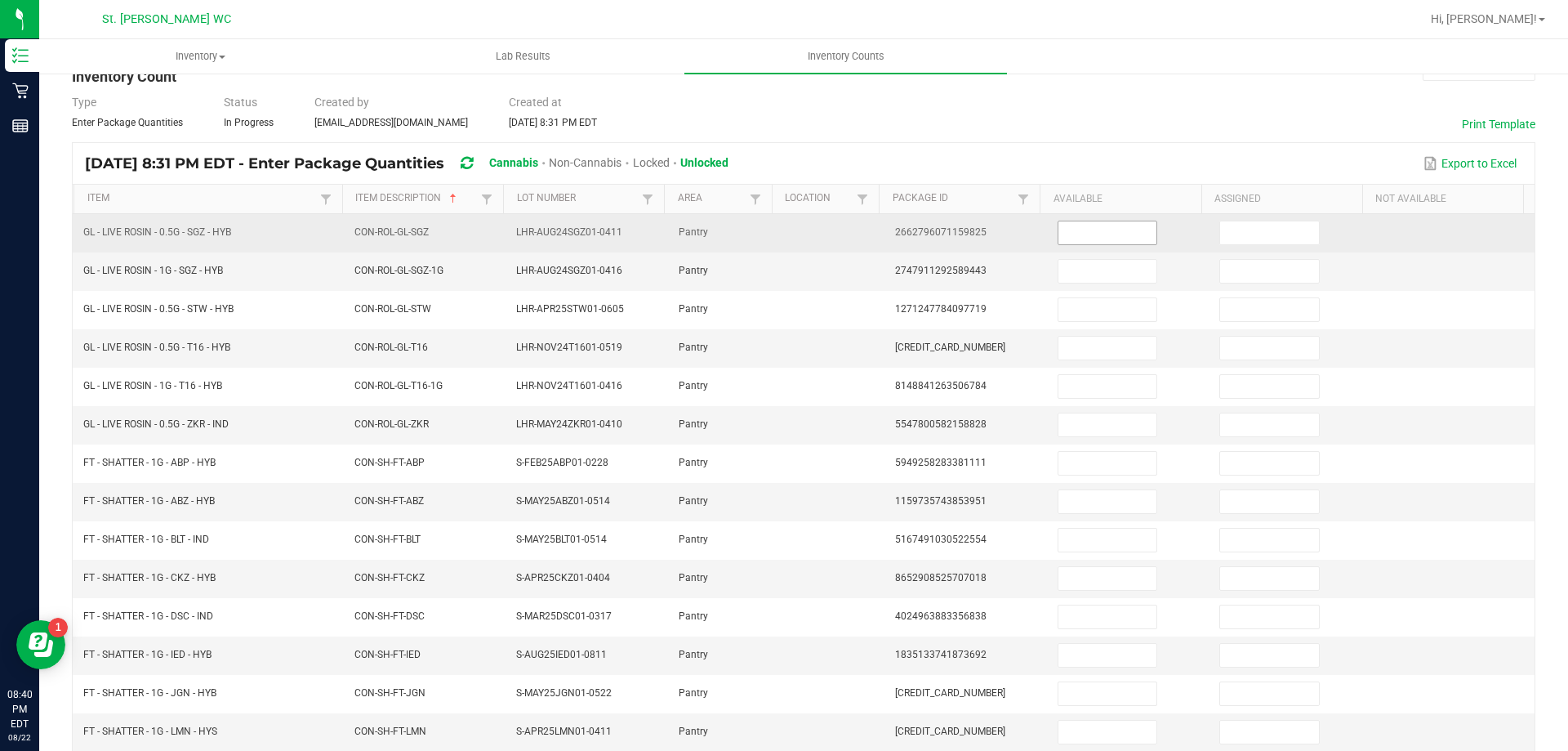
click at [1101, 234] on input at bounding box center [1107, 233] width 98 height 23
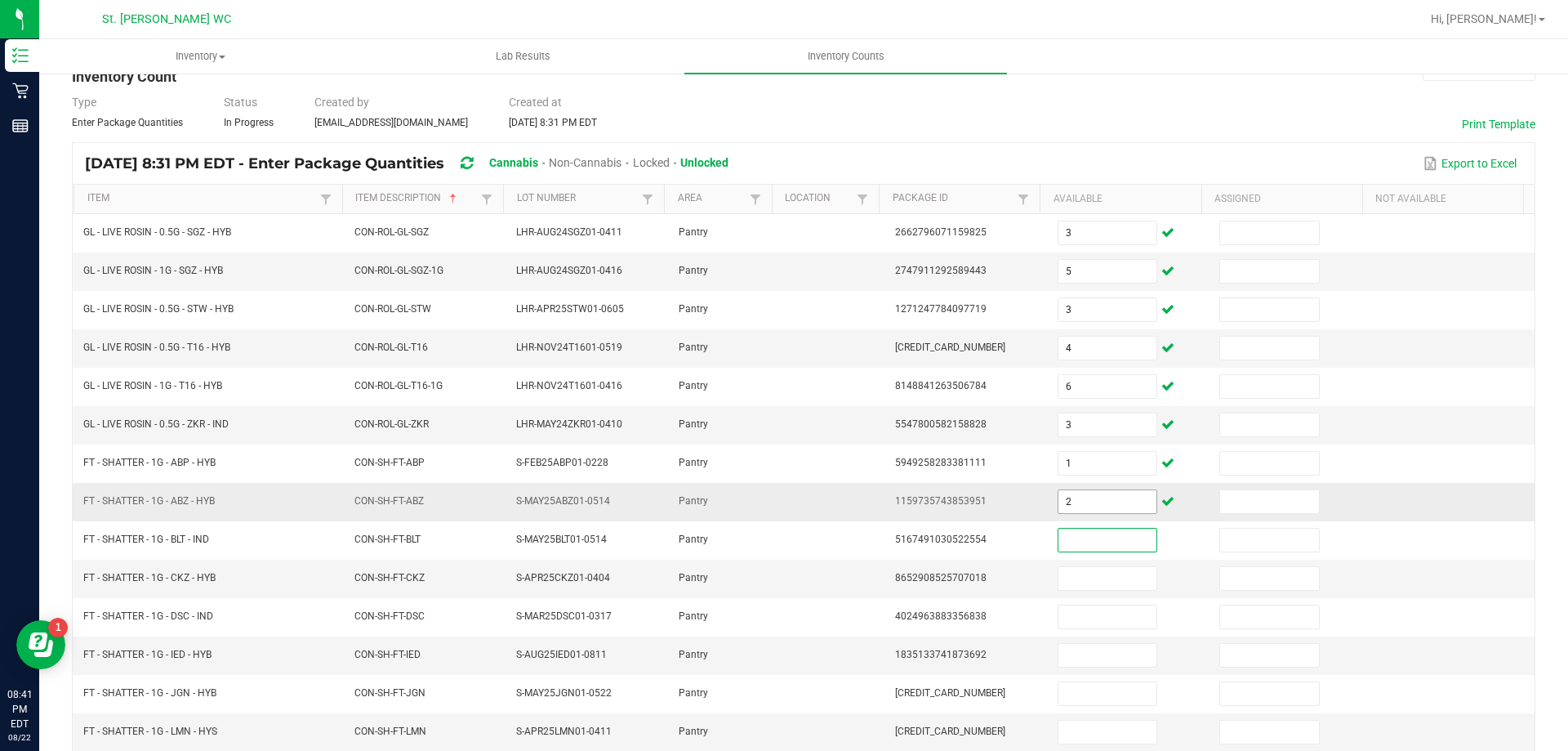
click at [1087, 502] on input "2" at bounding box center [1107, 501] width 98 height 23
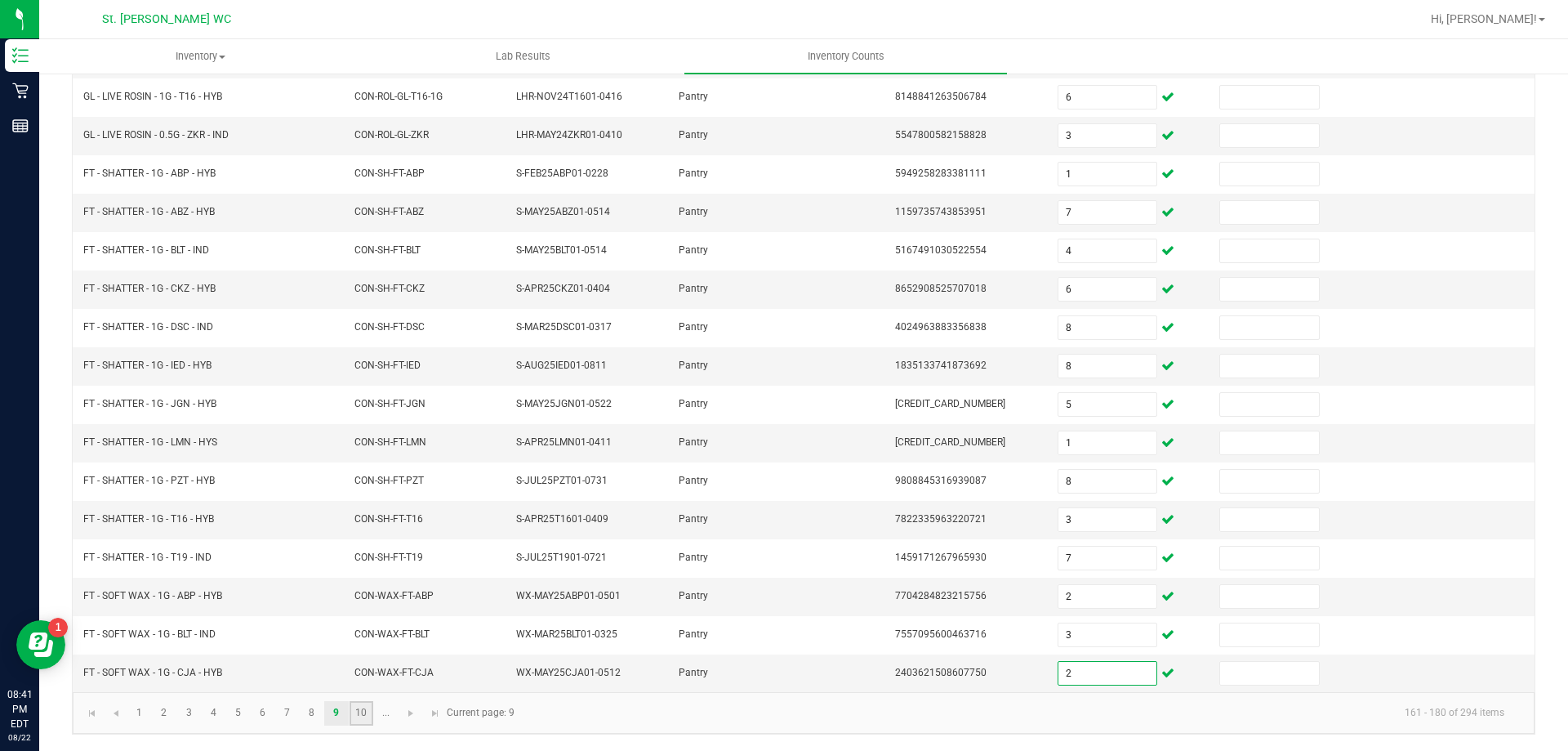
click at [368, 703] on link "10" at bounding box center [361, 713] width 24 height 25
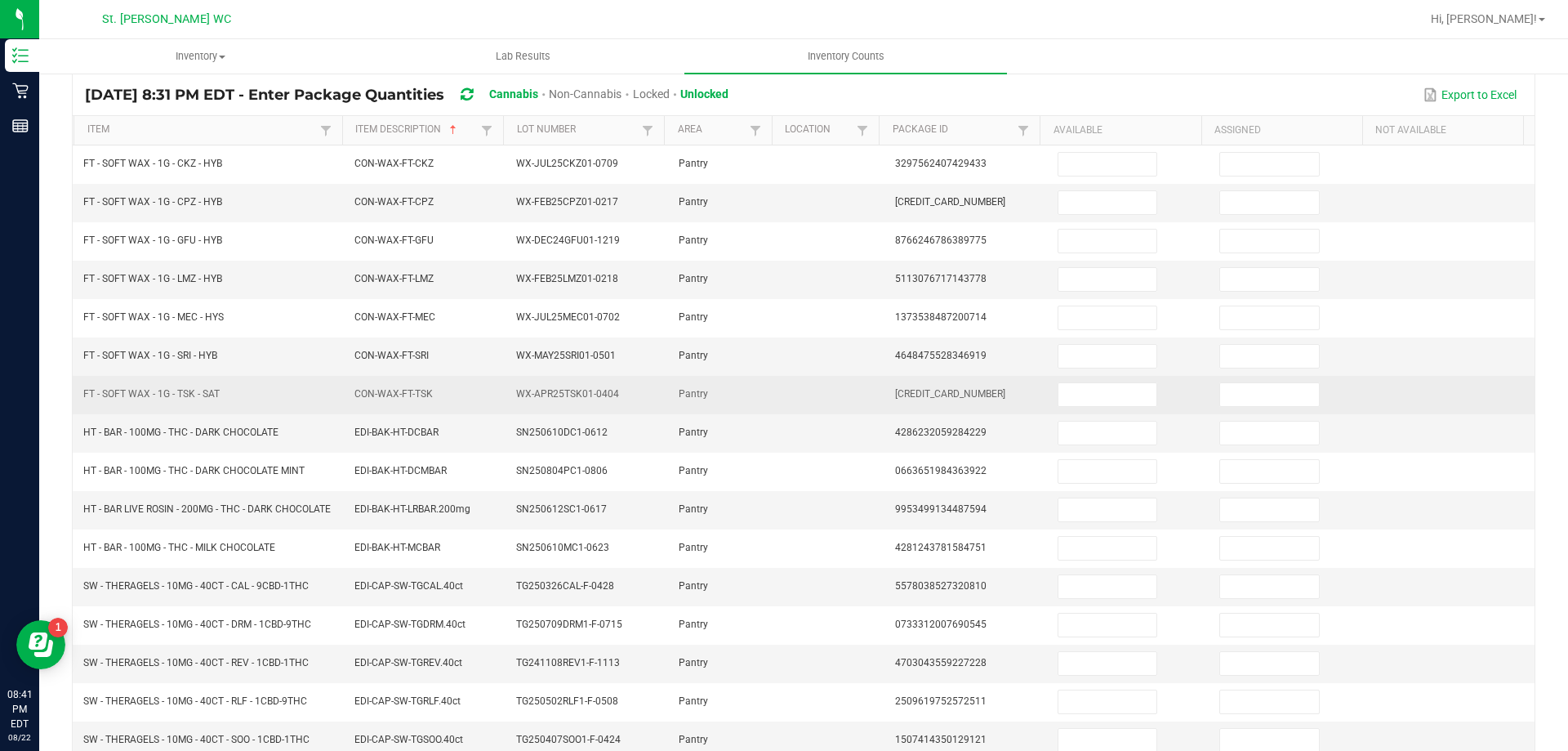
scroll to position [12, 0]
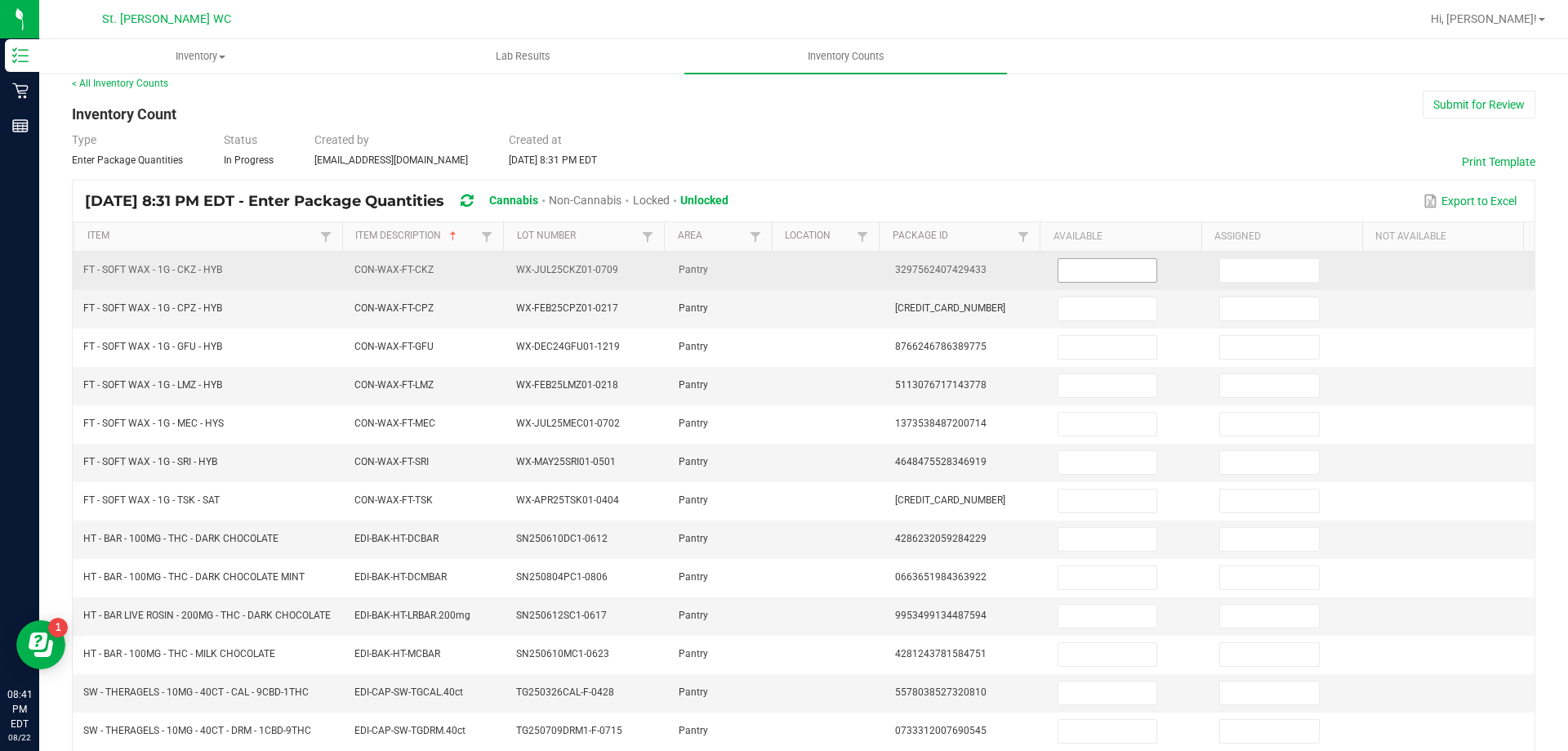
click at [1078, 271] on input at bounding box center [1107, 270] width 98 height 23
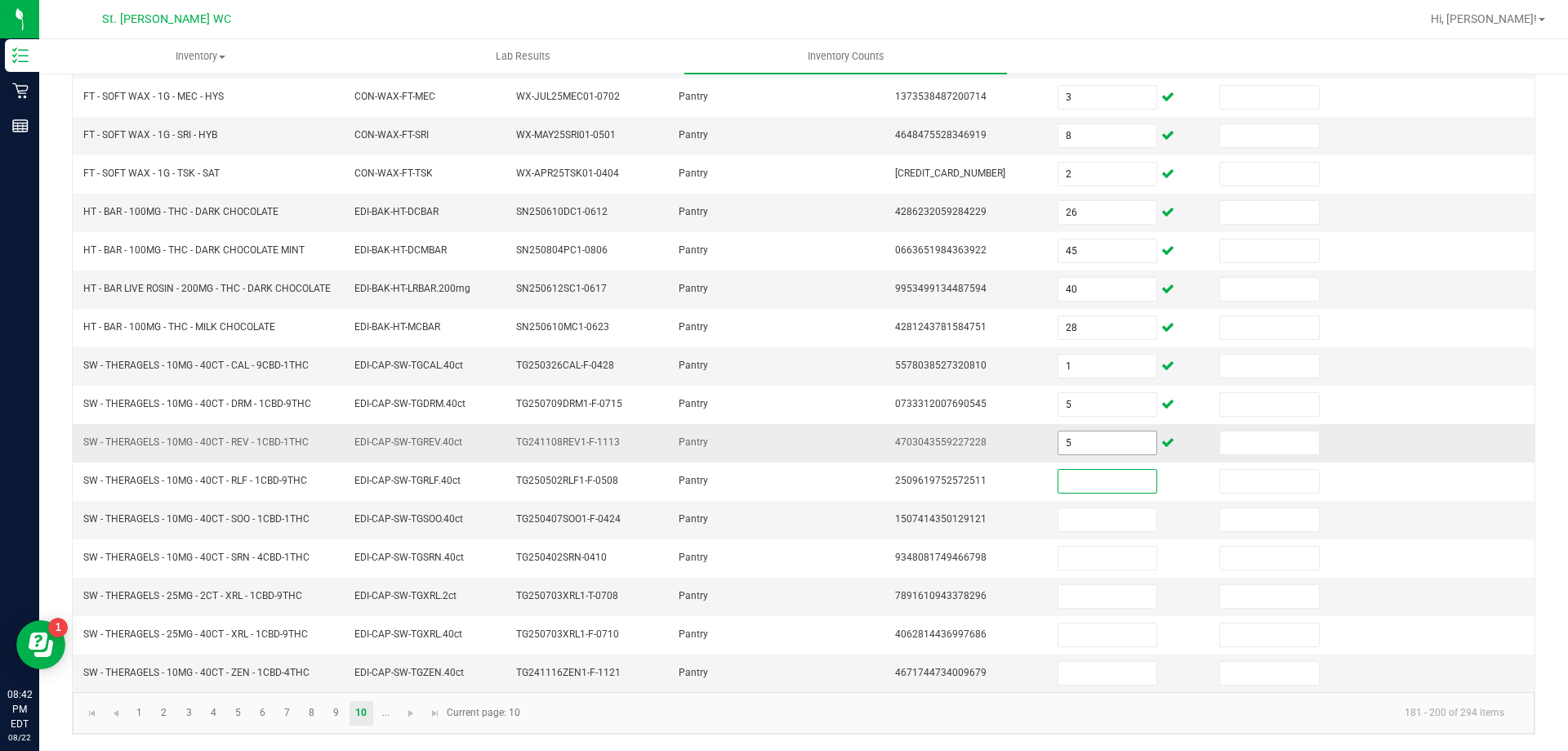
click at [1090, 444] on input "5" at bounding box center [1107, 443] width 98 height 23
click at [411, 717] on span "Go to the next page" at bounding box center [410, 712] width 13 height 13
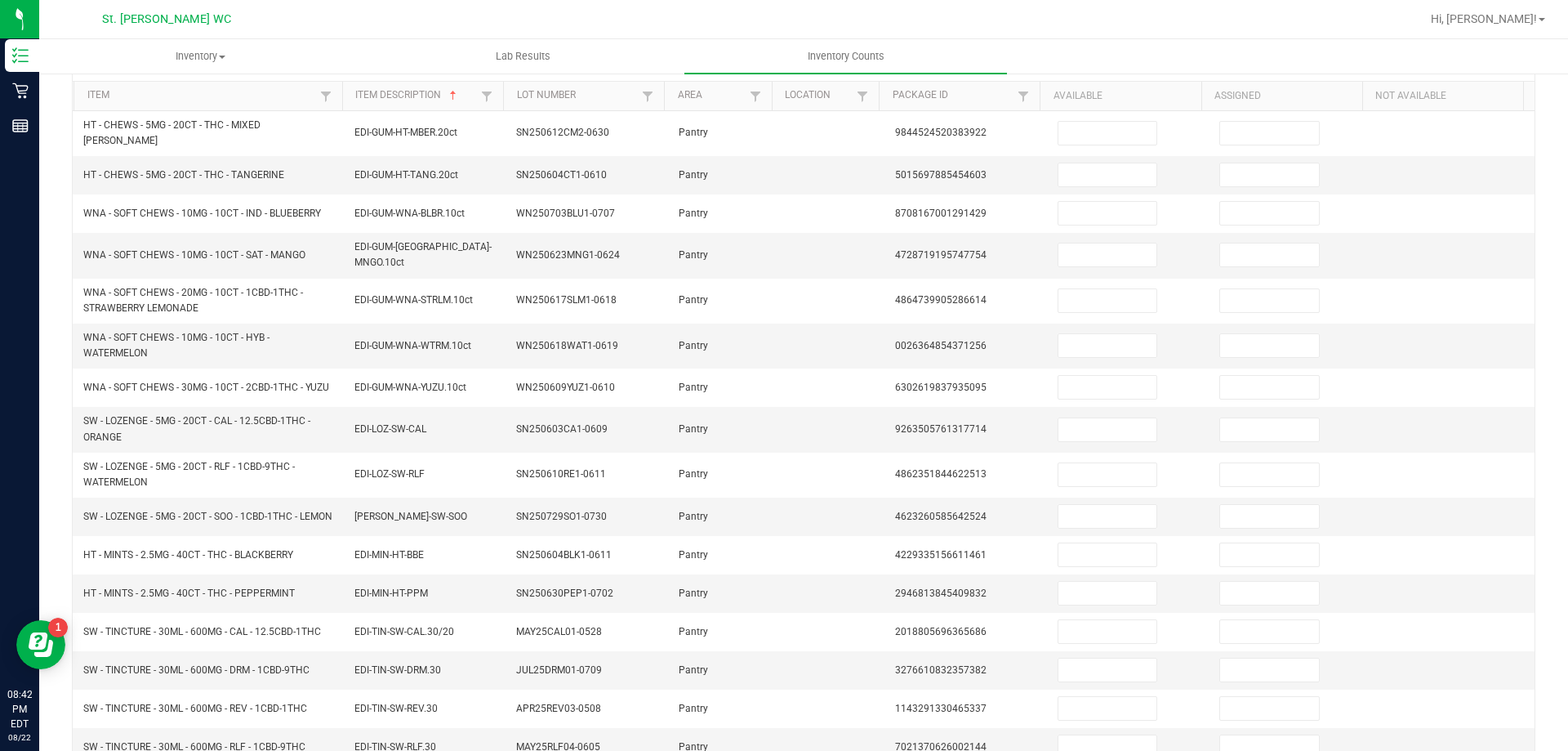
scroll to position [99, 0]
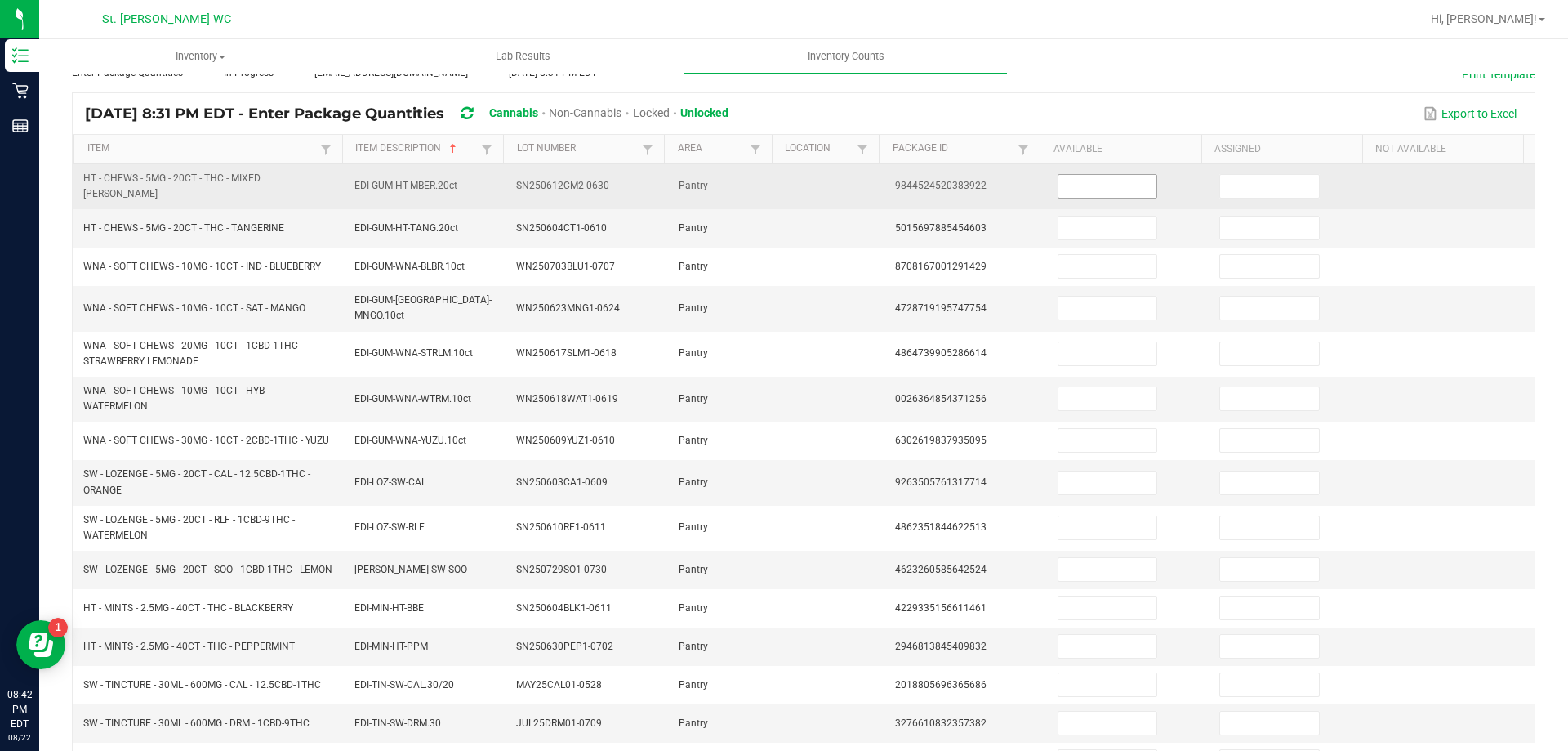
click at [1080, 184] on input at bounding box center [1107, 186] width 98 height 23
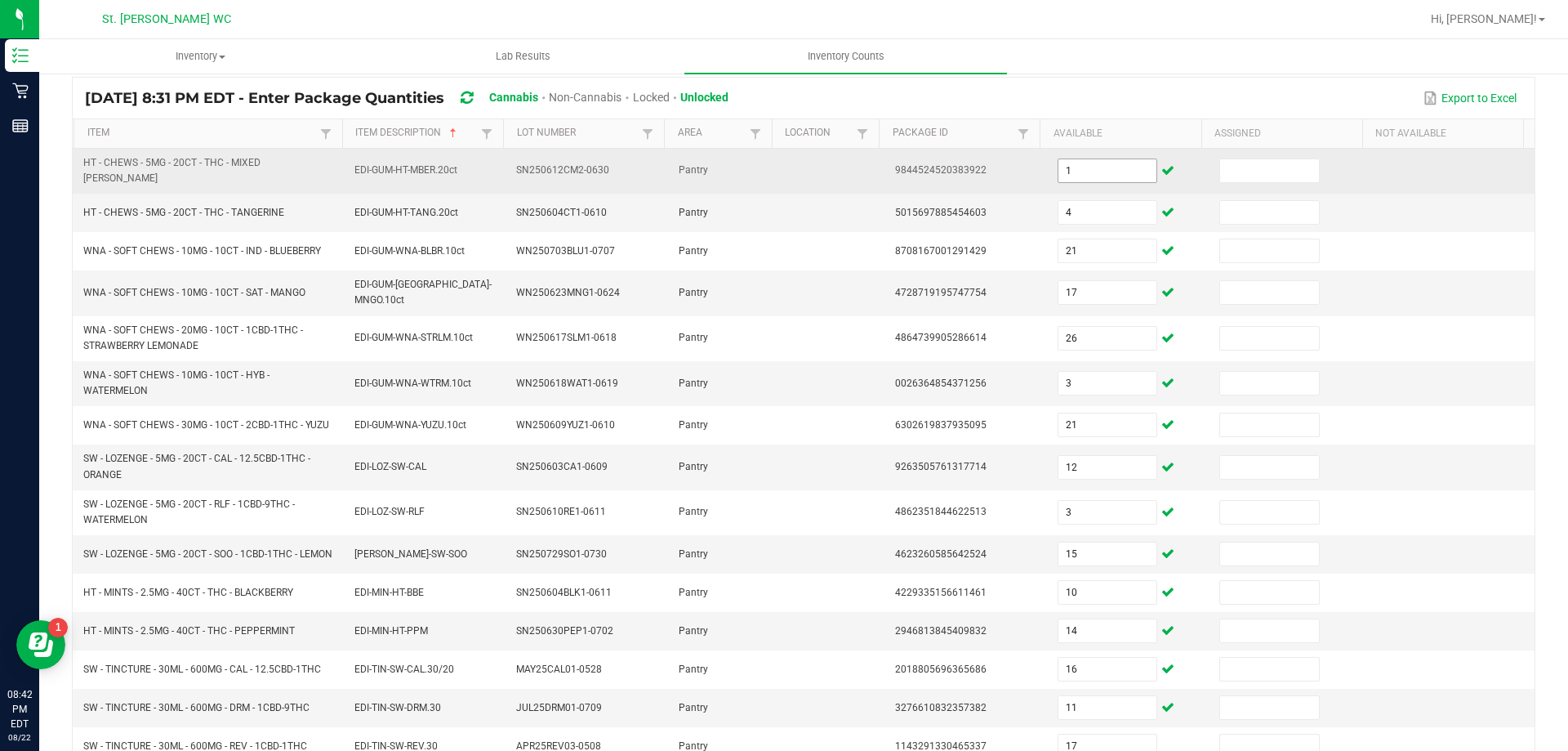
scroll to position [373, 0]
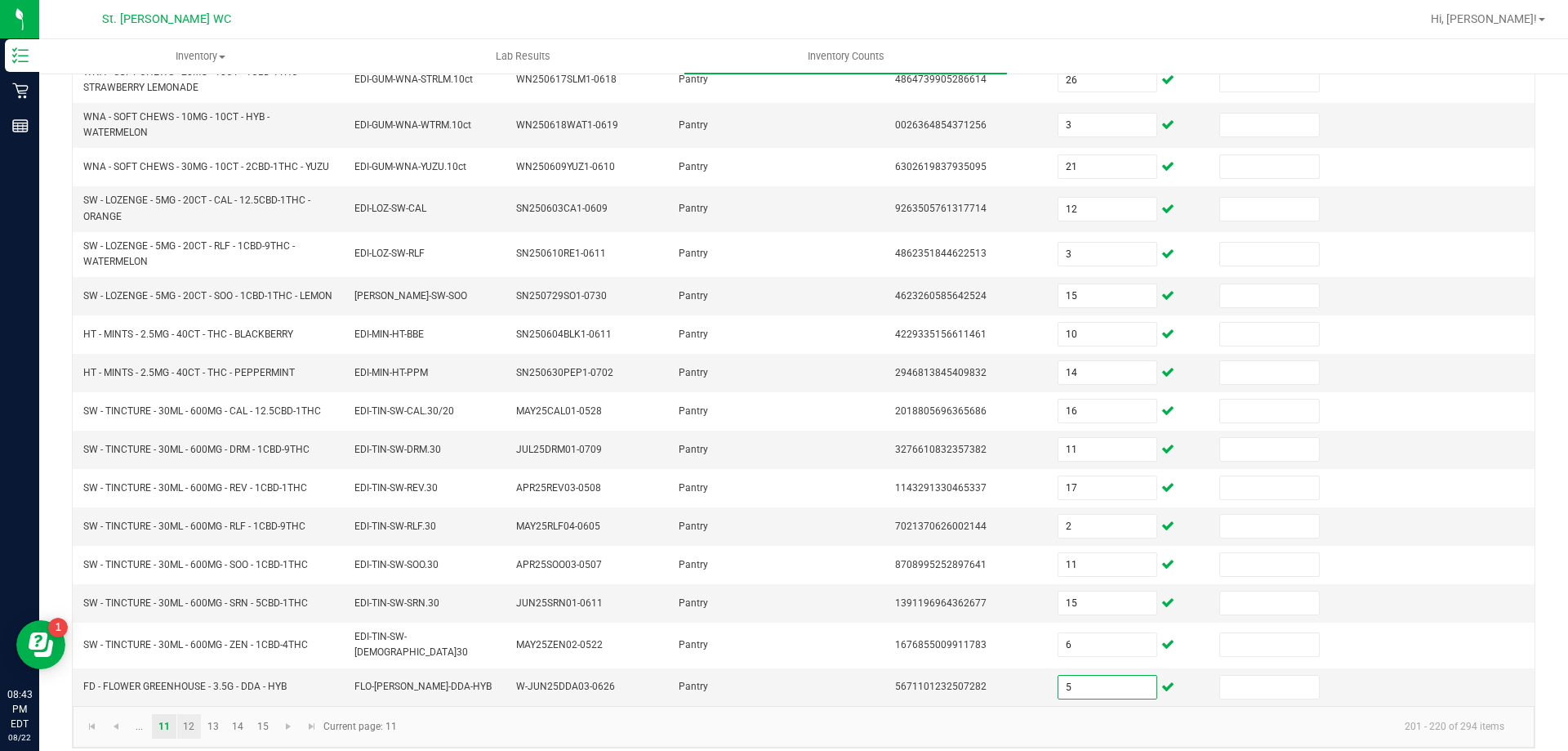
click at [188, 714] on link "12" at bounding box center [189, 726] width 24 height 25
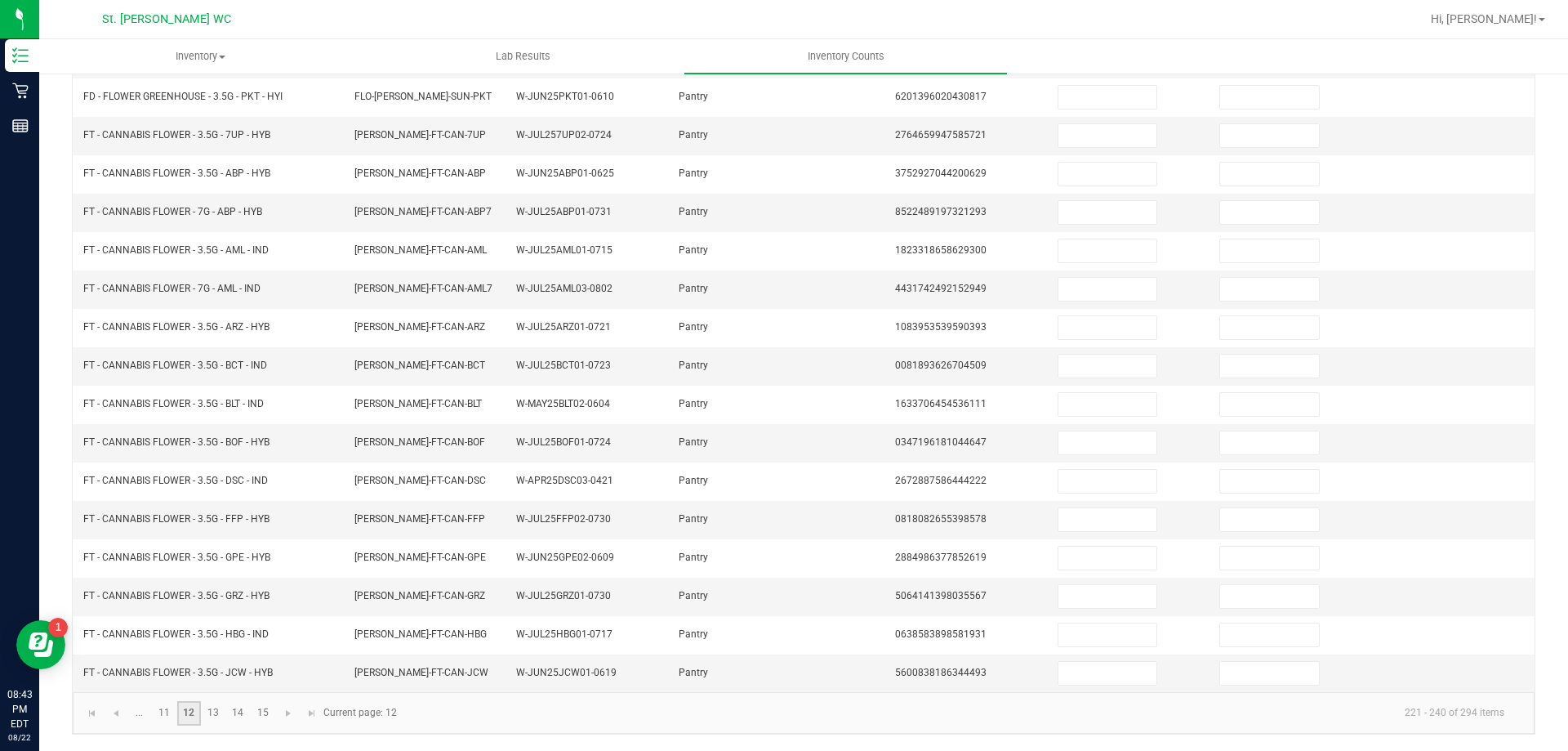
scroll to position [167, 0]
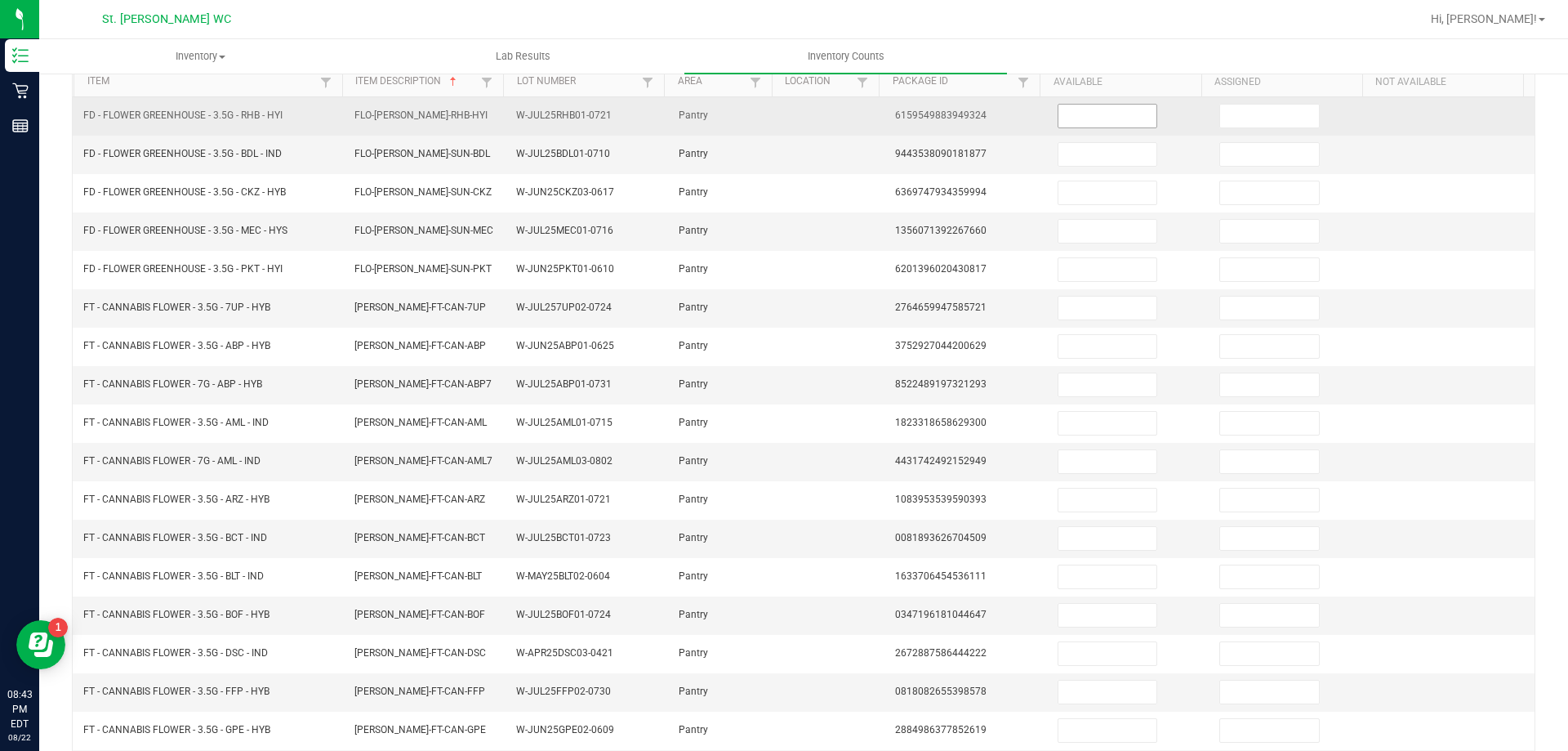
click at [1093, 116] on input at bounding box center [1107, 116] width 98 height 23
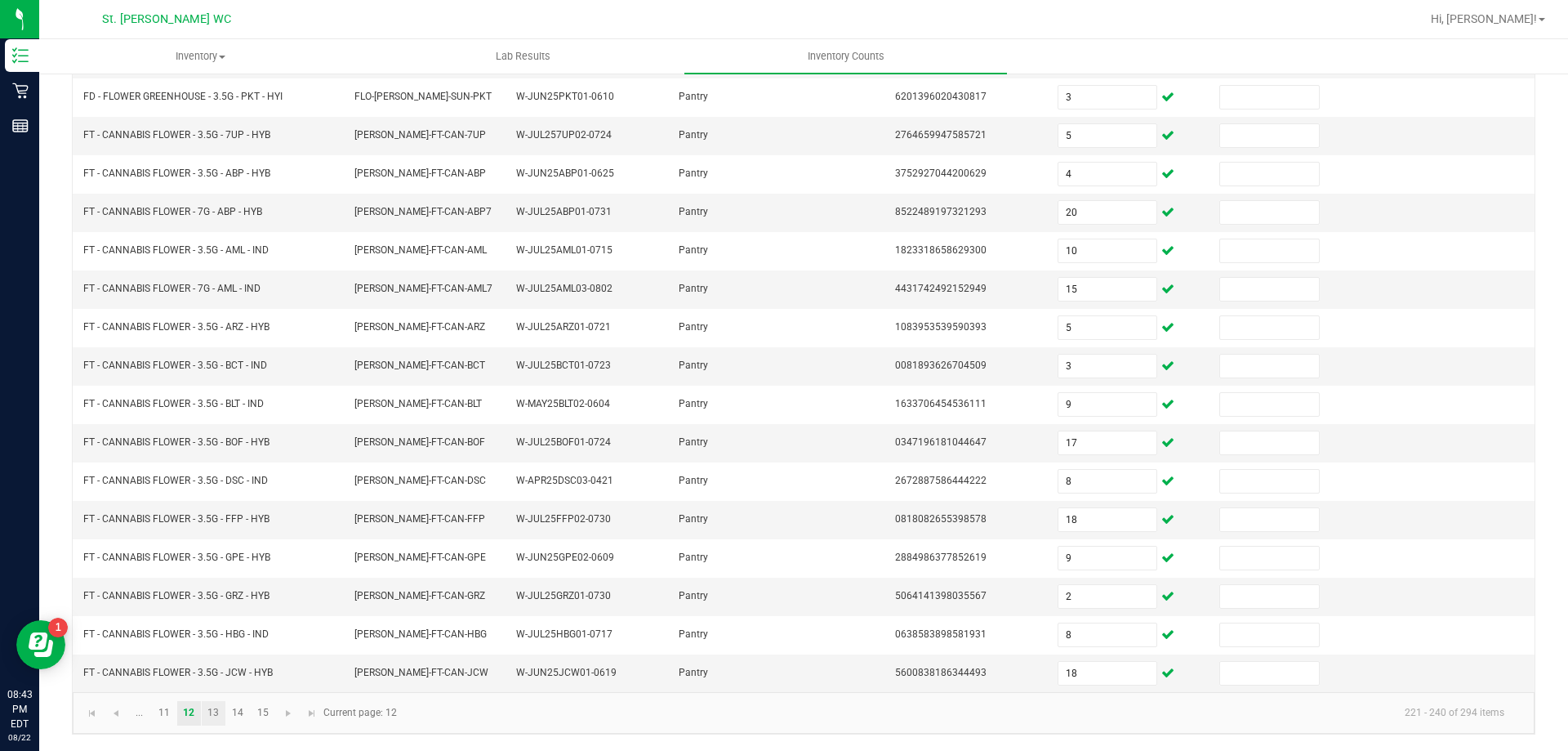
click at [210, 724] on link "13" at bounding box center [214, 713] width 24 height 25
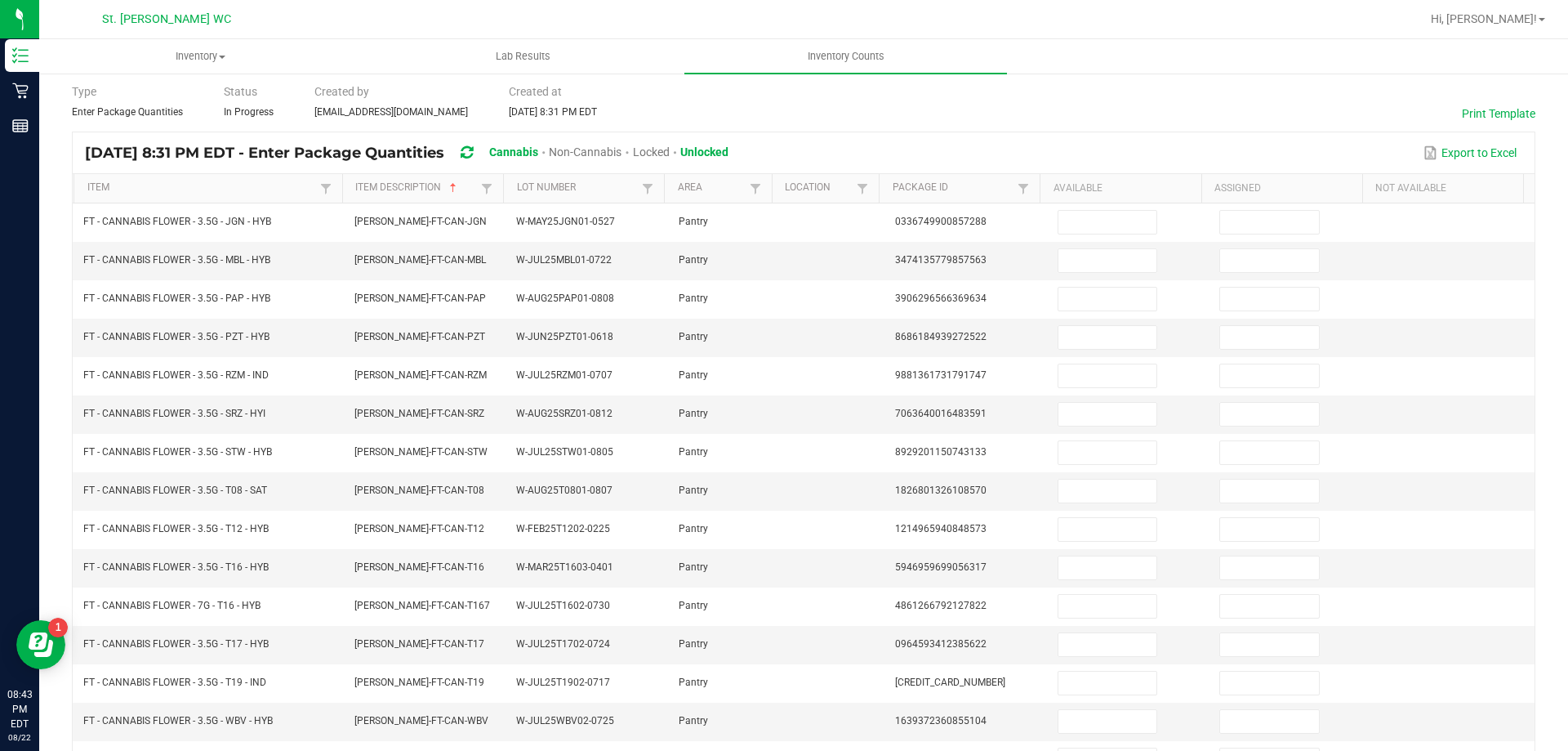
scroll to position [32, 0]
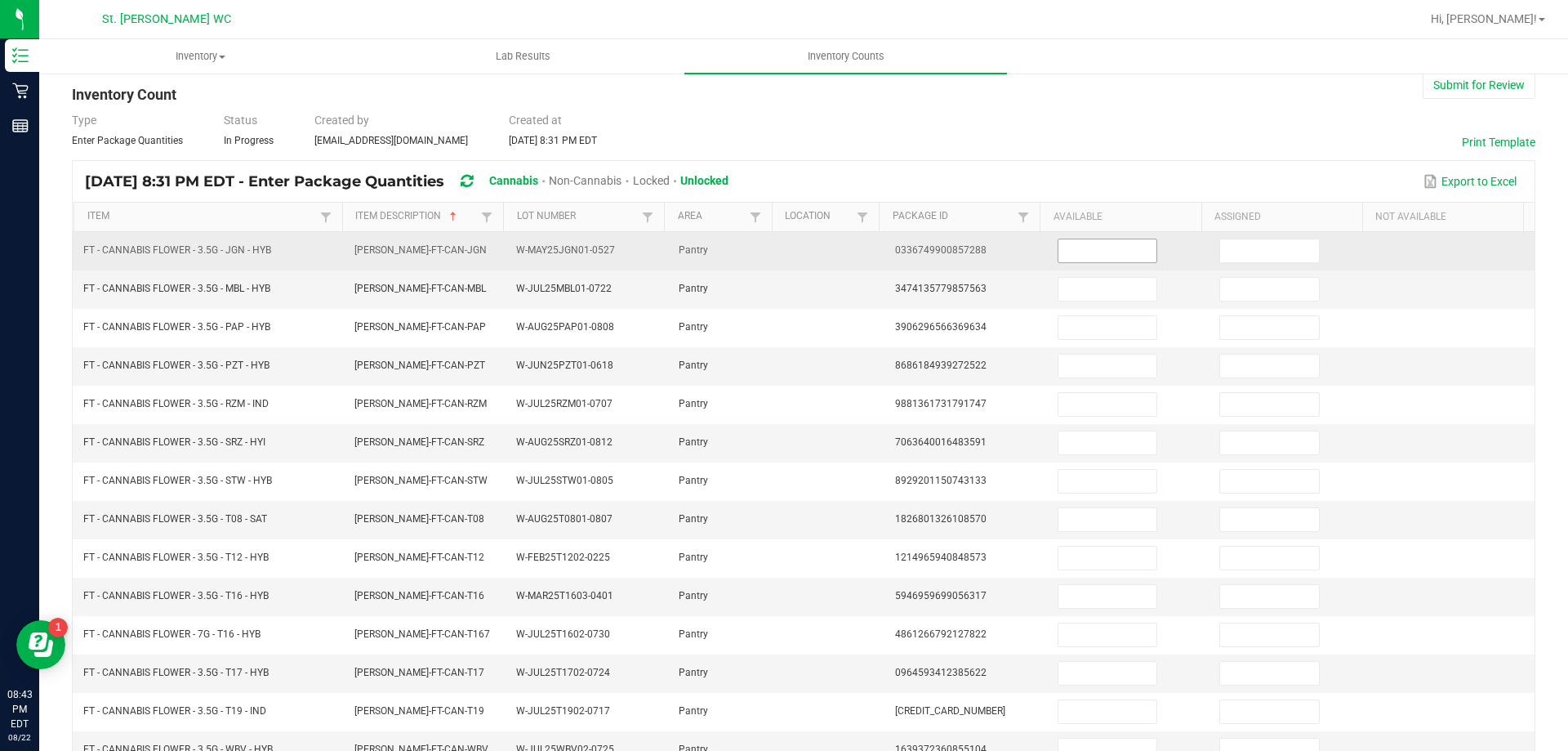
click at [1107, 259] on input at bounding box center [1107, 251] width 98 height 23
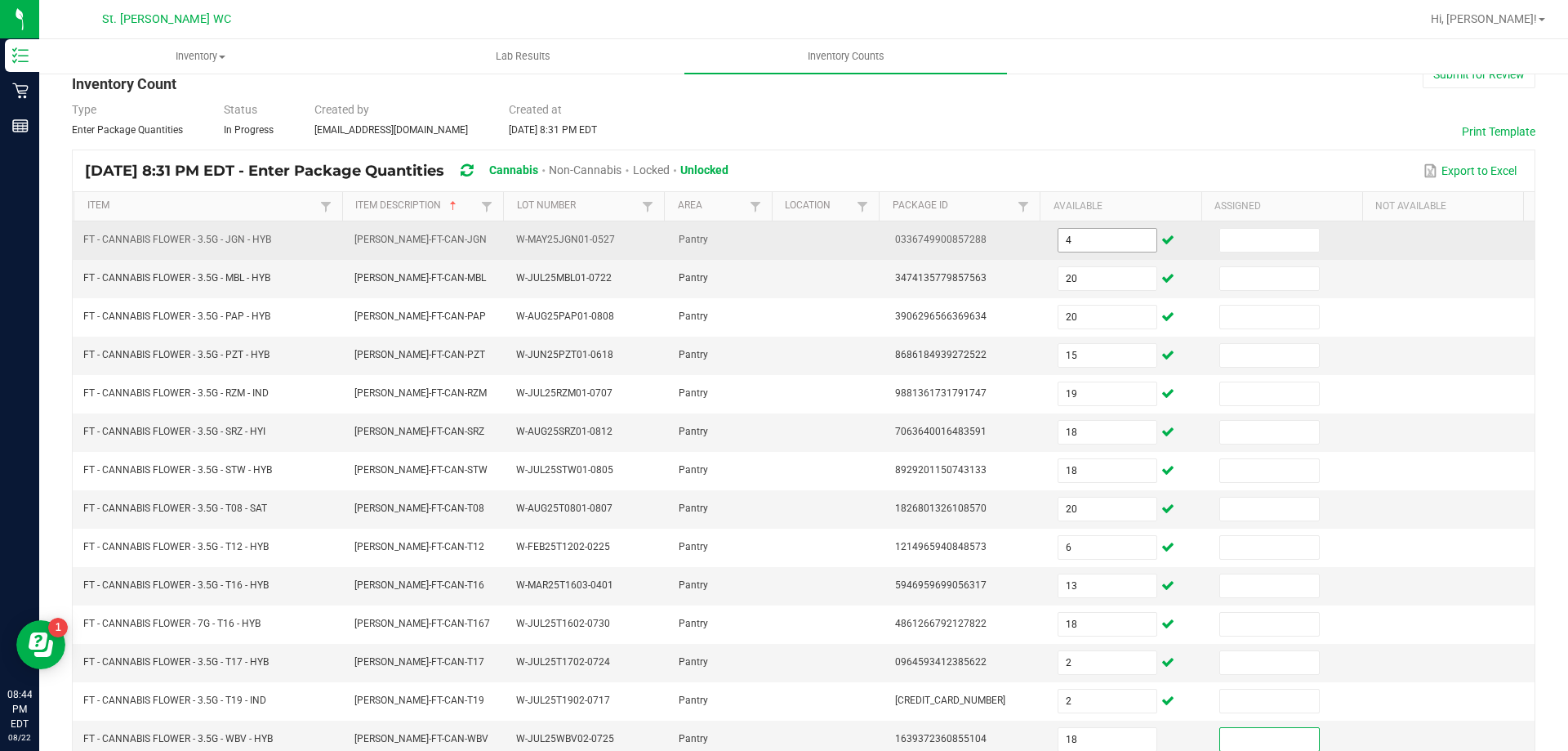
scroll to position [339, 0]
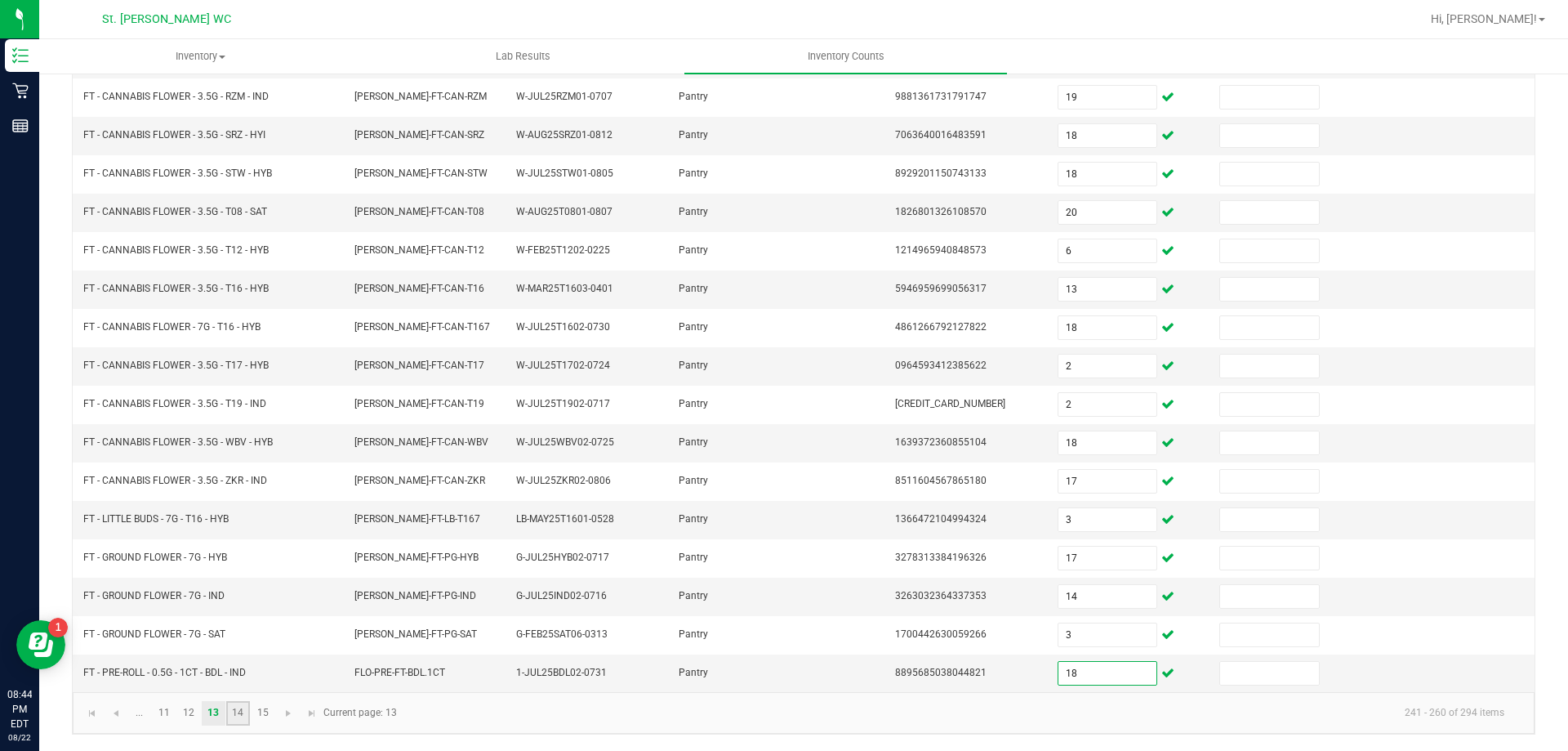
click at [238, 712] on link "14" at bounding box center [238, 713] width 24 height 25
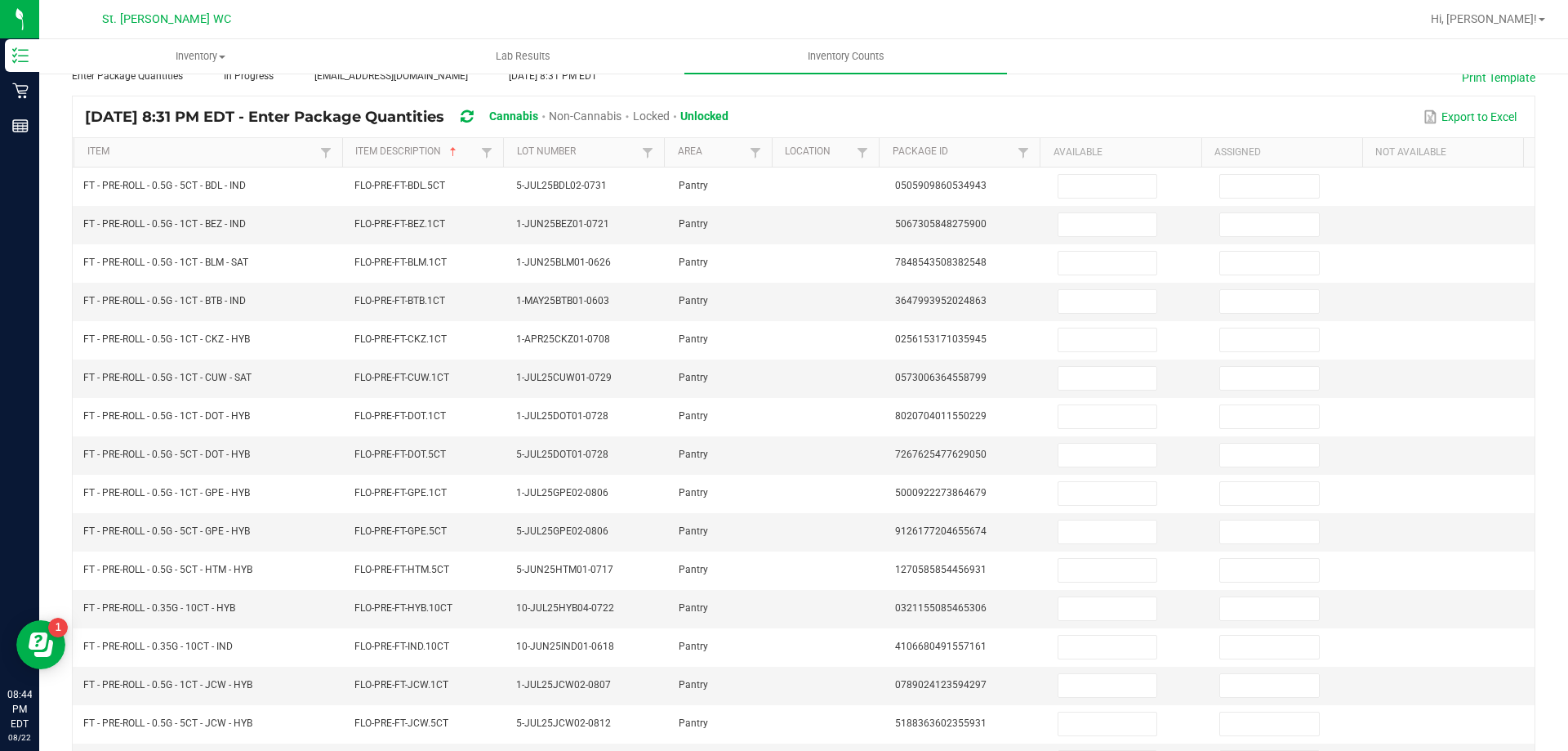
scroll to position [74, 0]
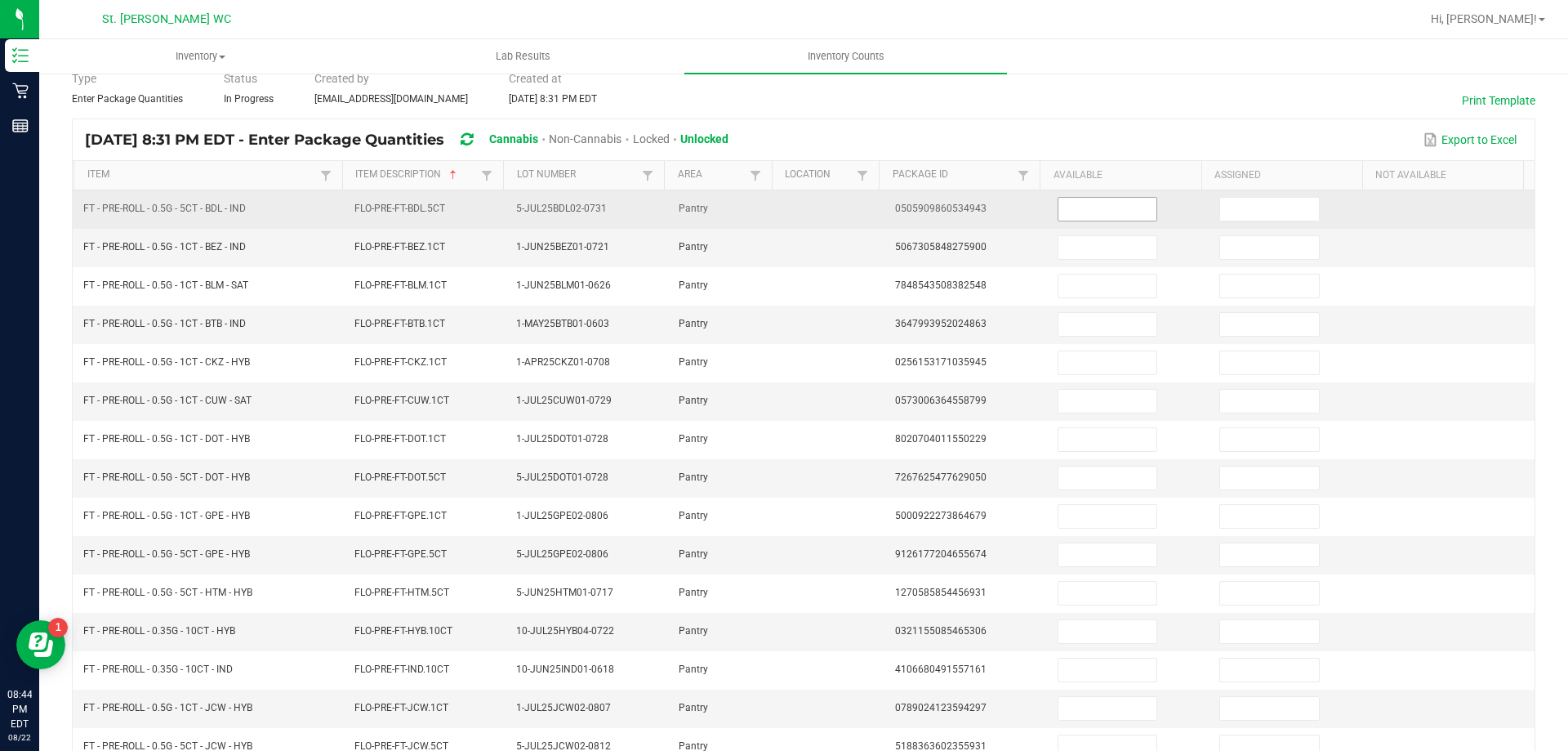
click at [1109, 211] on input at bounding box center [1107, 209] width 98 height 23
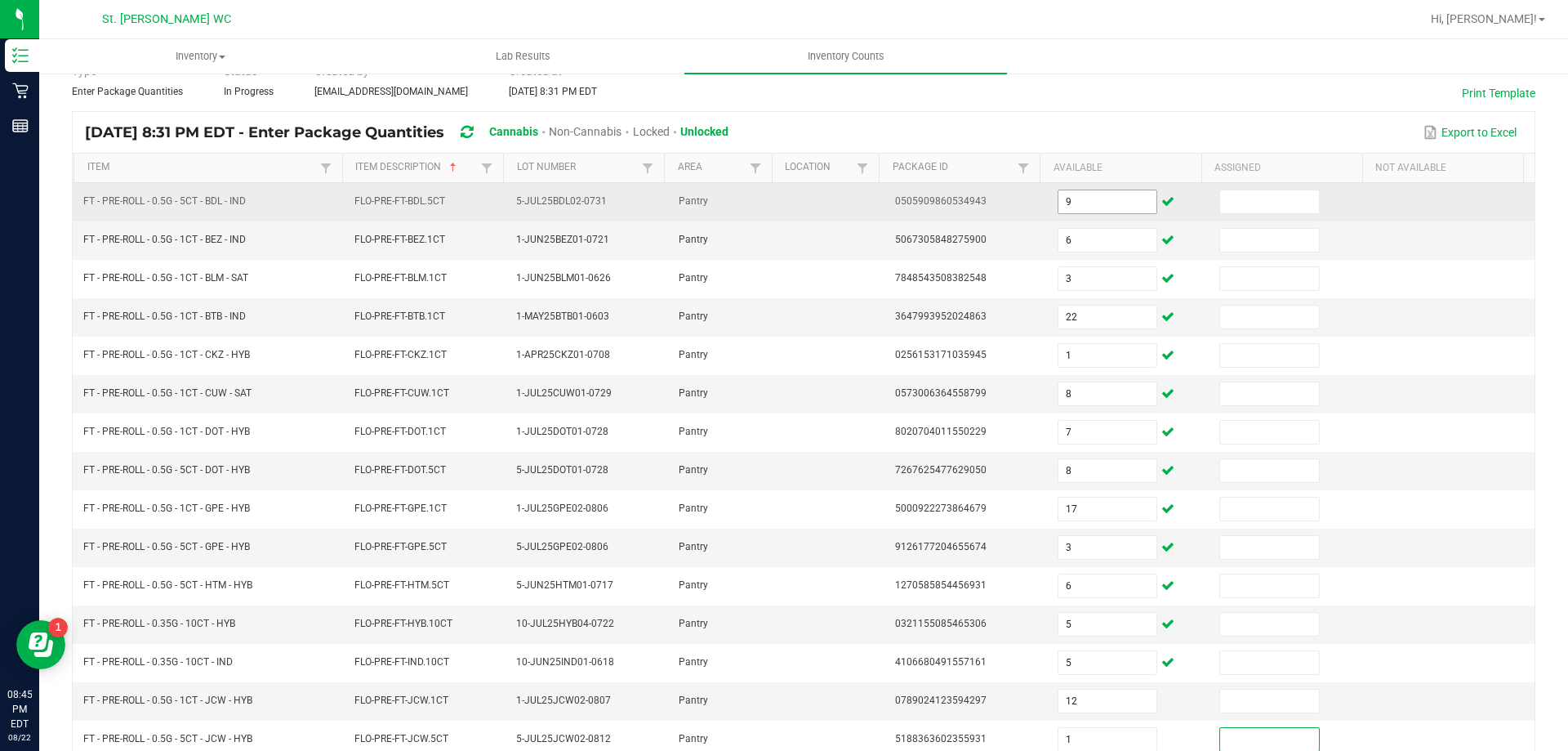
scroll to position [339, 0]
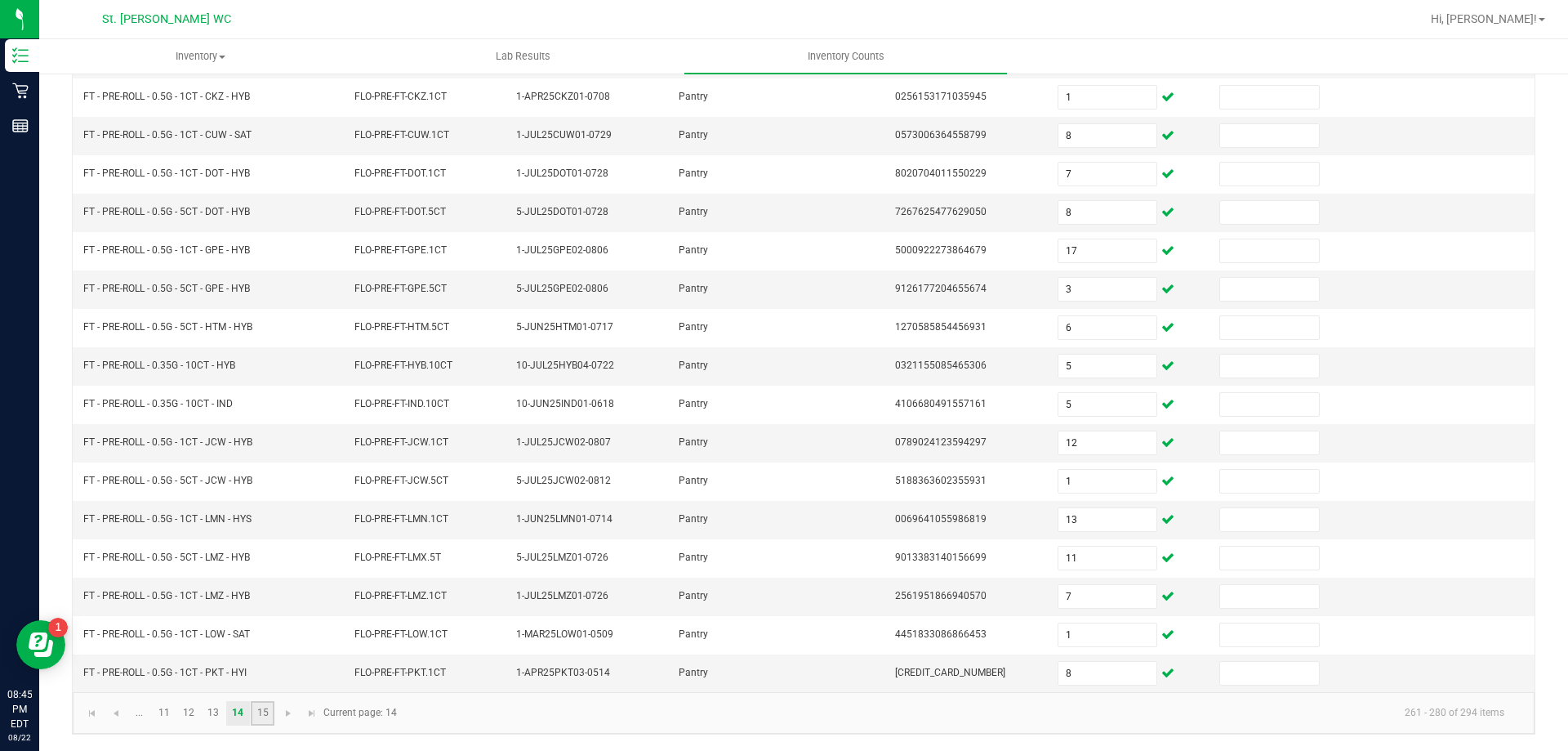
click at [264, 712] on link "15" at bounding box center [263, 713] width 24 height 25
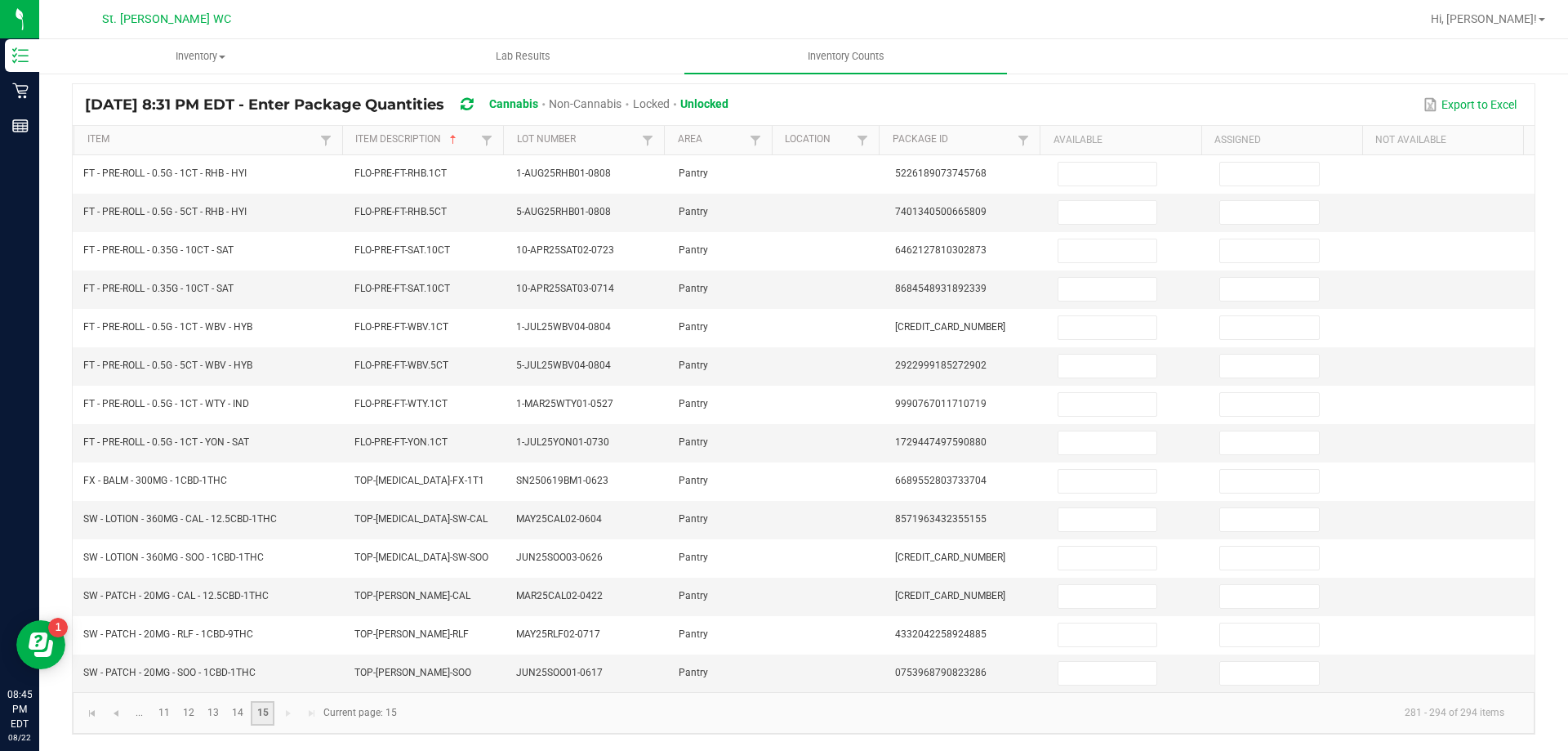
scroll to position [0, 0]
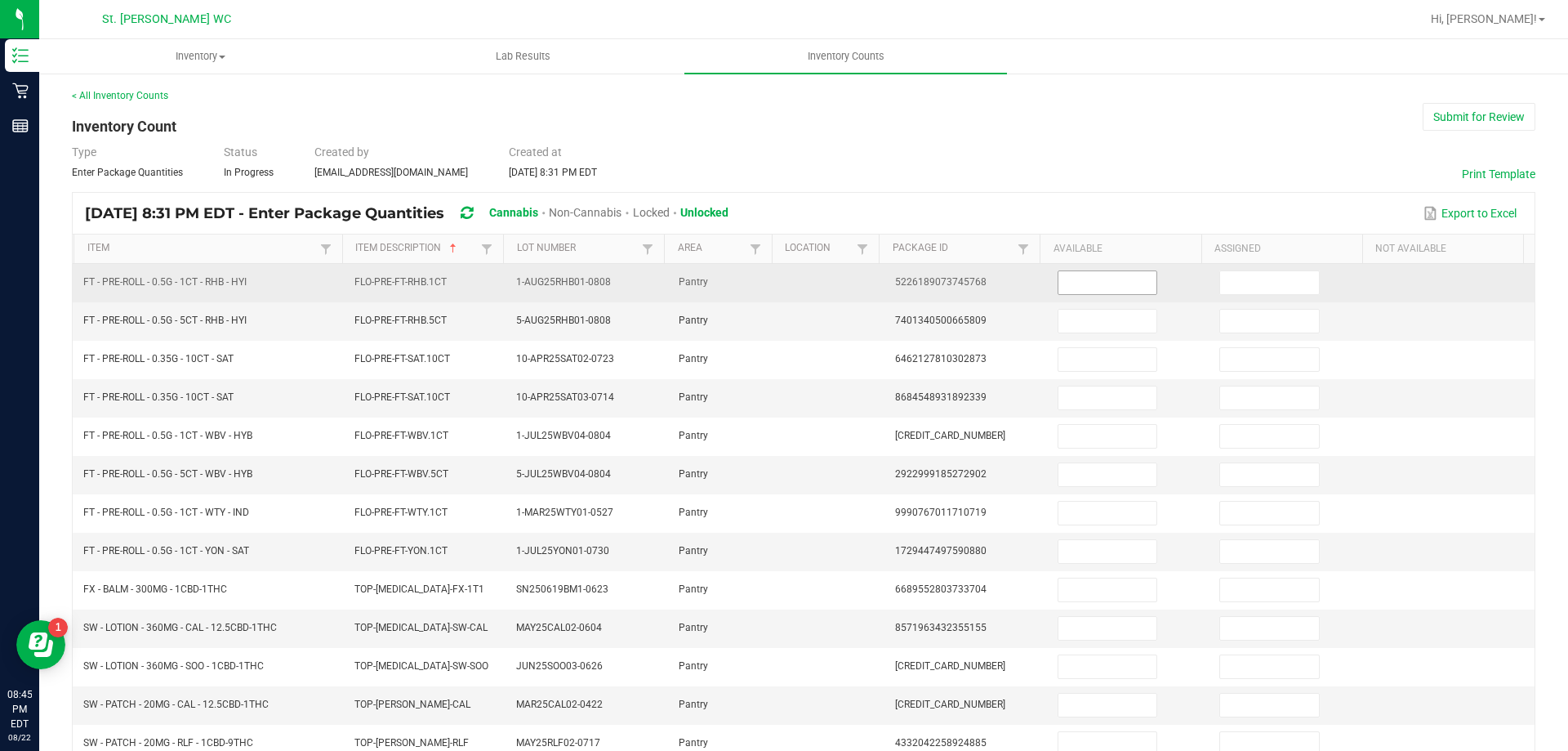
click at [1083, 278] on input at bounding box center [1107, 283] width 98 height 23
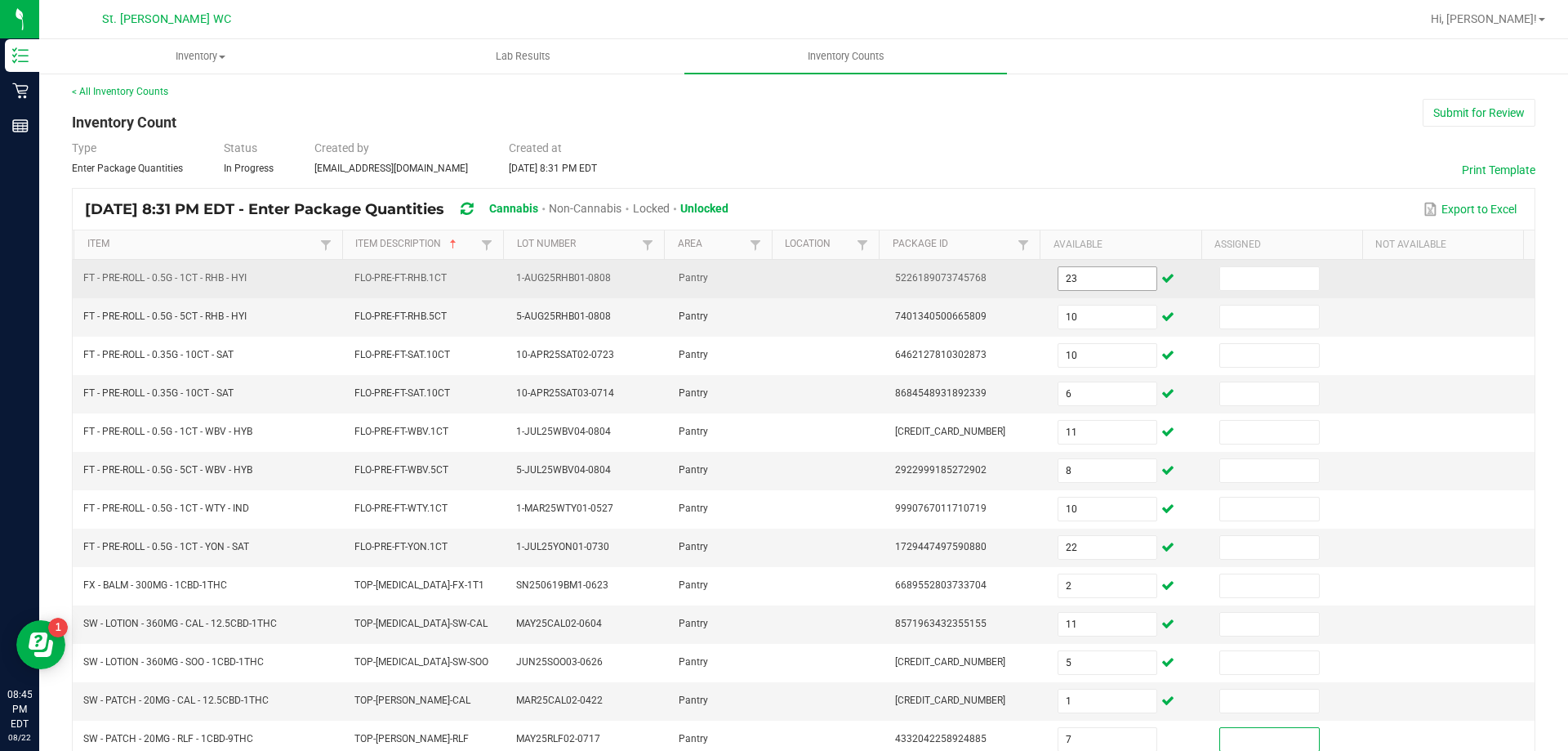
scroll to position [109, 0]
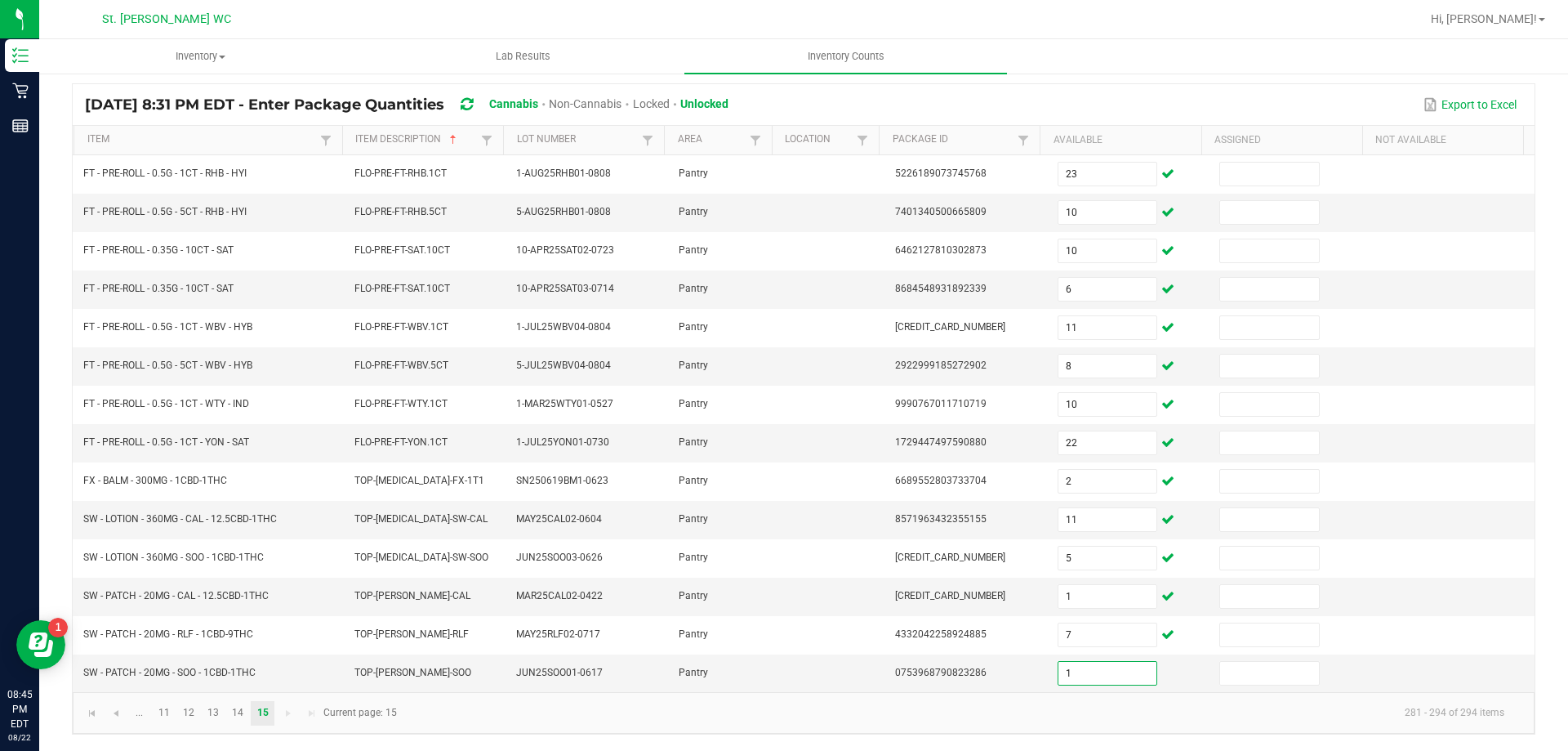
click at [1163, 102] on div "Export to Excel" at bounding box center [1131, 104] width 781 height 27
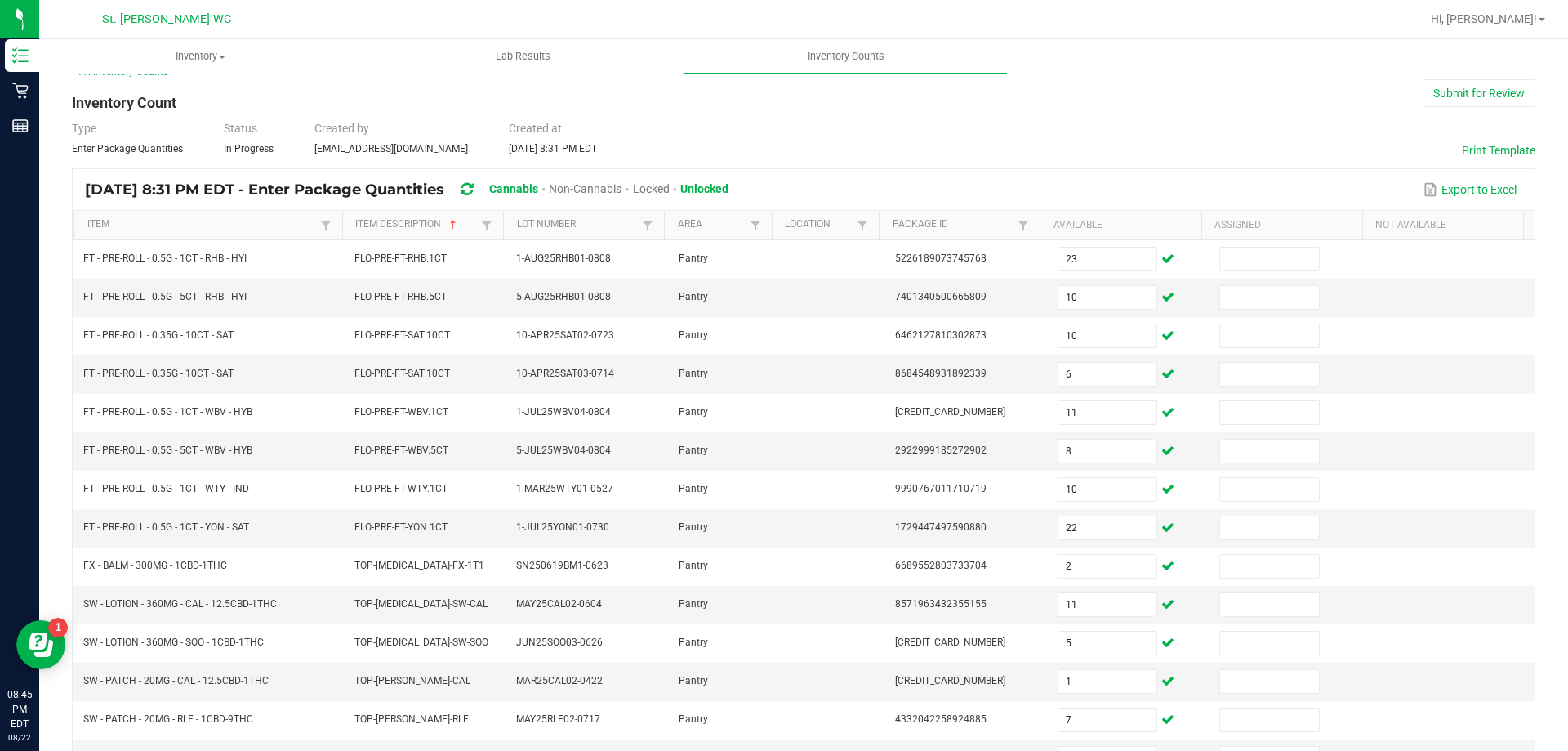
scroll to position [0, 0]
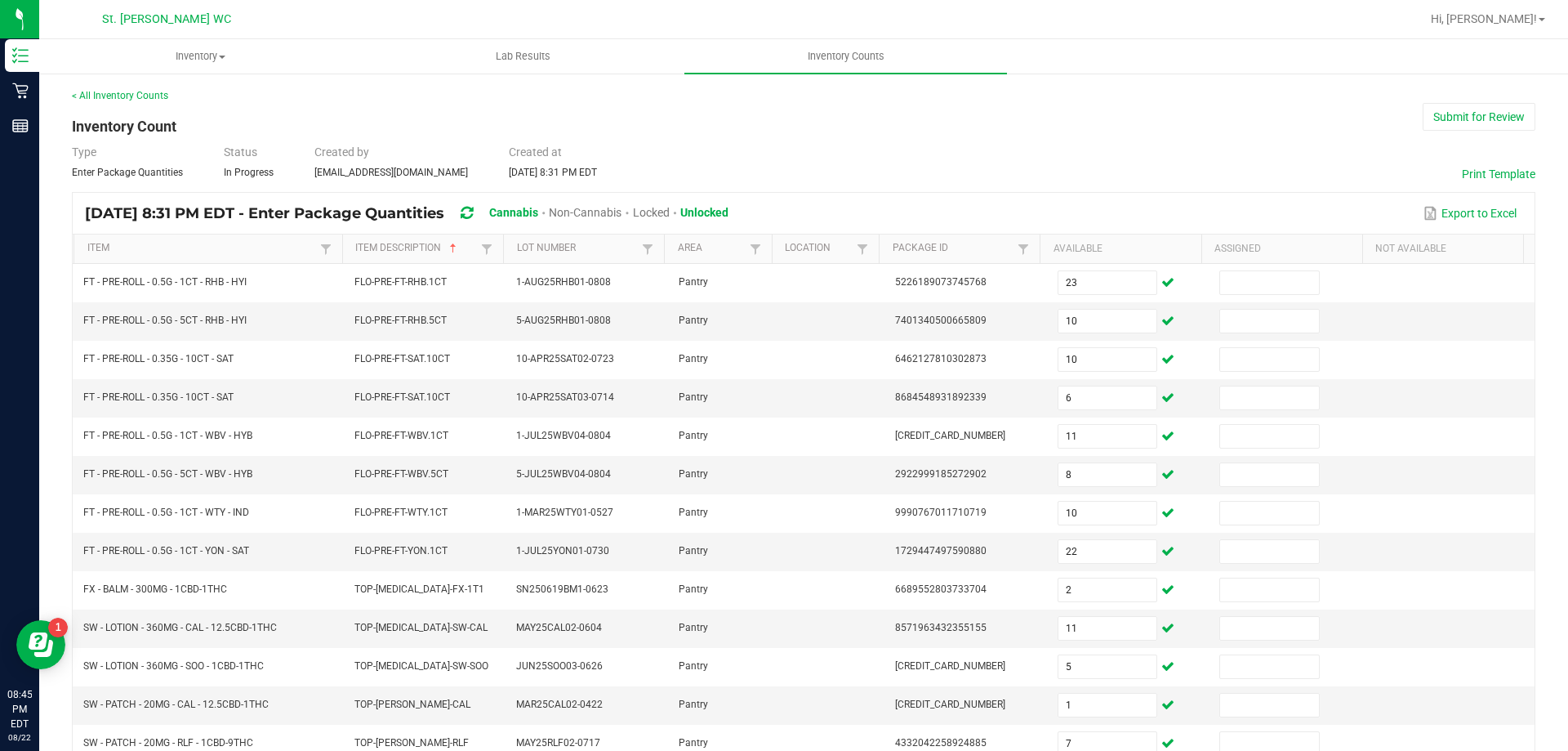
click at [1467, 116] on button "Submit for Review" at bounding box center [1479, 116] width 113 height 27
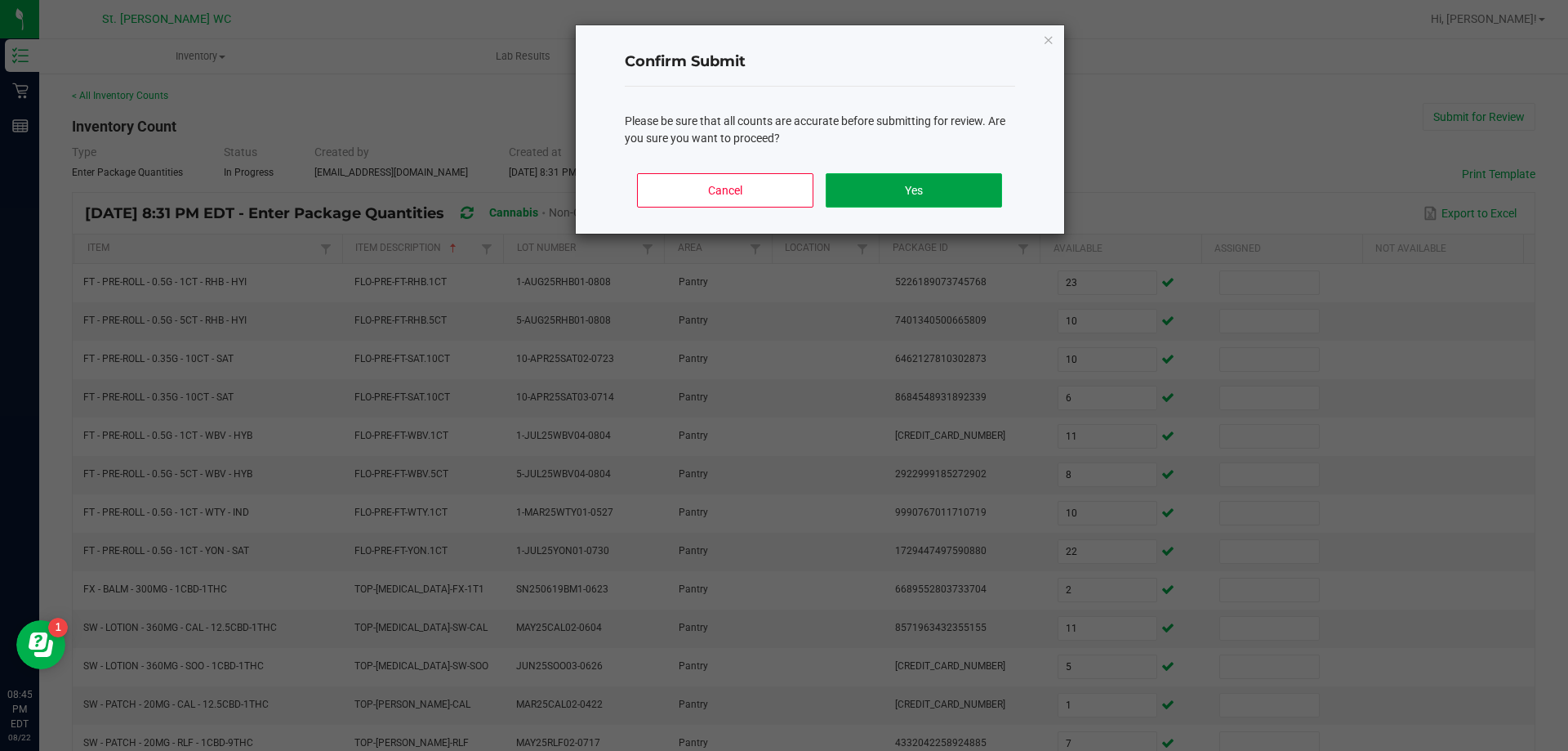
click at [964, 190] on button "Yes" at bounding box center [913, 190] width 175 height 34
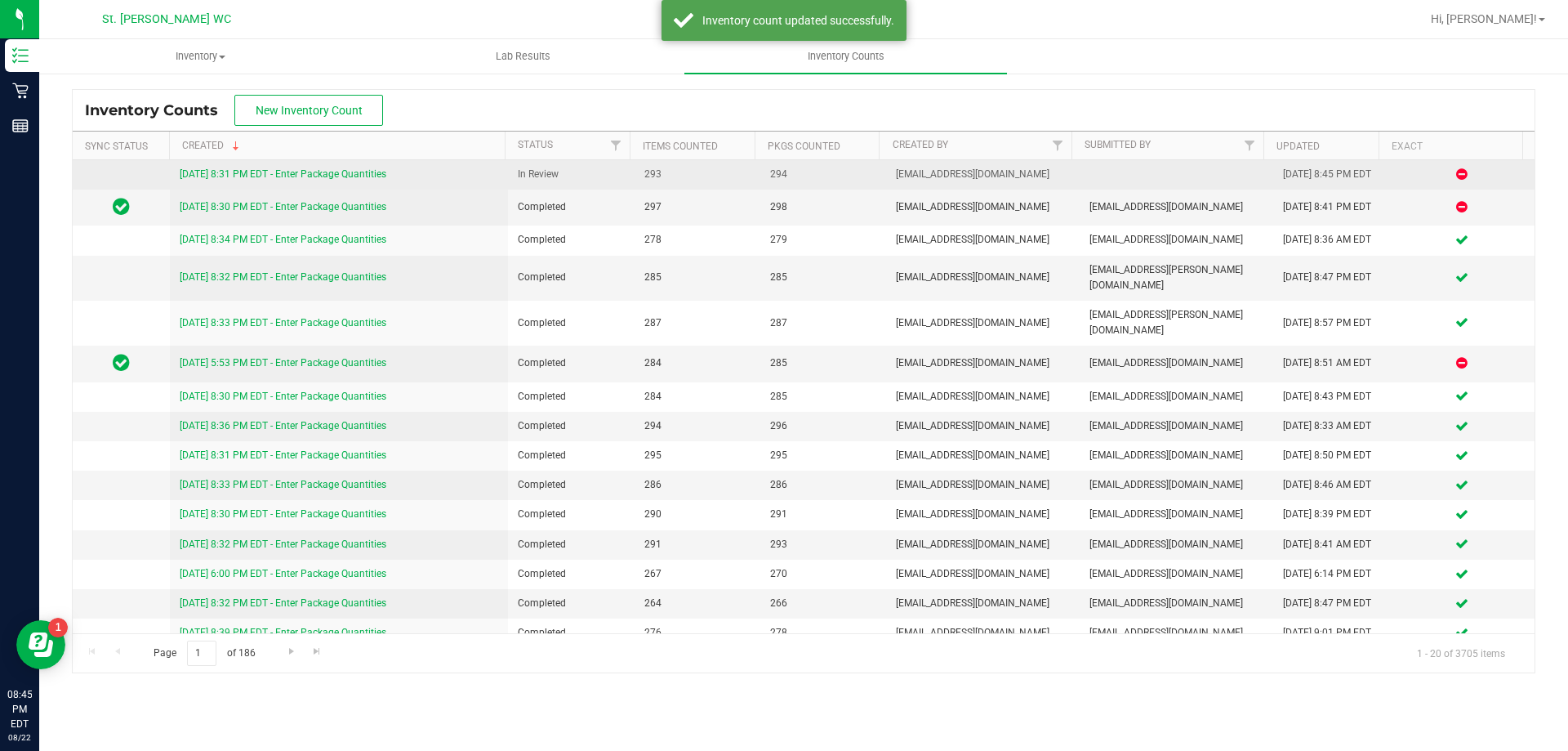
click at [357, 175] on link "8/22/25 8:31 PM EDT - Enter Package Quantities" at bounding box center [282, 174] width 206 height 11
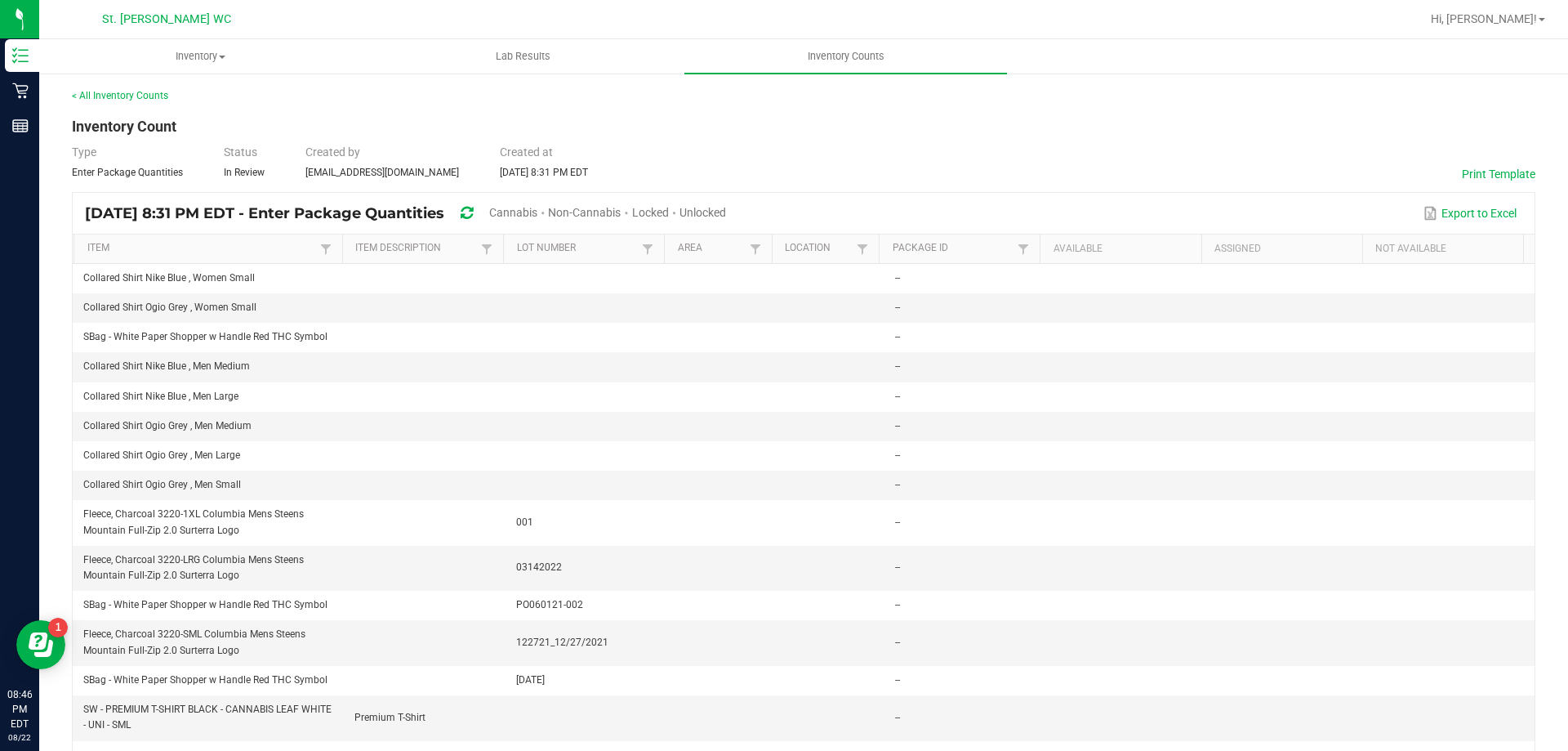
click at [726, 212] on span "Unlocked" at bounding box center [703, 212] width 46 height 13
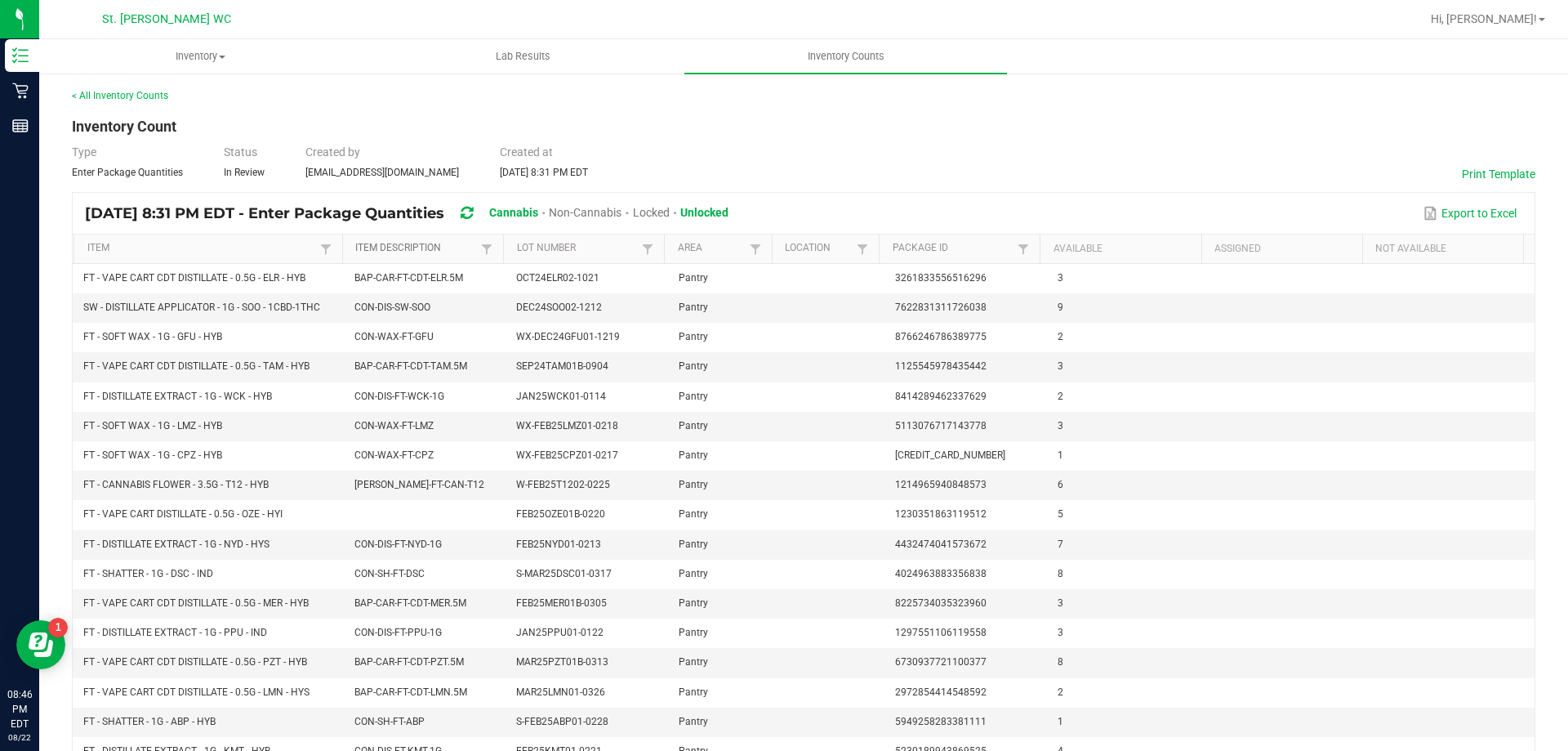
click at [435, 241] on link "Item Description" at bounding box center [416, 247] width 122 height 13
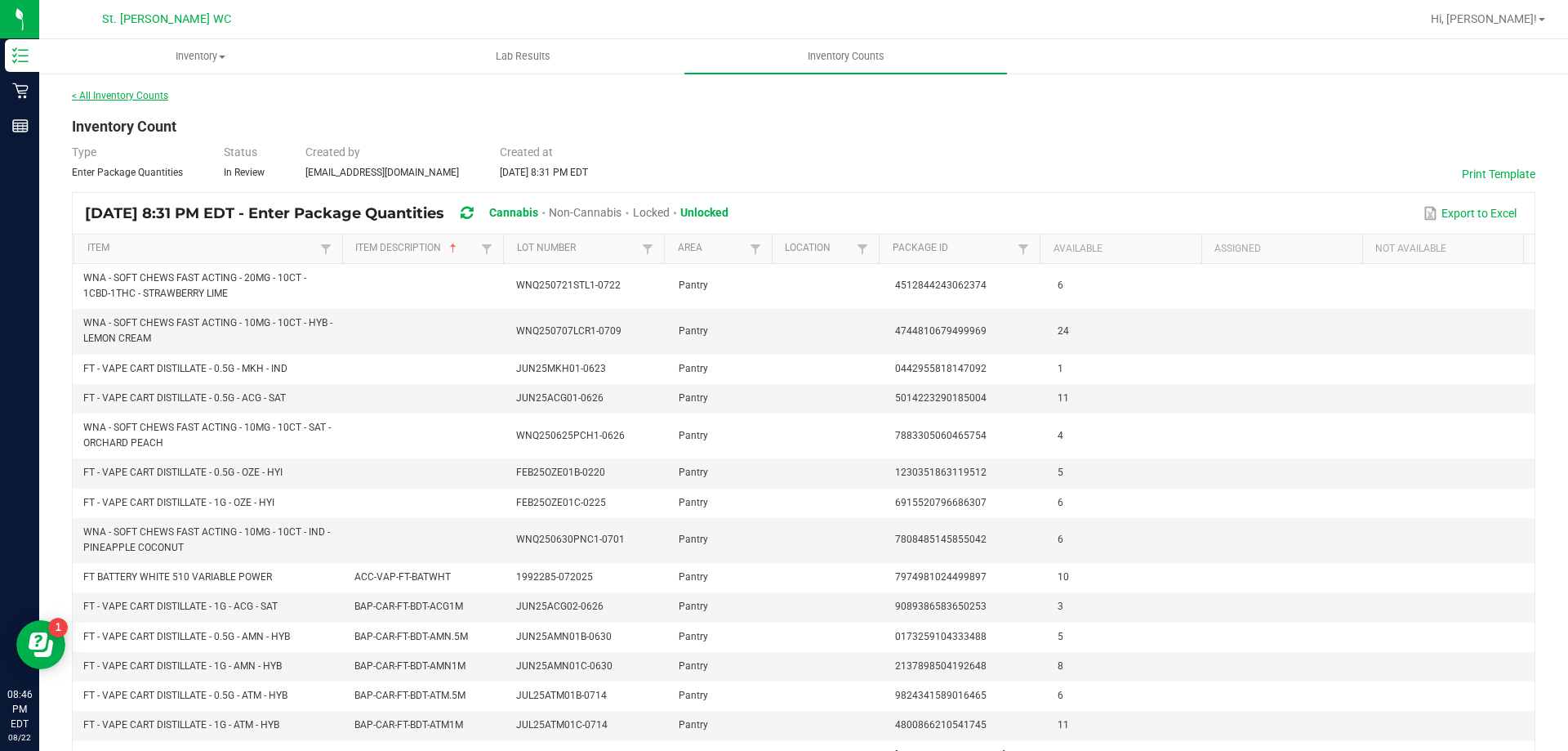
click at [101, 94] on link "< All Inventory Counts" at bounding box center [120, 95] width 97 height 11
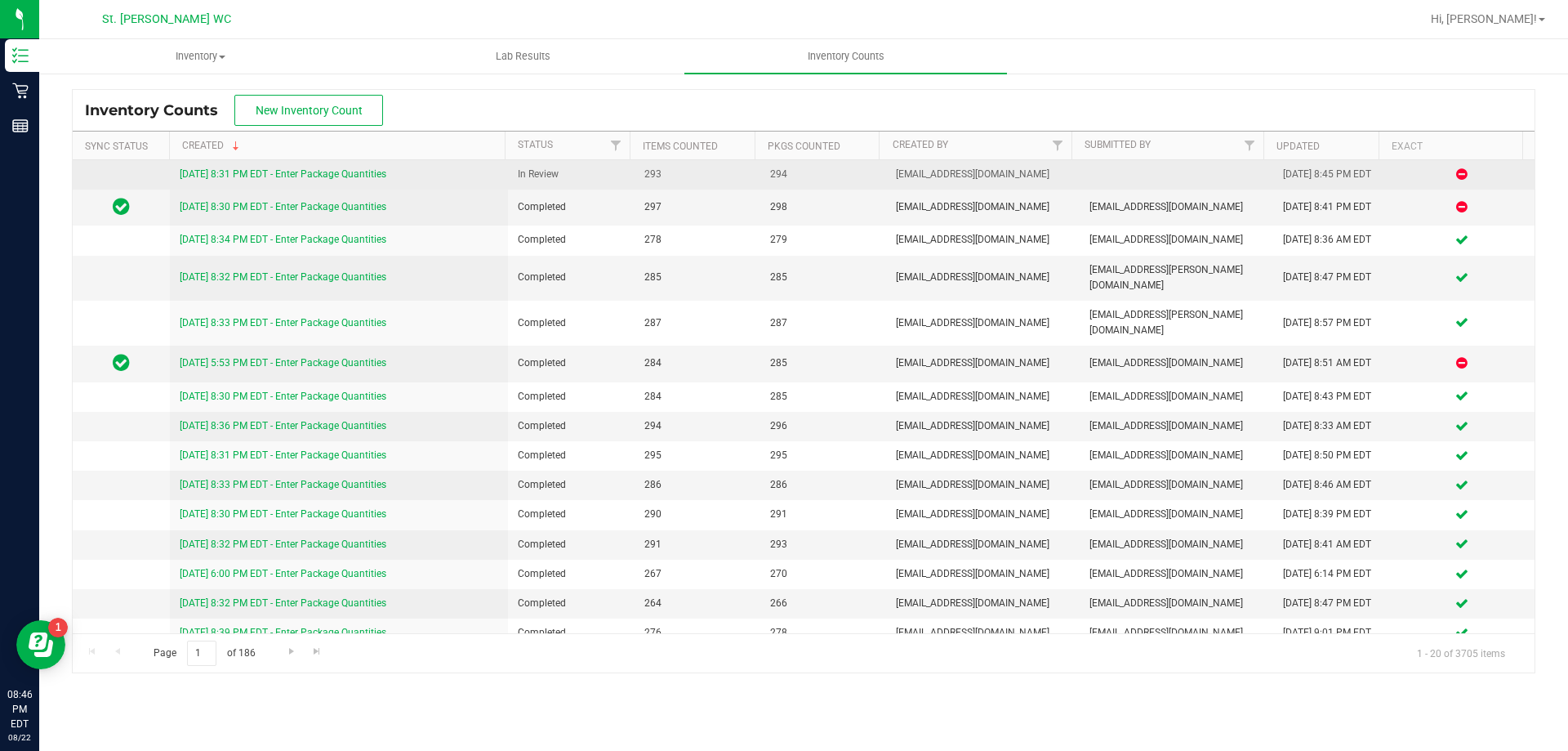
click at [329, 174] on link "8/22/25 8:31 PM EDT - Enter Package Quantities" at bounding box center [282, 174] width 206 height 11
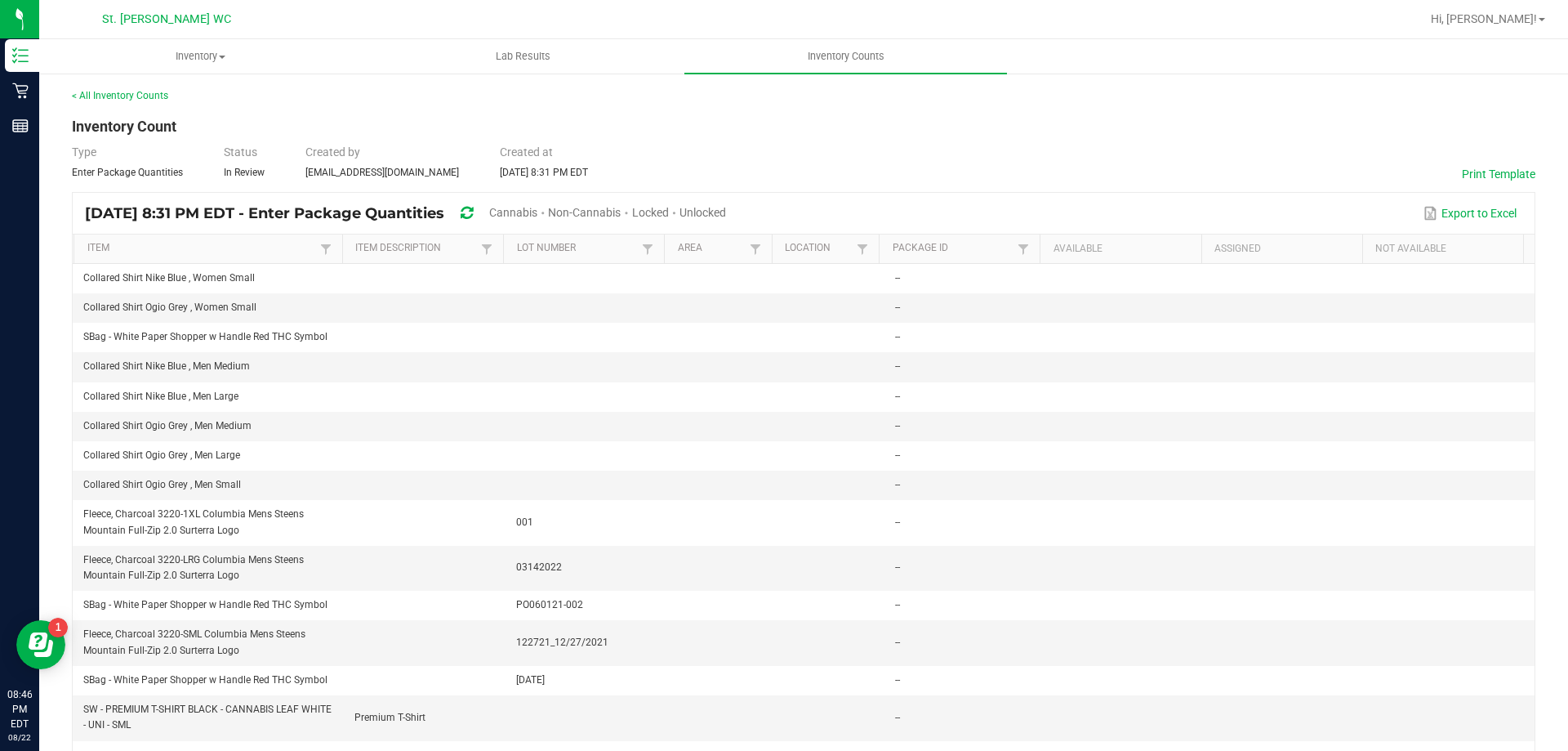
click at [726, 206] on span "Unlocked" at bounding box center [703, 212] width 46 height 13
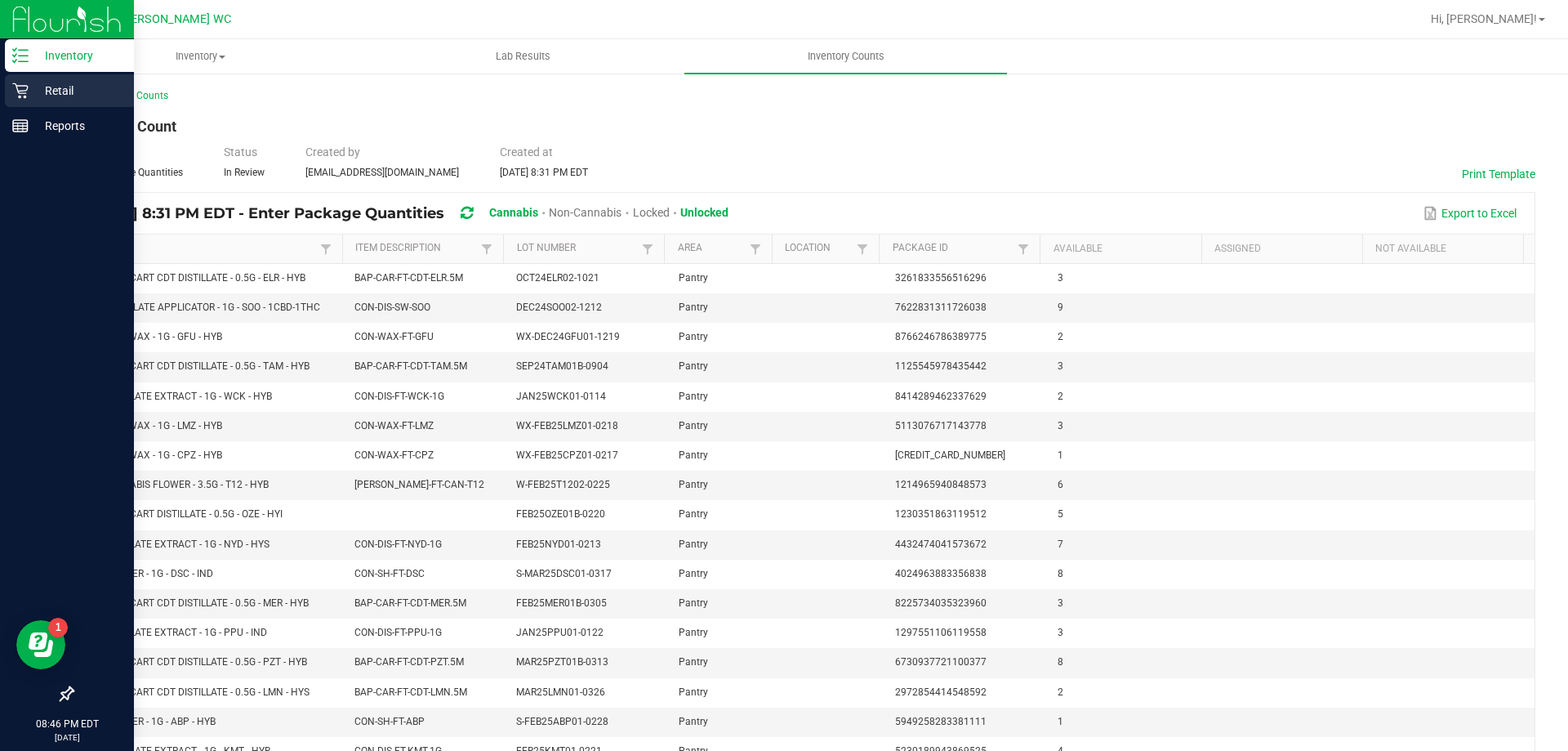
click at [35, 84] on p "Retail" at bounding box center [77, 90] width 98 height 20
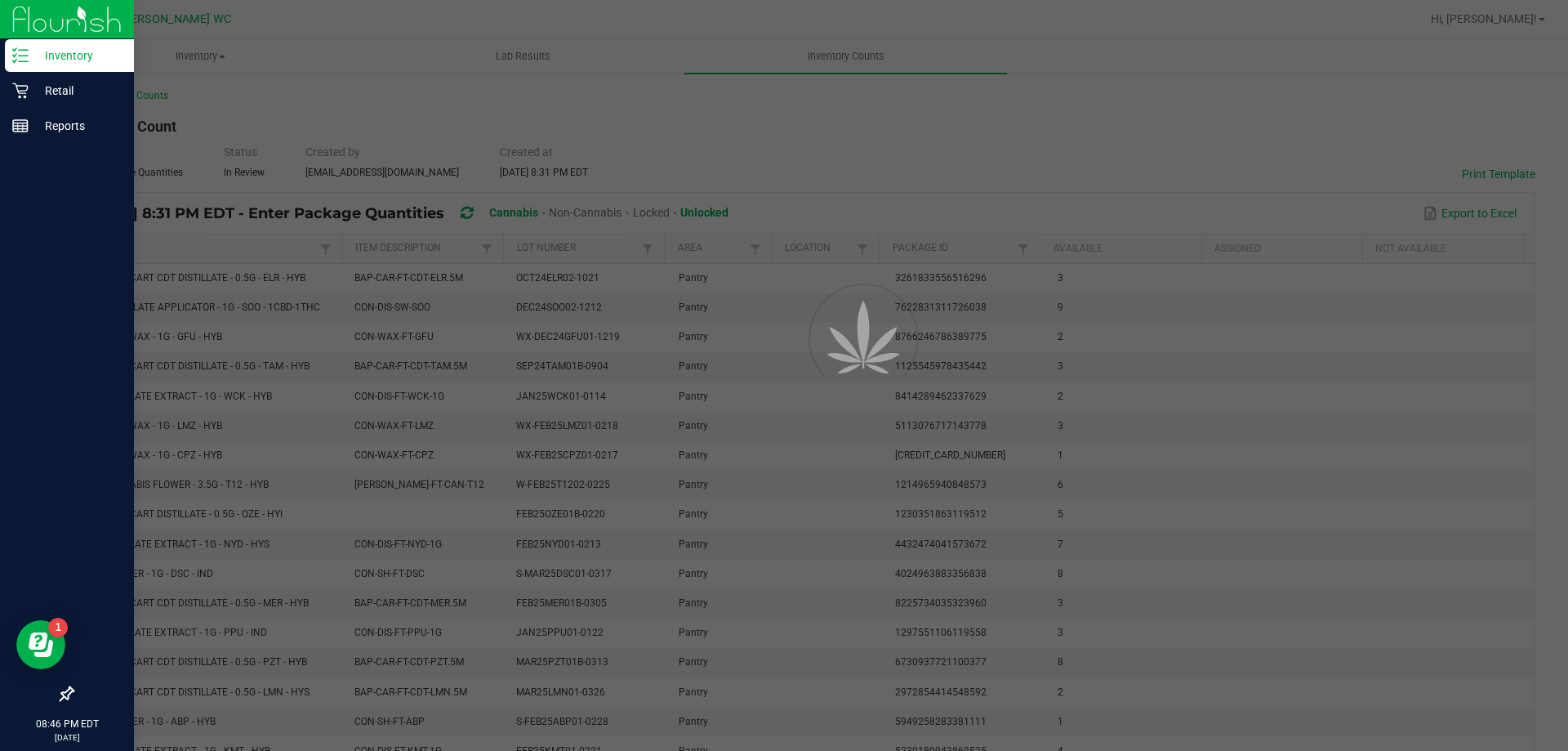
click at [41, 69] on div "Inventory" at bounding box center [69, 56] width 129 height 33
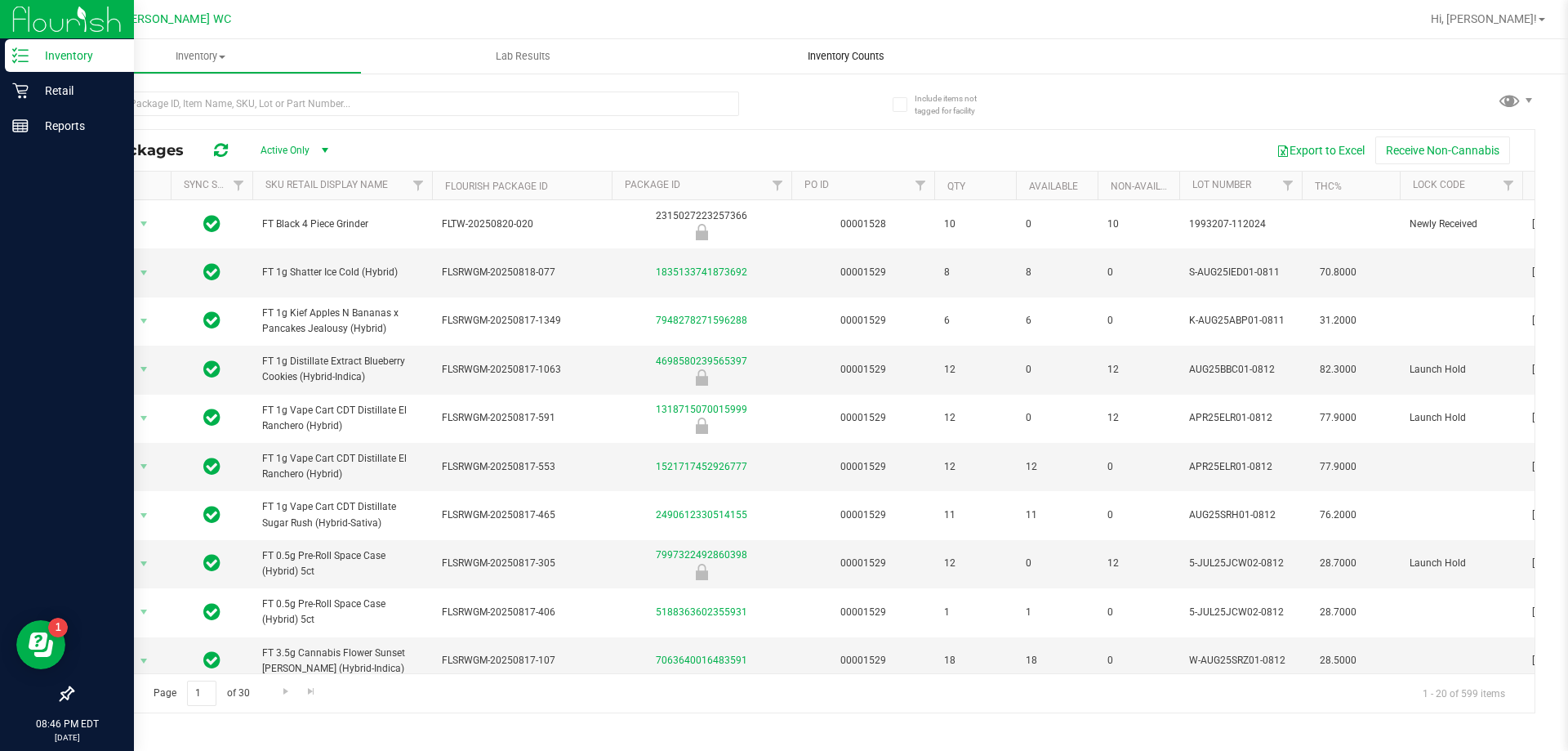
click at [781, 59] on uib-tab-heading "Inventory Counts" at bounding box center [845, 57] width 323 height 34
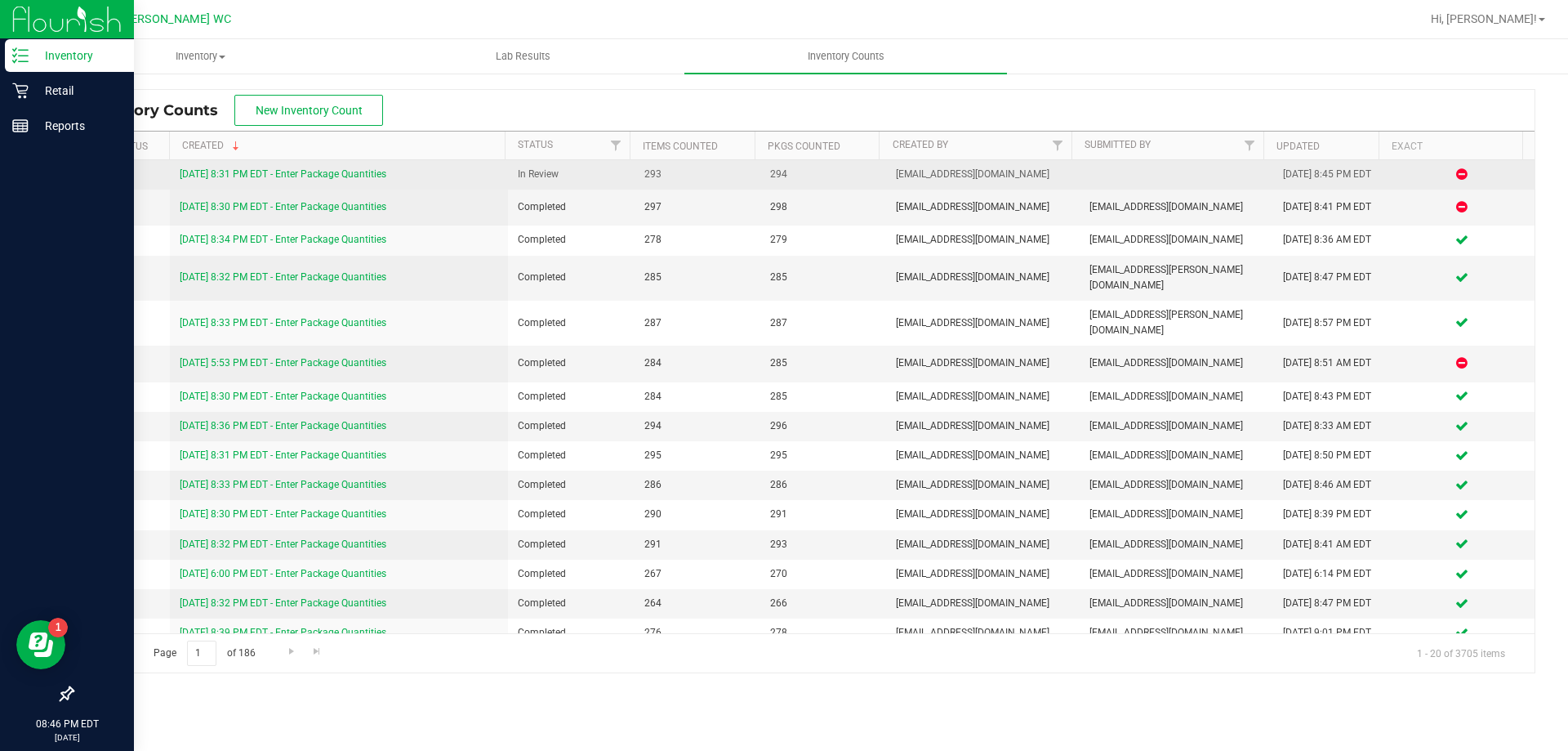
click at [333, 172] on link "8/22/25 8:31 PM EDT - Enter Package Quantities" at bounding box center [282, 174] width 206 height 11
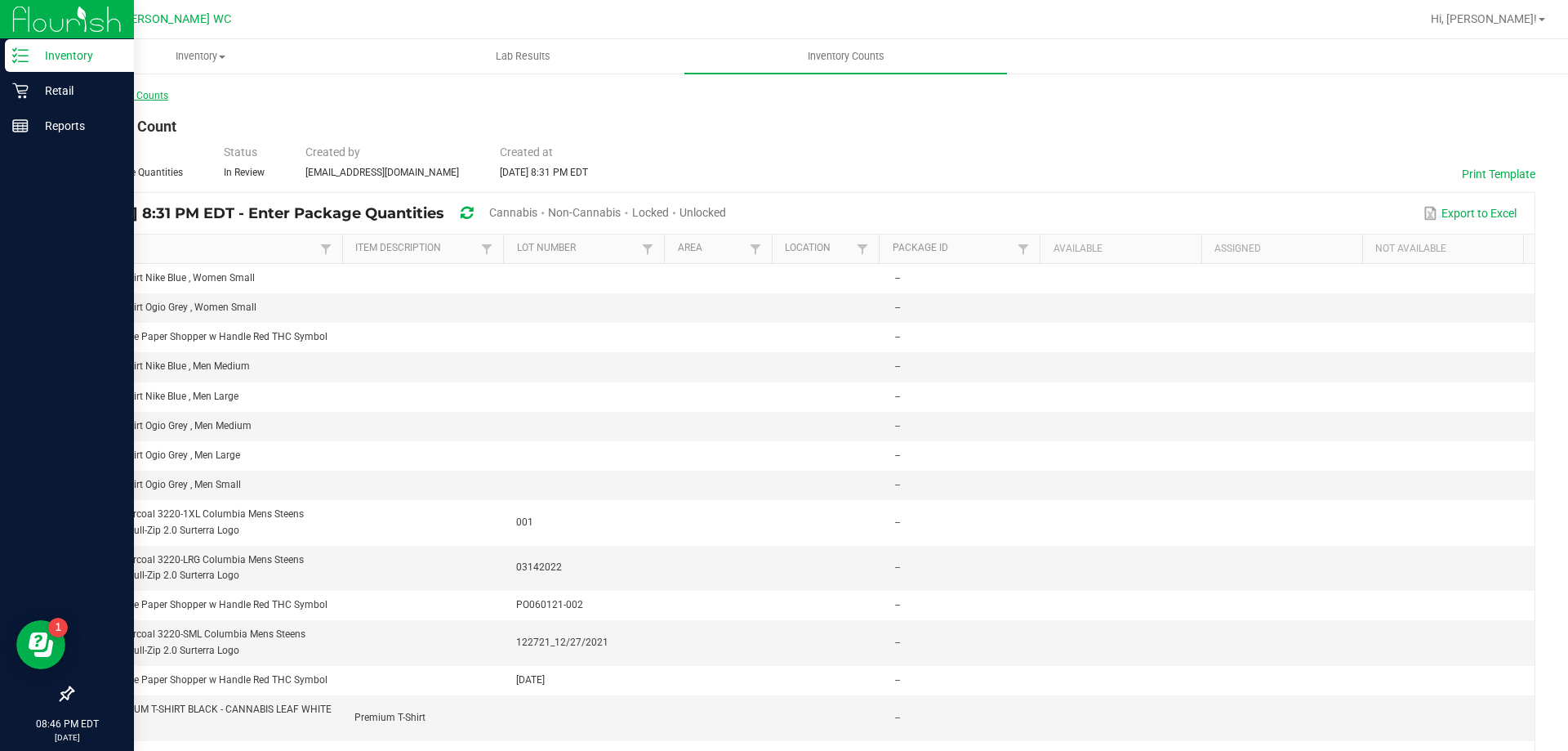
click at [97, 95] on link "< All Inventory Counts" at bounding box center [120, 95] width 97 height 11
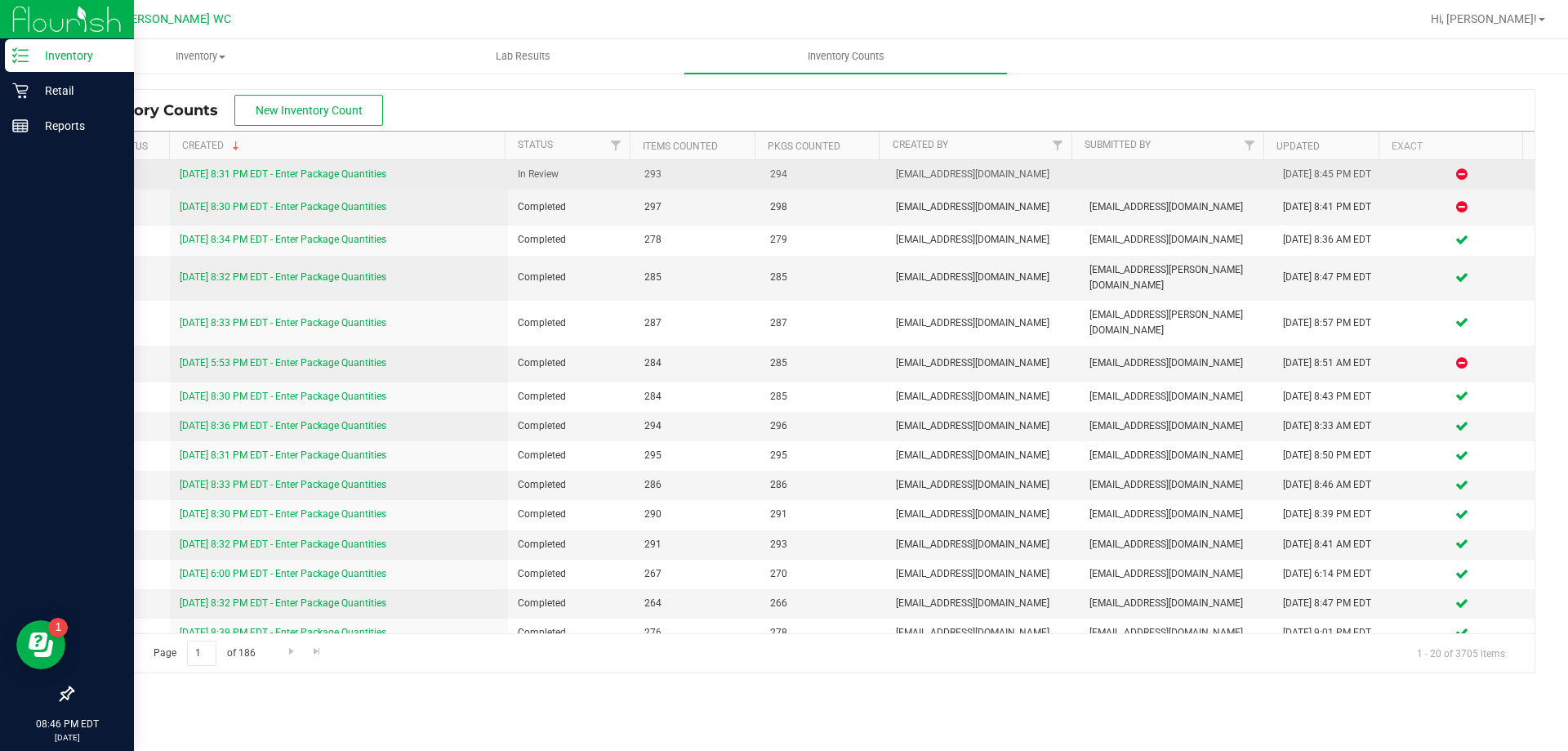
click at [374, 173] on link "8/22/25 8:31 PM EDT - Enter Package Quantities" at bounding box center [282, 174] width 206 height 11
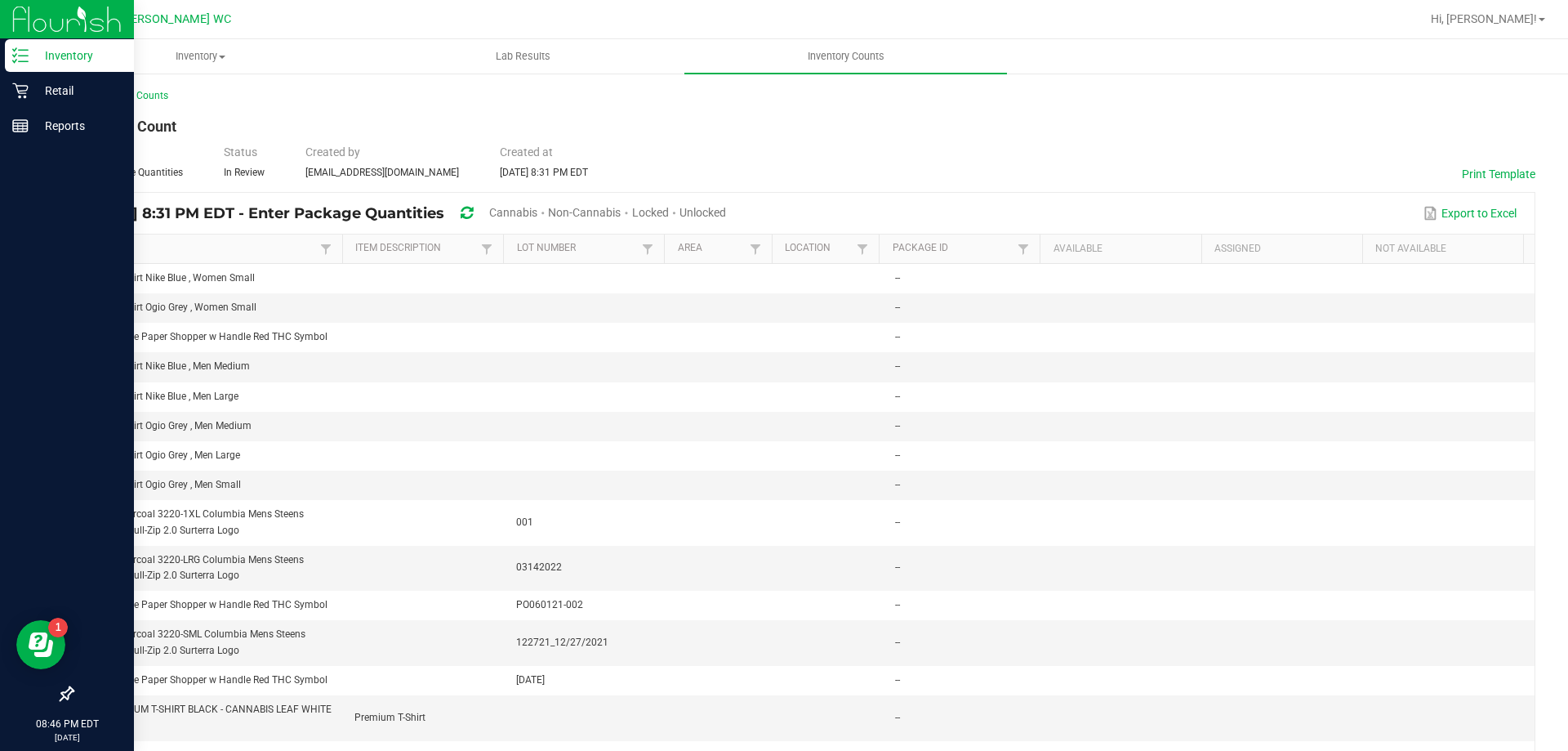
click at [151, 102] on div "< All Inventory Counts" at bounding box center [804, 95] width 1464 height 15
click at [140, 92] on link "< All Inventory Counts" at bounding box center [120, 95] width 97 height 11
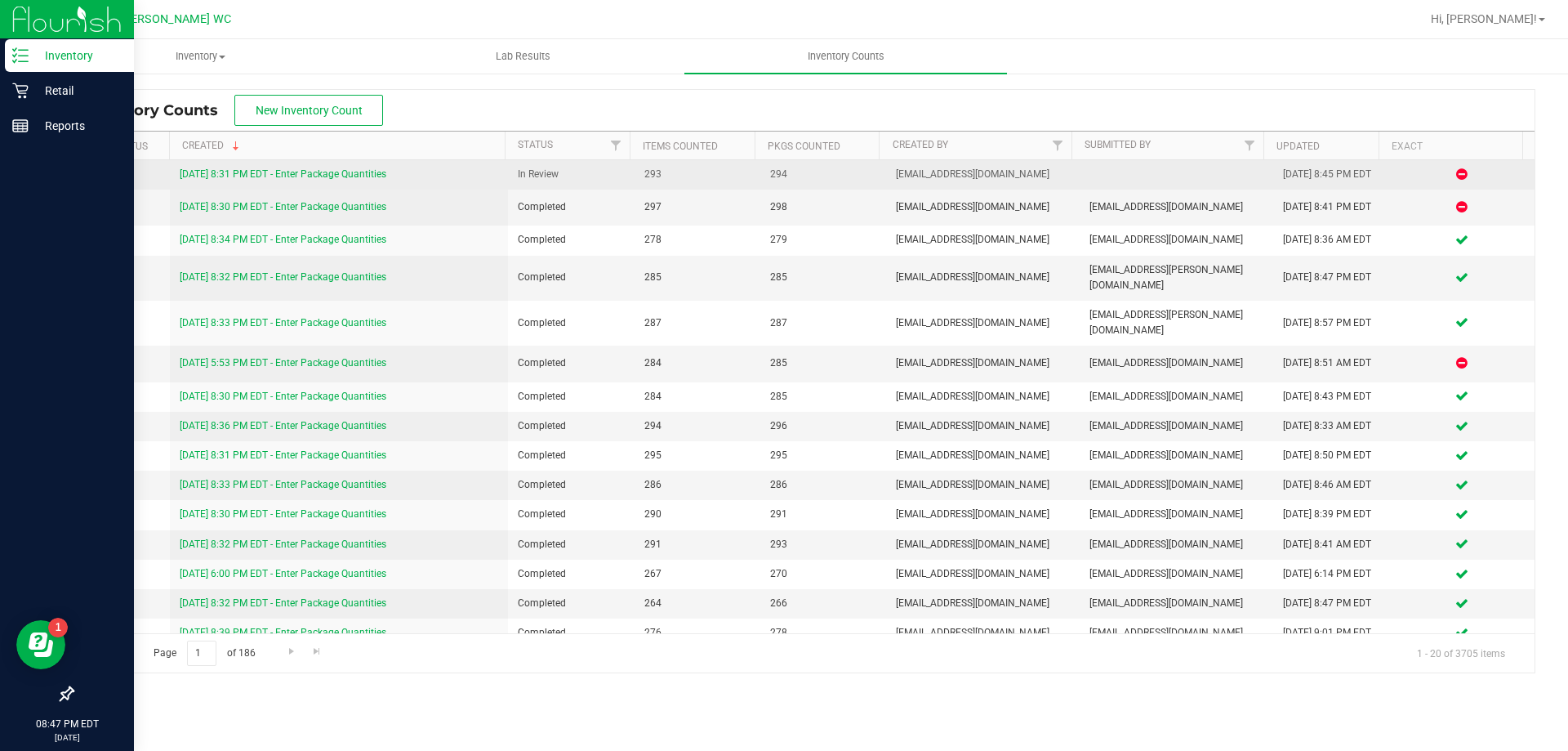
click at [280, 172] on link "8/22/25 8:31 PM EDT - Enter Package Quantities" at bounding box center [282, 174] width 206 height 11
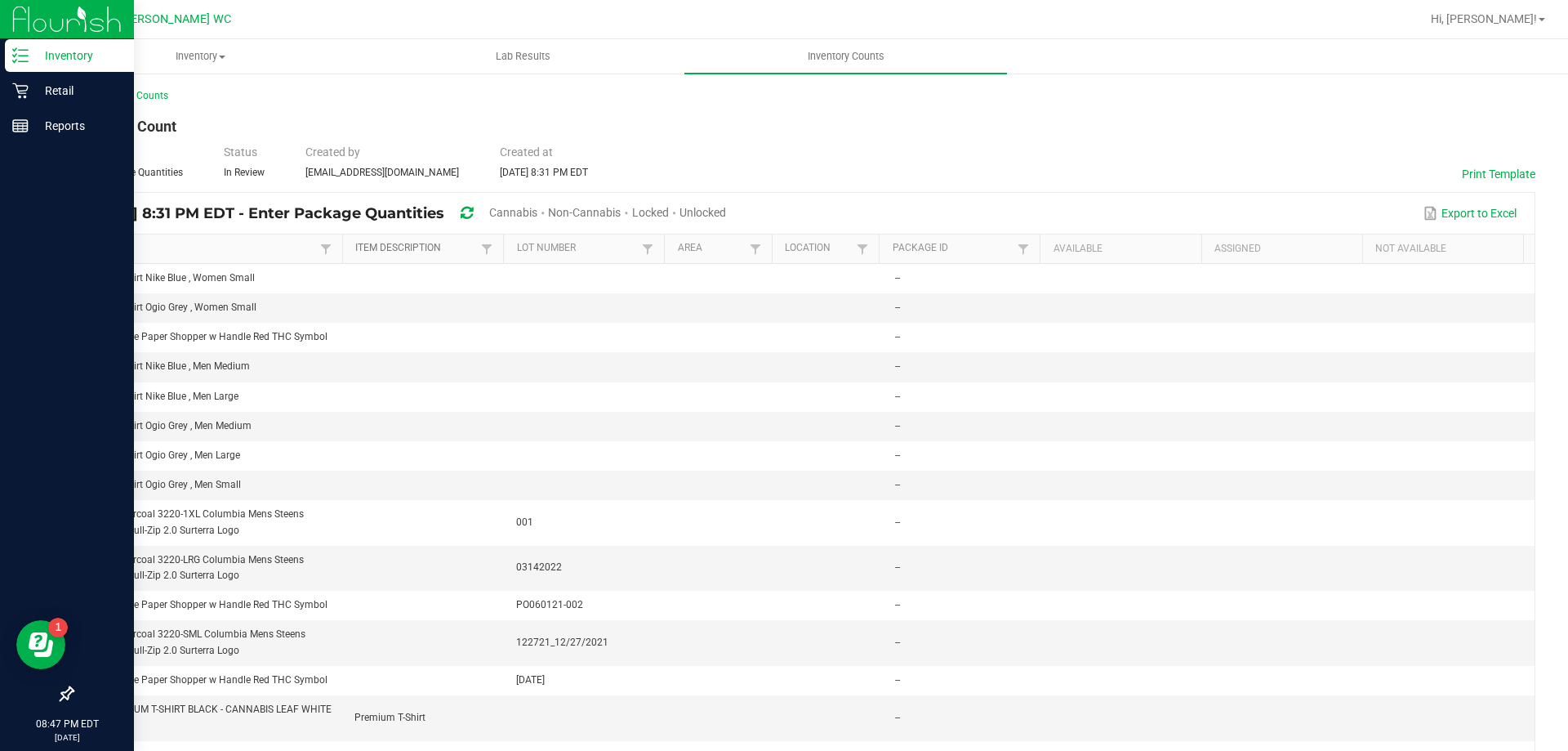
click at [394, 246] on link "Item Description" at bounding box center [416, 247] width 122 height 13
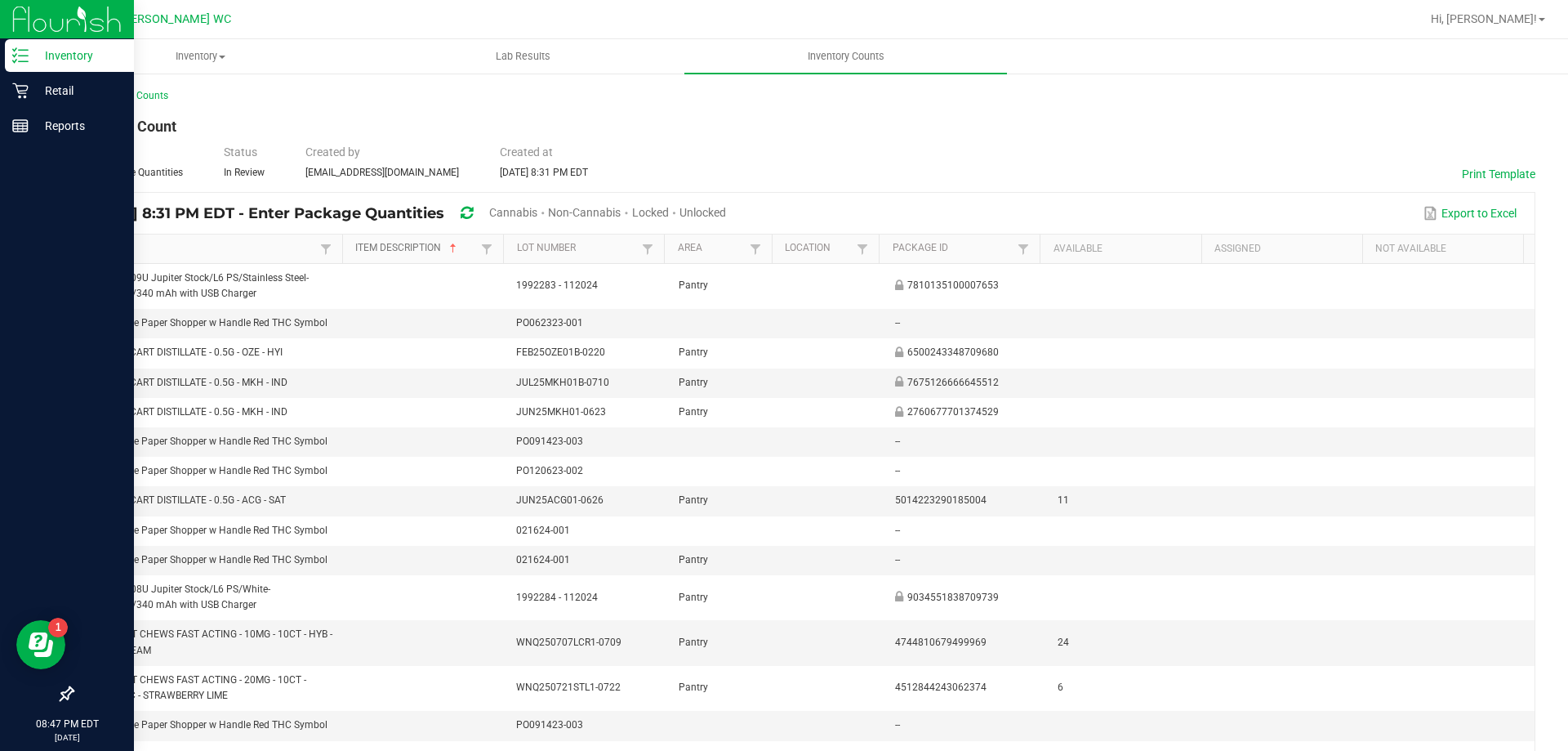
click at [400, 247] on link "Item Description" at bounding box center [416, 247] width 122 height 13
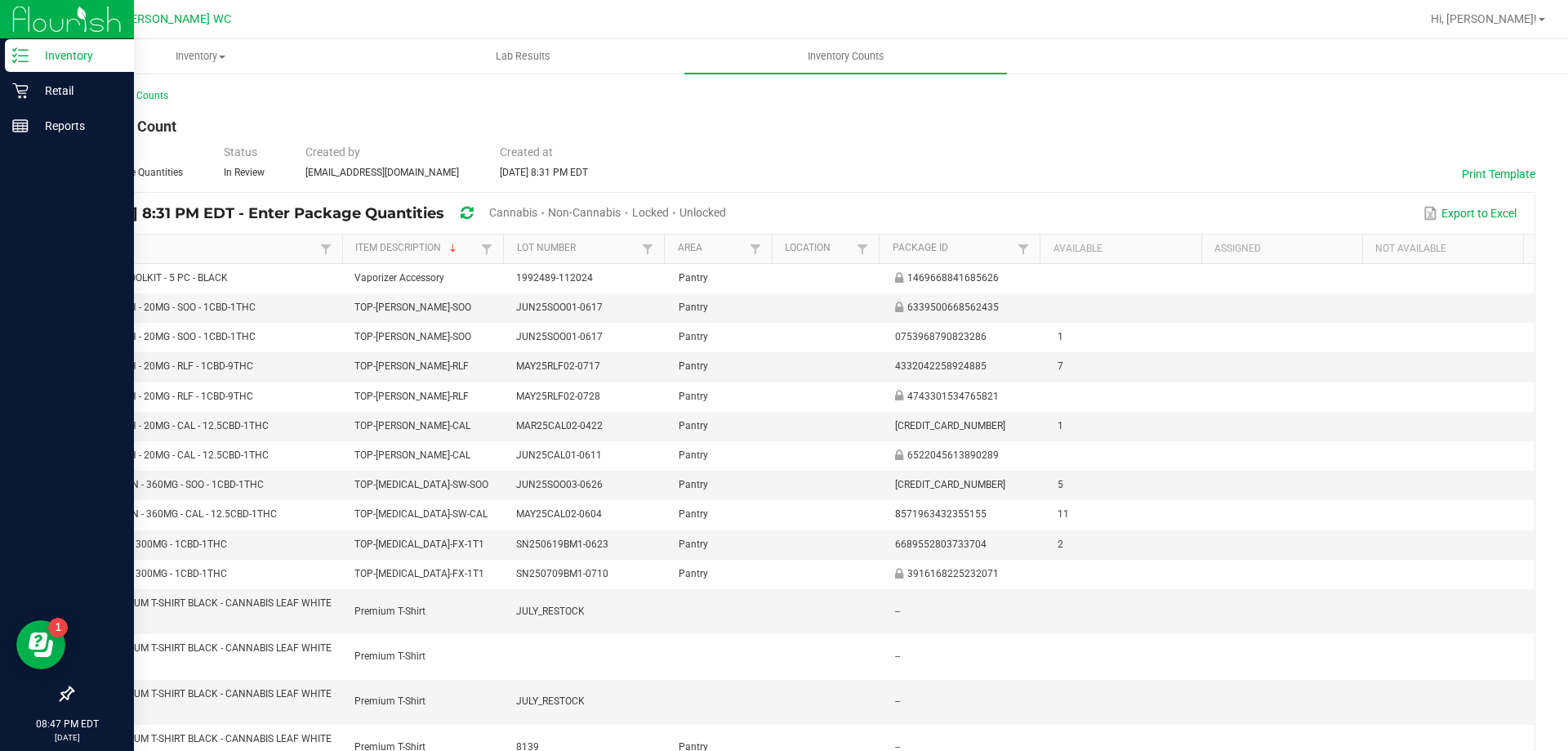
click at [680, 209] on span at bounding box center [674, 212] width 10 height 13
click at [726, 209] on span "Unlocked" at bounding box center [703, 212] width 46 height 13
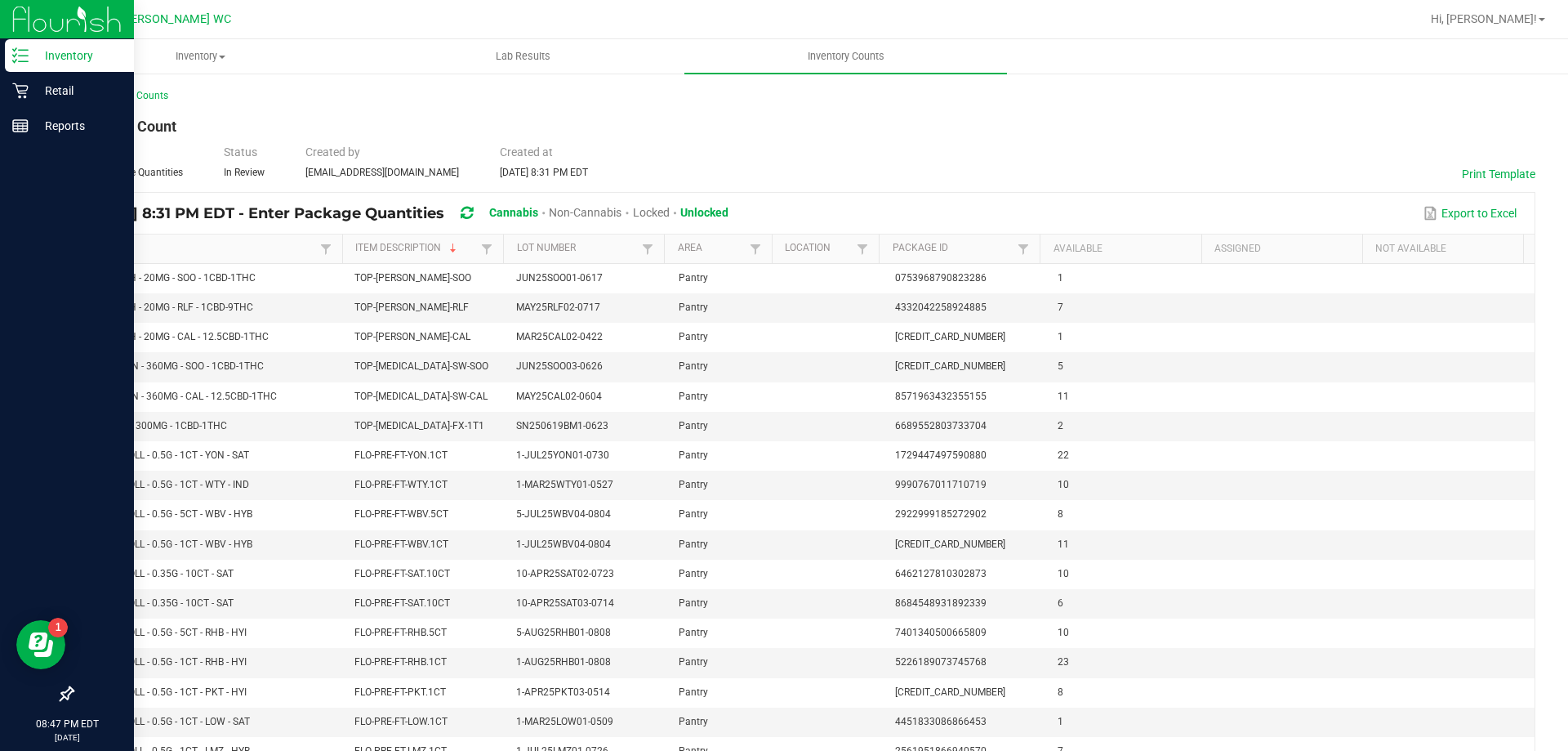
click at [140, 102] on div "< All Inventory Counts" at bounding box center [804, 95] width 1464 height 15
click at [141, 100] on link "< All Inventory Counts" at bounding box center [120, 95] width 97 height 11
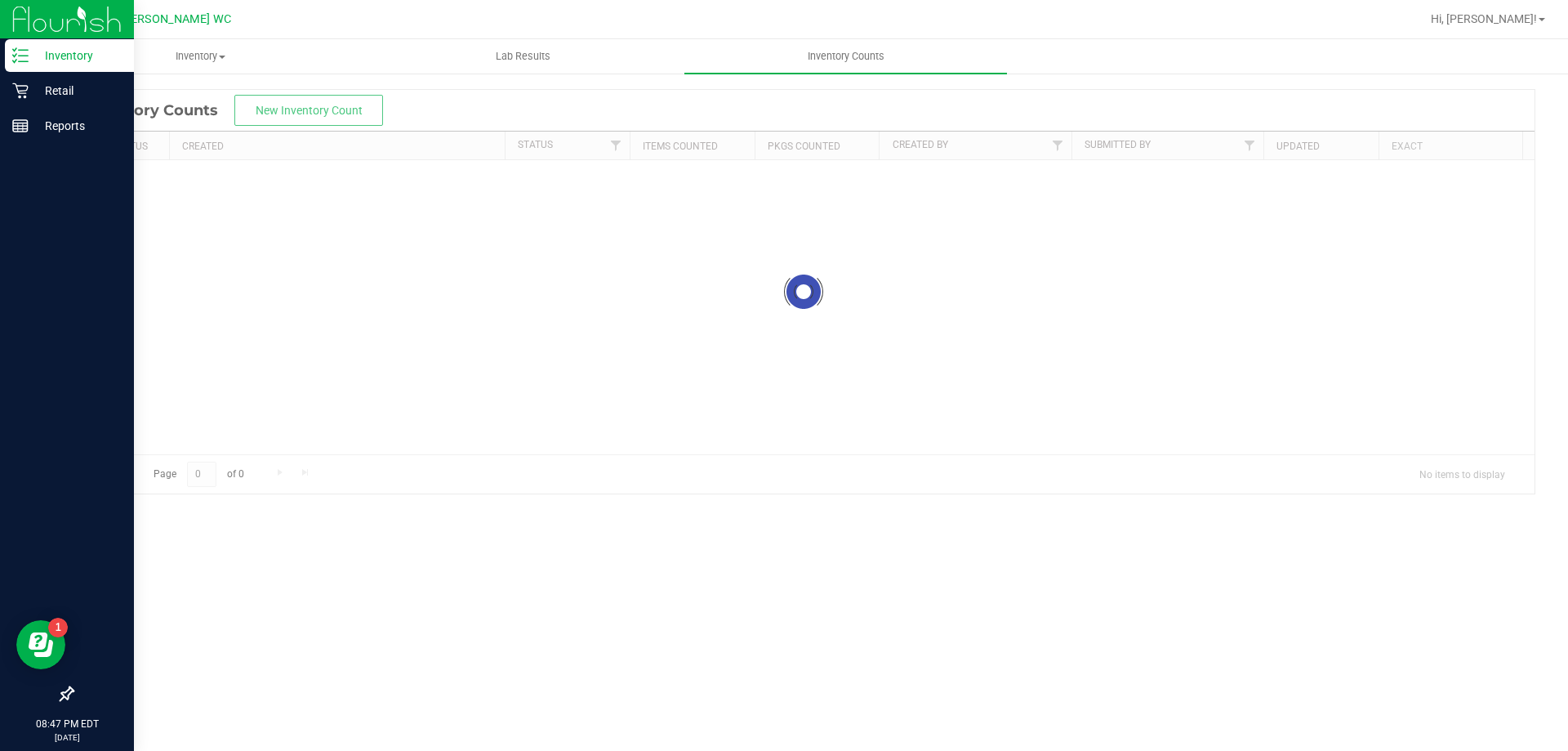
click at [9, 58] on div "Inventory" at bounding box center [69, 56] width 129 height 33
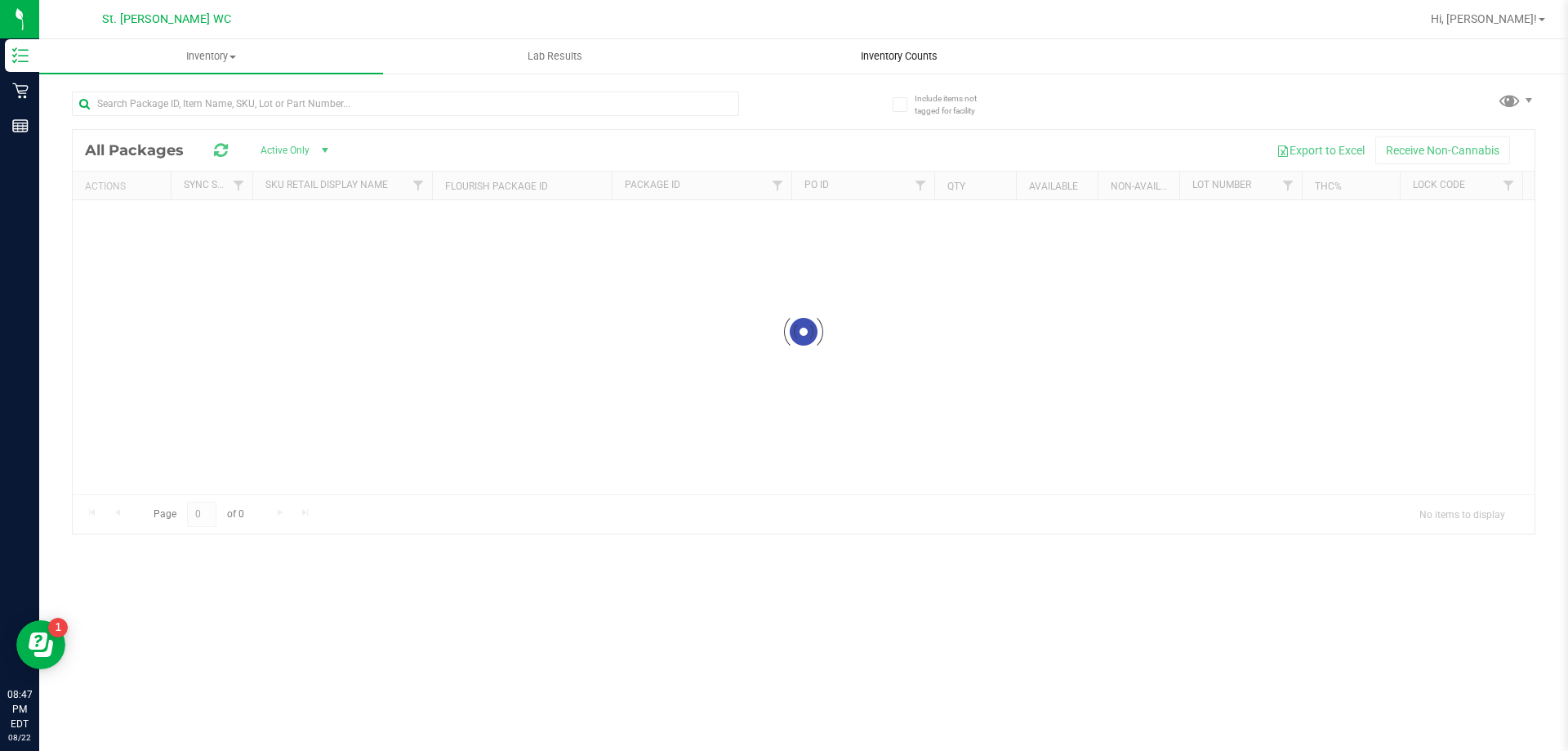
click at [824, 63] on uib-tab-heading "Inventory Counts" at bounding box center [899, 57] width 342 height 33
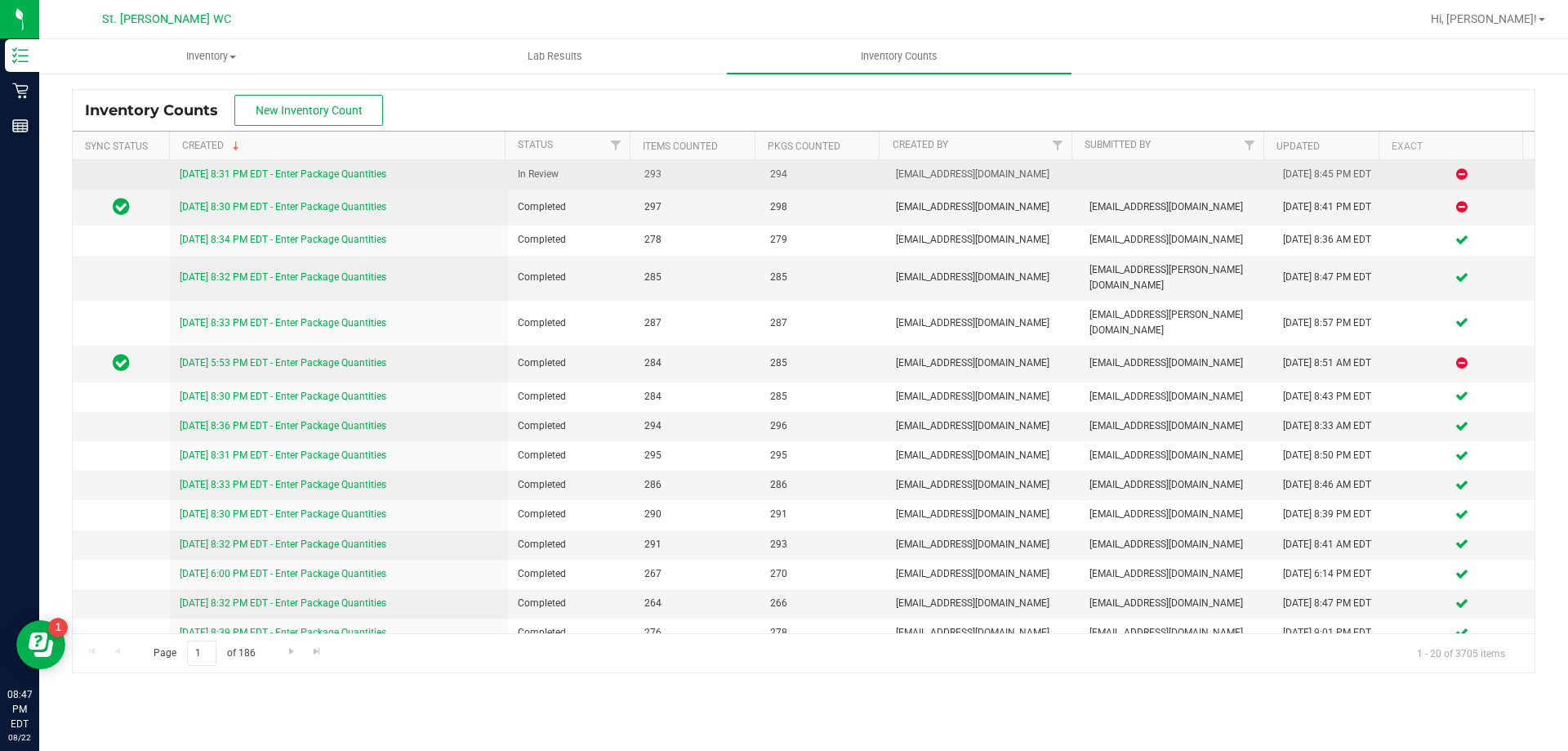
click at [154, 171] on td at bounding box center [122, 175] width 98 height 29
click at [1079, 186] on td at bounding box center [1176, 175] width 193 height 29
click at [371, 176] on link "8/22/25 8:31 PM EDT - Enter Package Quantities" at bounding box center [282, 174] width 206 height 11
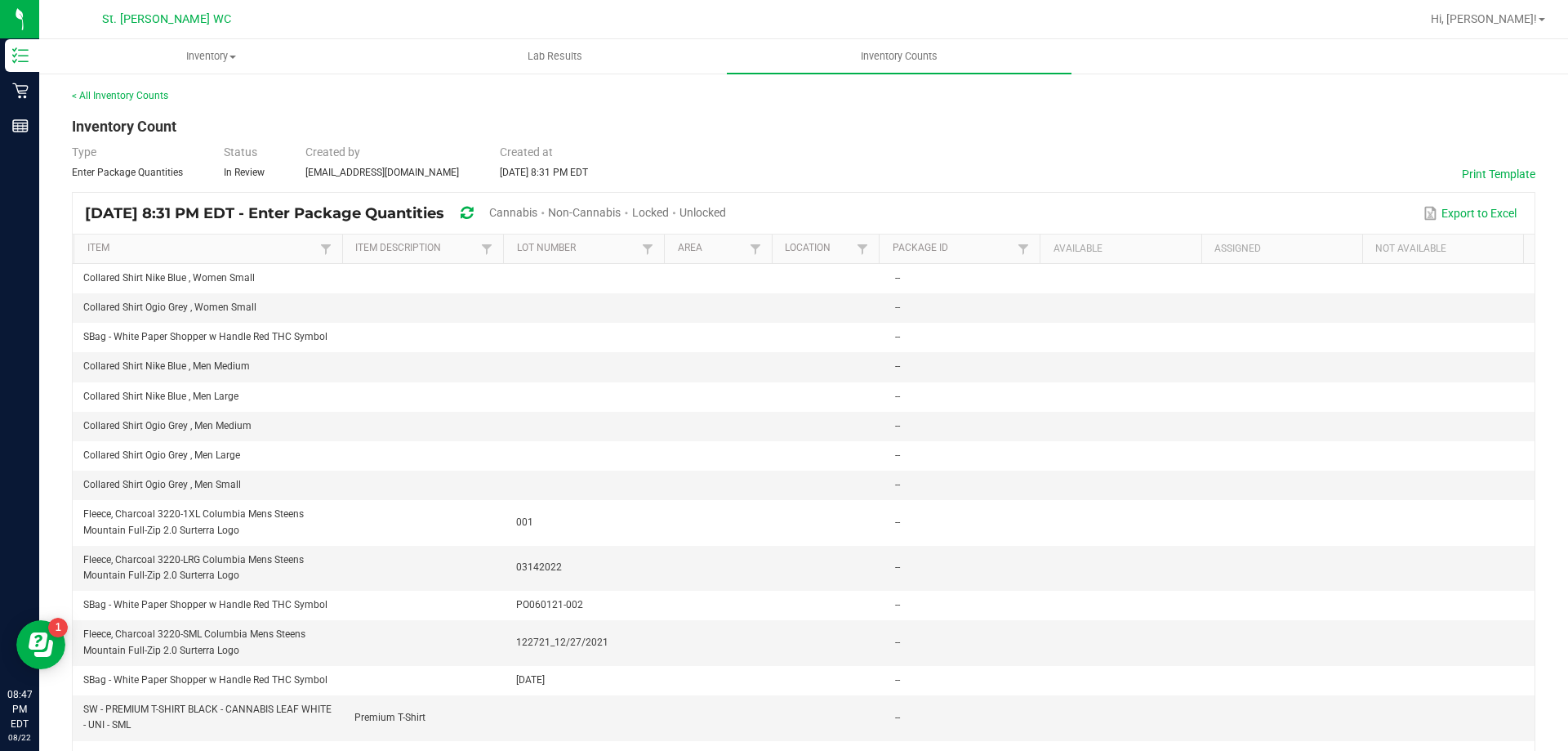
click at [538, 211] on span "Cannabis" at bounding box center [513, 212] width 48 height 13
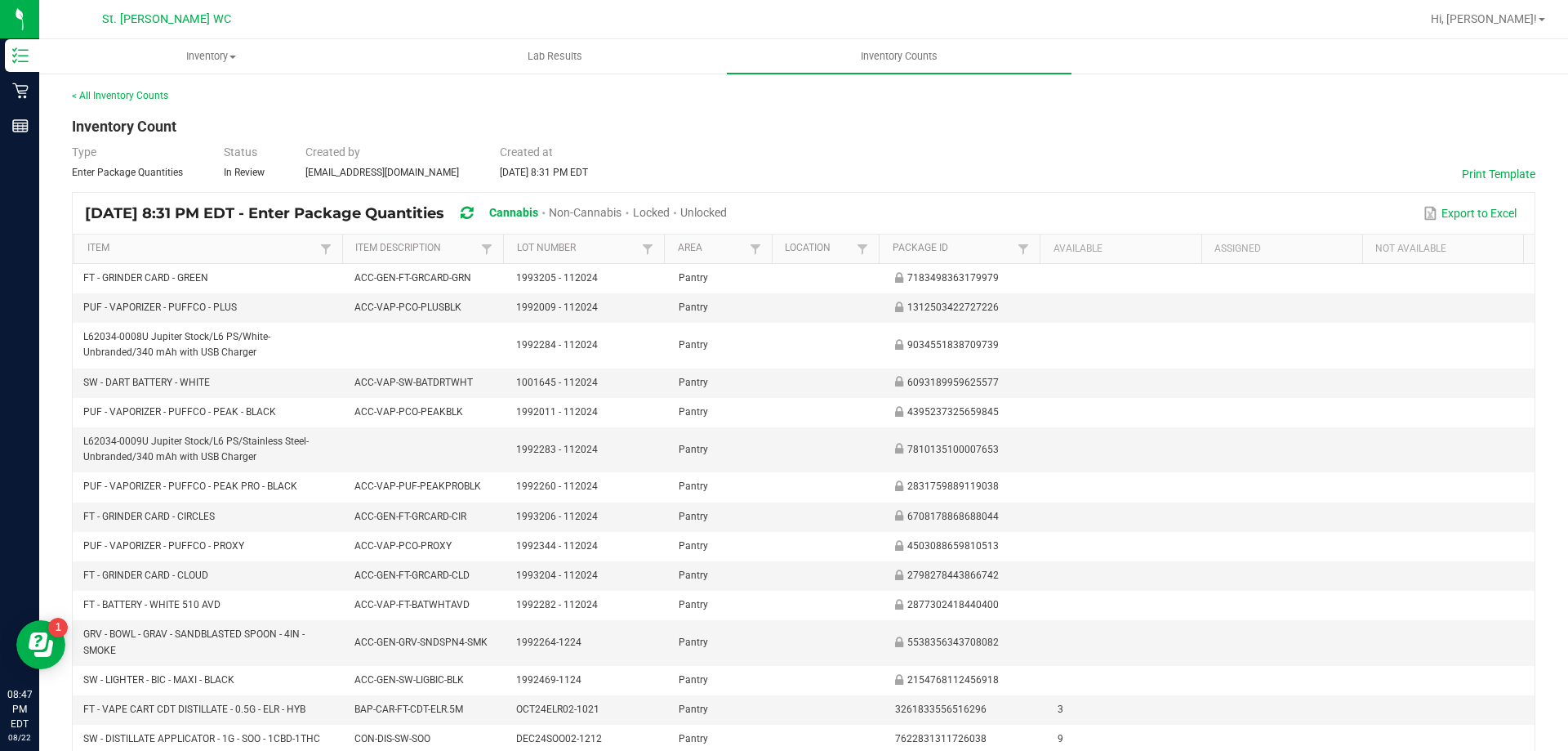
click at [767, 197] on div "Aug 22, 2025 8:31 PM EDT - Enter Package Quantities Cannabis Non-Cannabis Locke…" at bounding box center [804, 213] width 1462 height 41
click at [727, 202] on div "Unlocked" at bounding box center [704, 213] width 46 height 30
click at [727, 206] on span "Unlocked" at bounding box center [704, 212] width 46 height 13
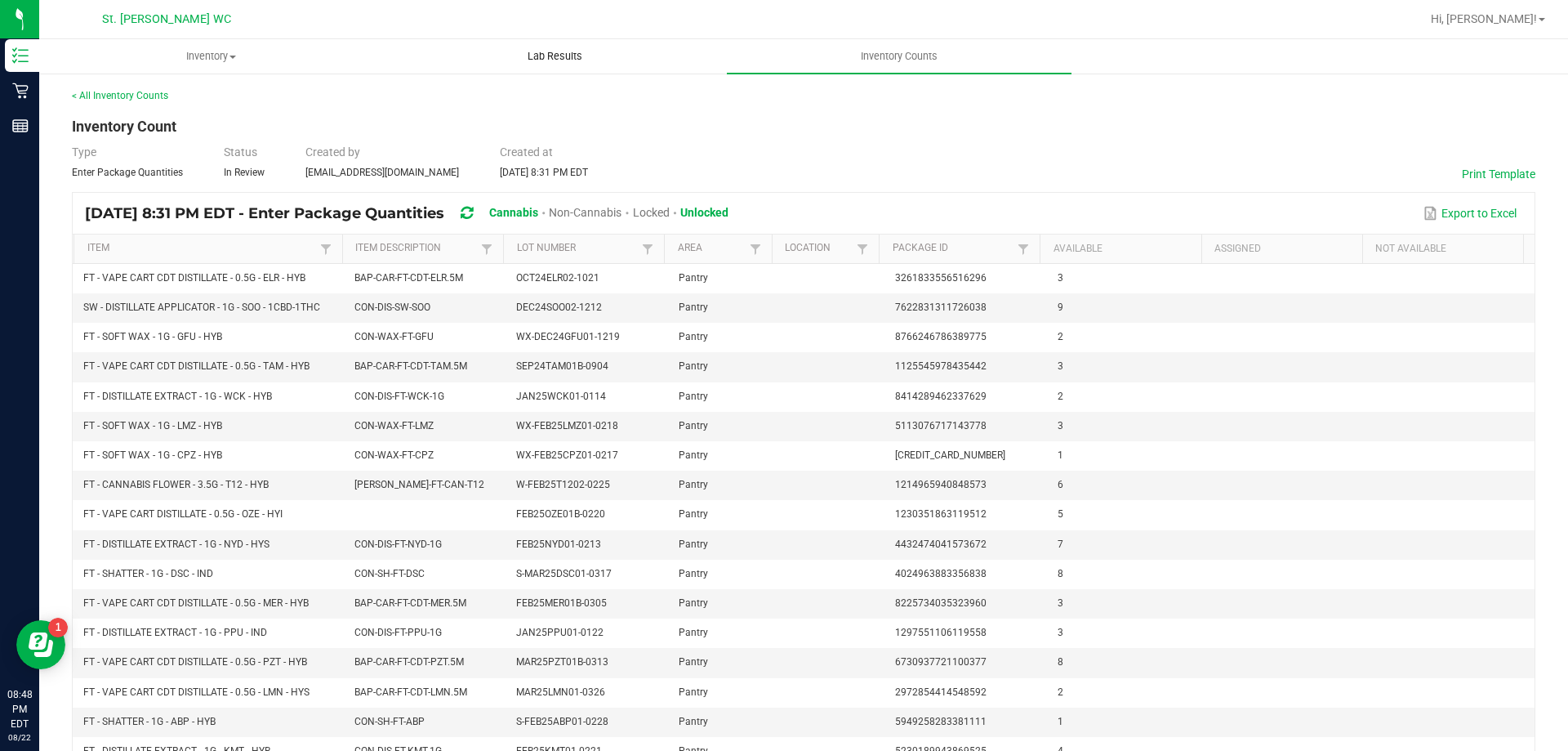
click at [499, 61] on uib-tab-heading "Lab Results" at bounding box center [555, 57] width 342 height 33
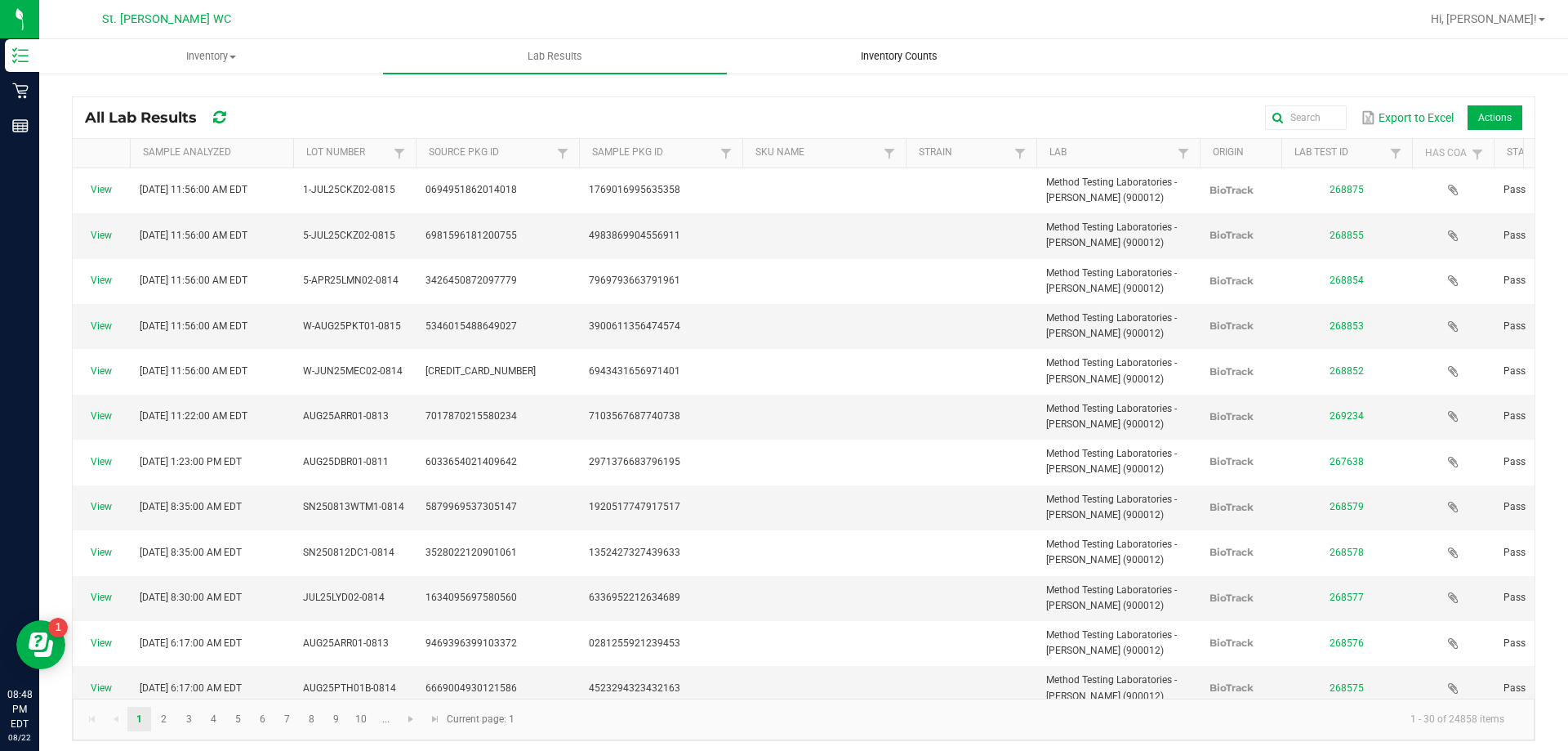
click at [836, 57] on uib-tab-heading "Inventory Counts" at bounding box center [899, 57] width 342 height 33
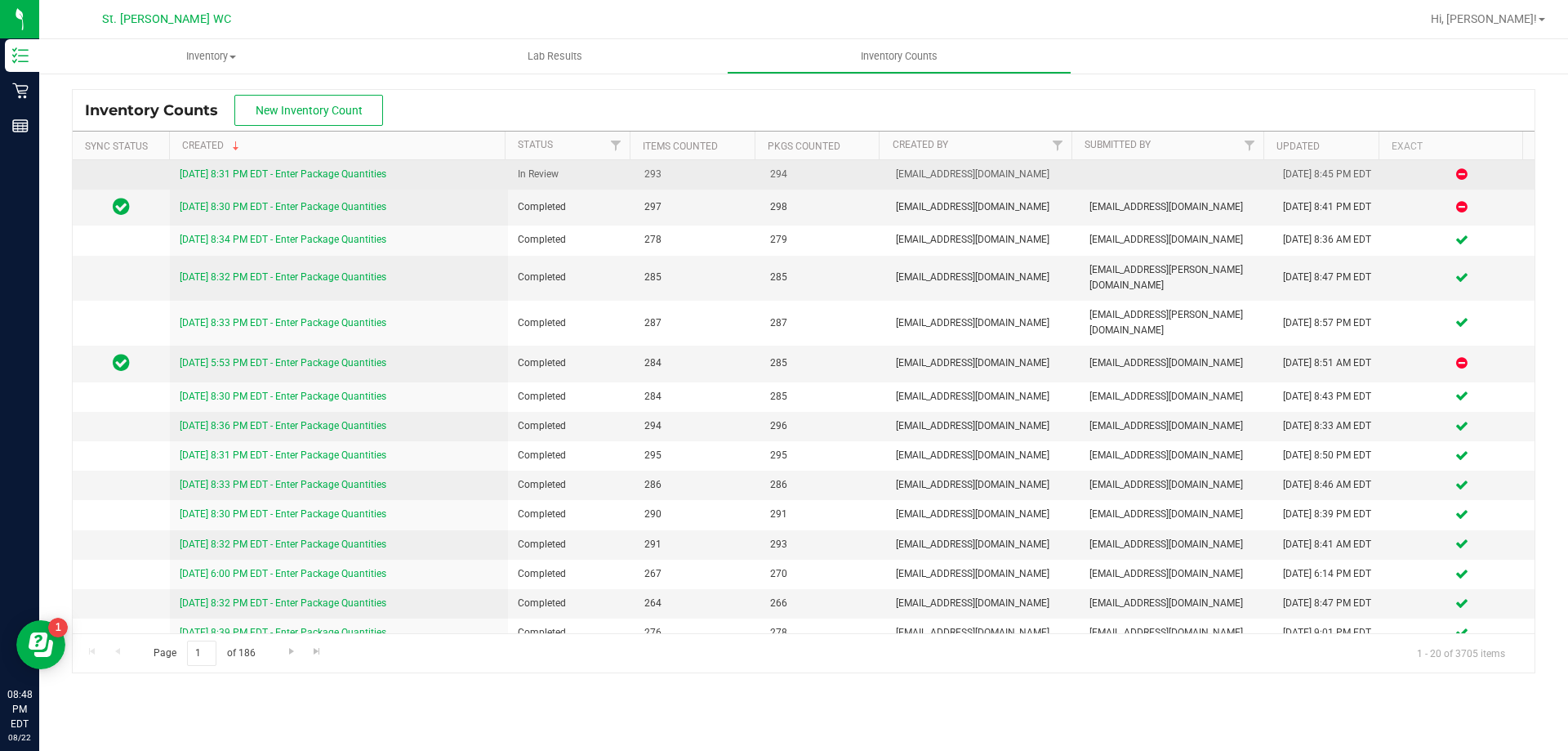
click at [312, 173] on link "8/22/25 8:31 PM EDT - Enter Package Quantities" at bounding box center [282, 174] width 206 height 11
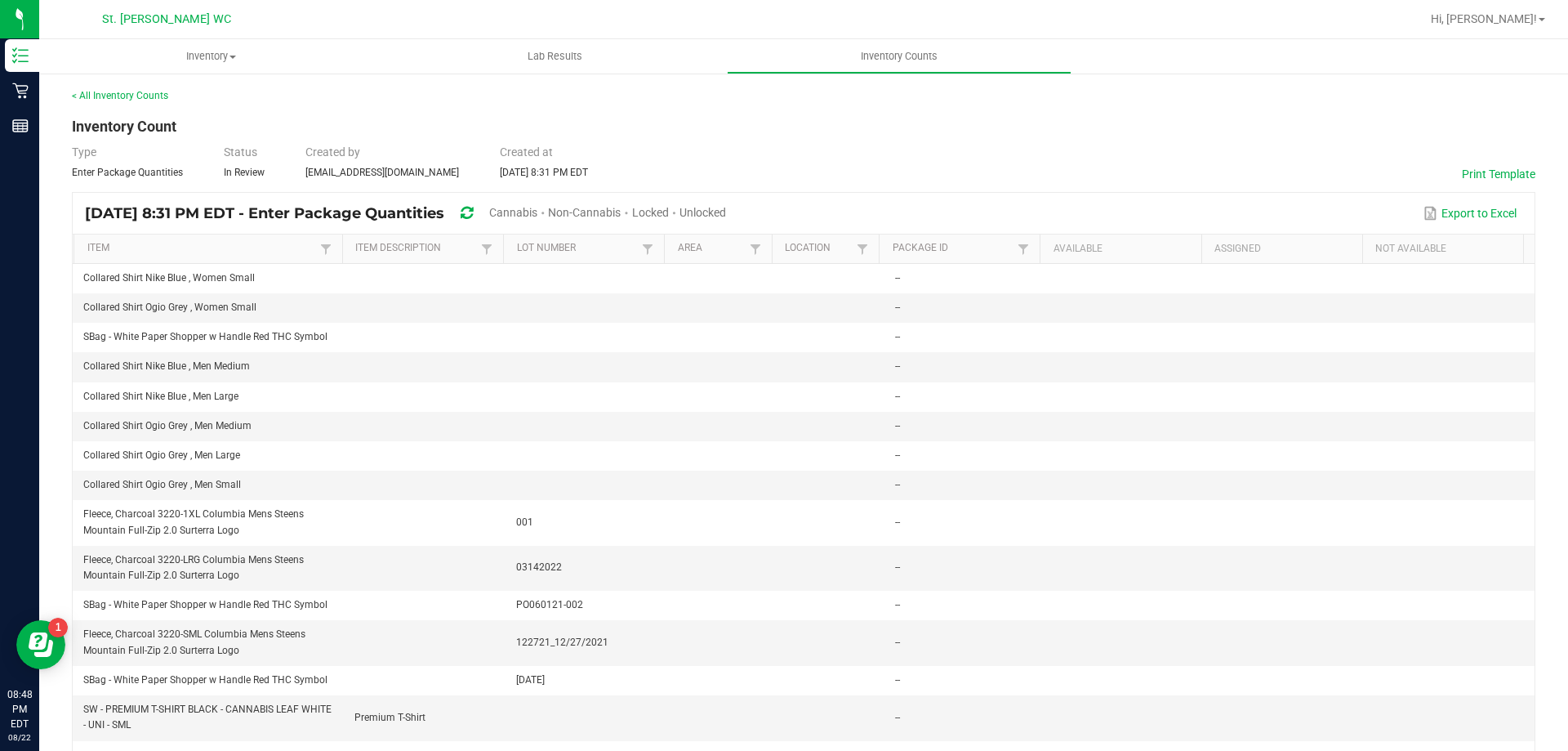
click at [251, 171] on span "In Review" at bounding box center [244, 172] width 41 height 11
click at [434, 139] on div "< All Inventory Counts Inventory Count Type Enter Package Quantities Status In …" at bounding box center [804, 563] width 1464 height 951
click at [1518, 22] on span "Hi, [PERSON_NAME]!" at bounding box center [1483, 18] width 106 height 13
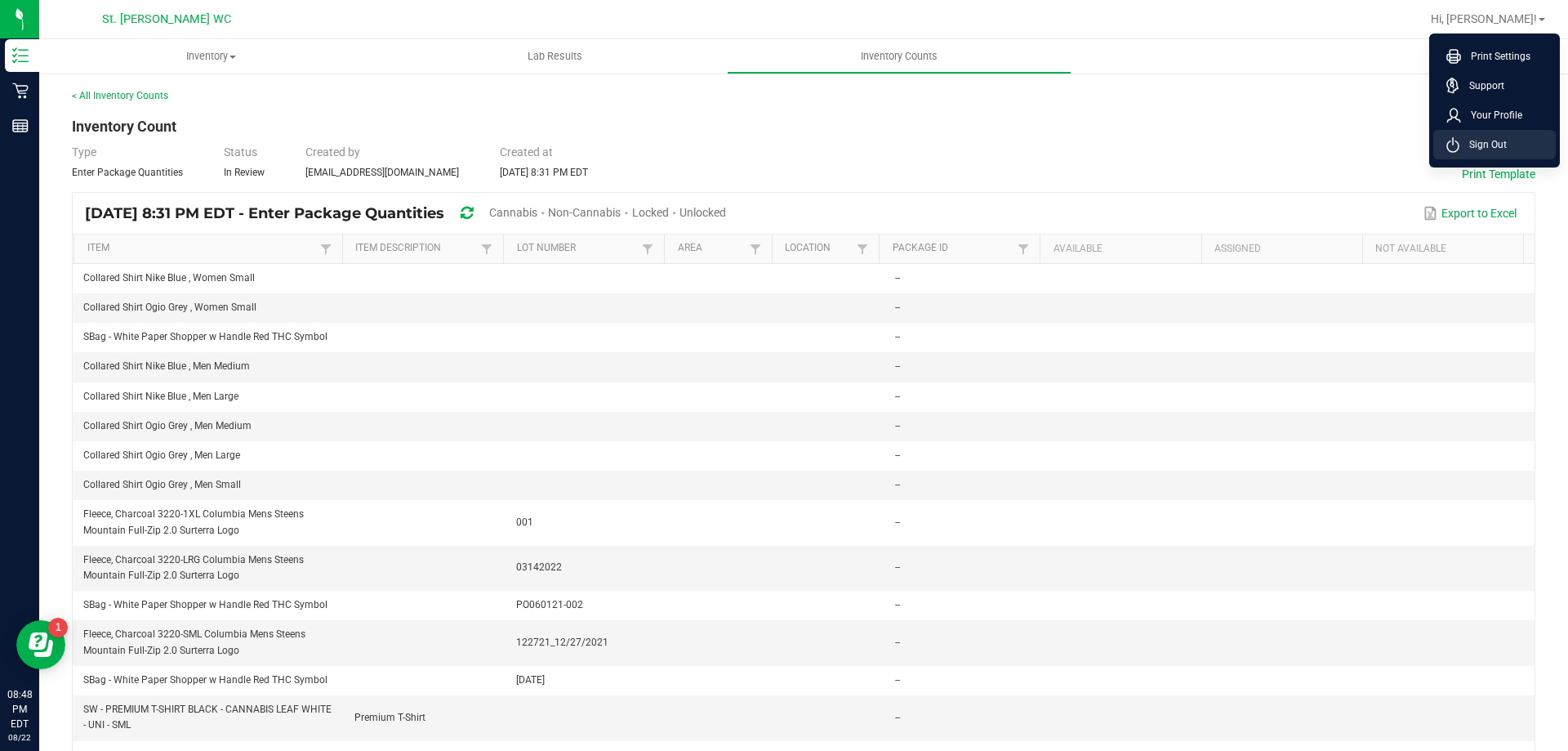
click at [1480, 143] on span "Sign Out" at bounding box center [1482, 144] width 47 height 16
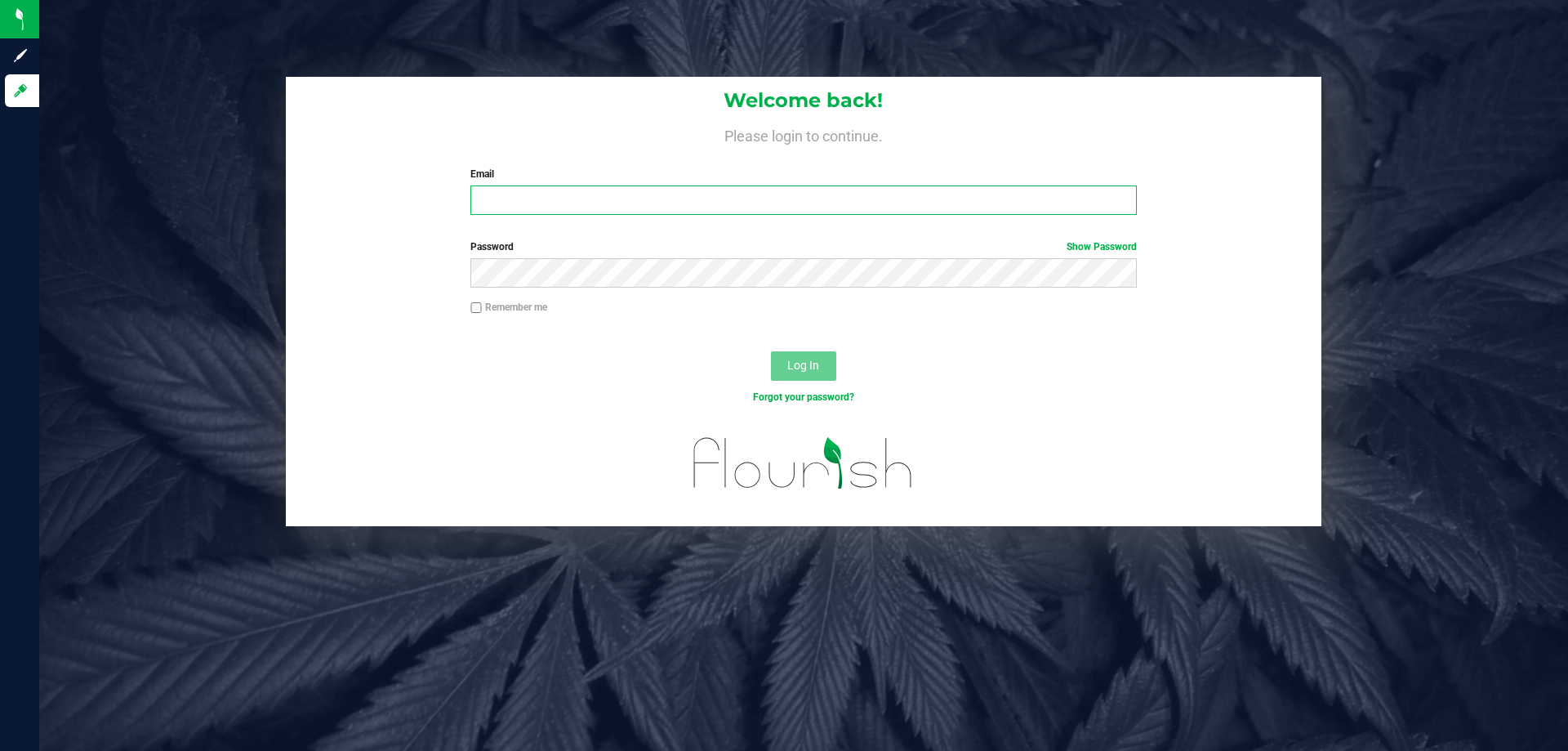
click at [739, 188] on input "Email" at bounding box center [804, 200] width 666 height 29
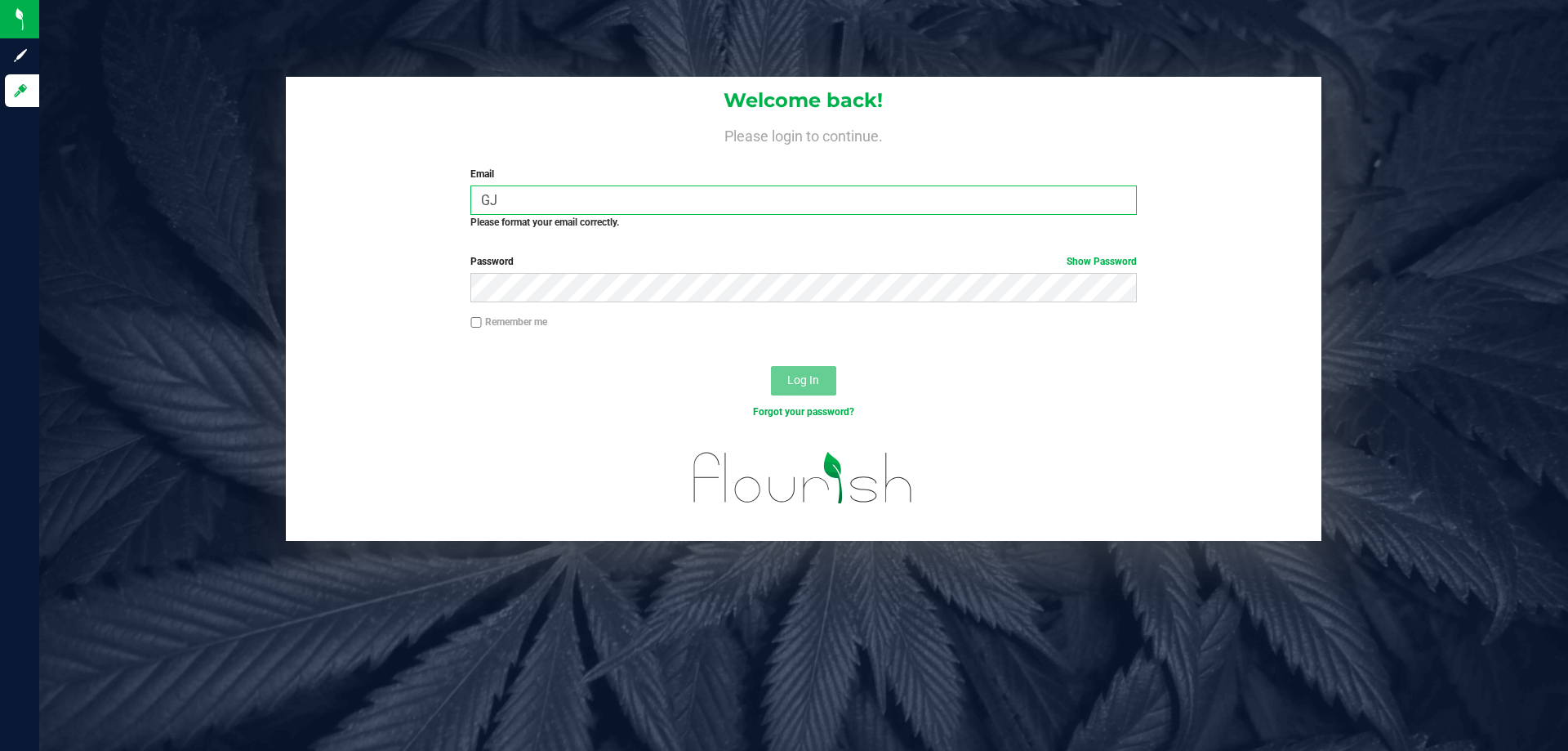
type input "G"
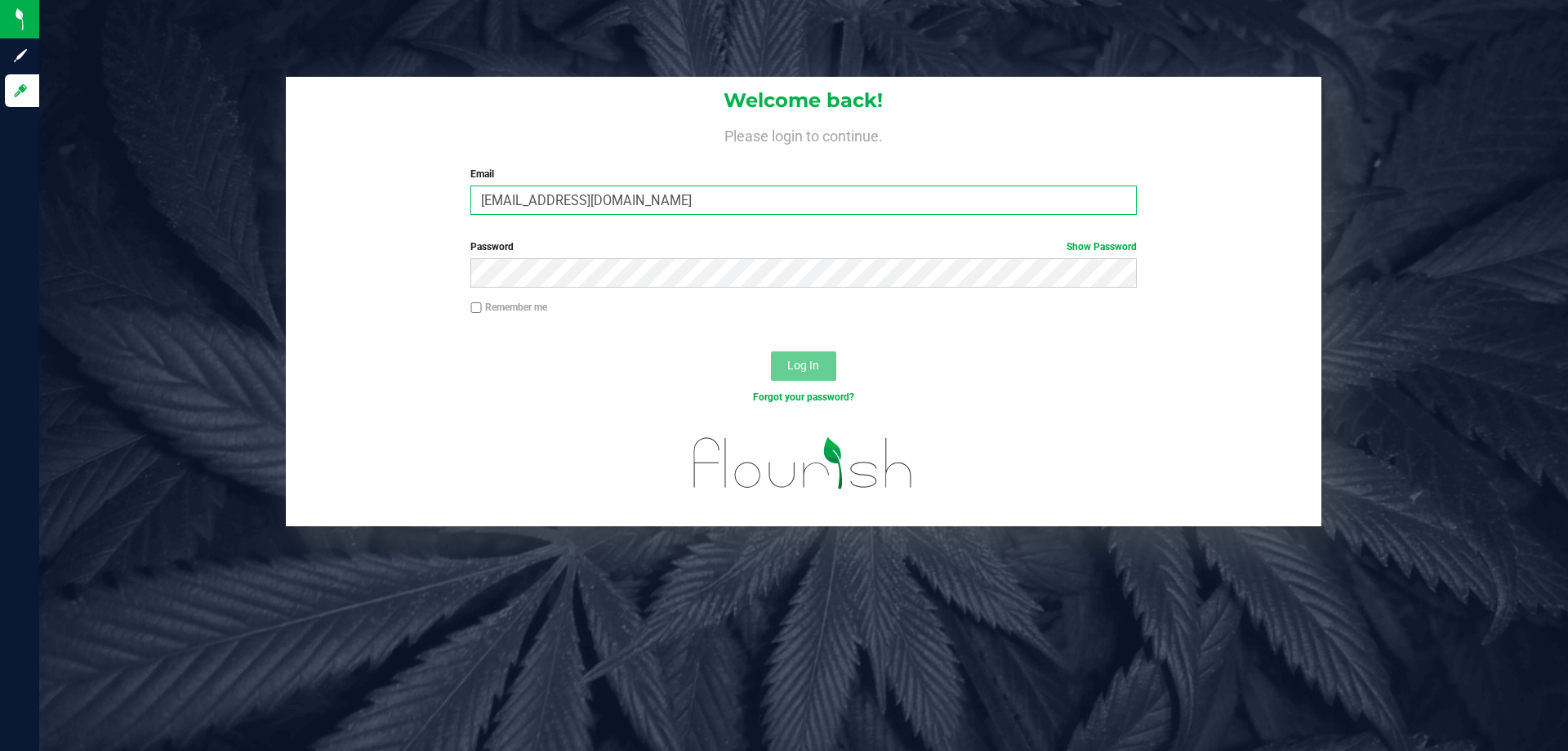
type input "gjewelewicz@liveparallel.com"
click at [771, 351] on button "Log In" at bounding box center [804, 366] width 65 height 29
